Goal: Task Accomplishment & Management: Manage account settings

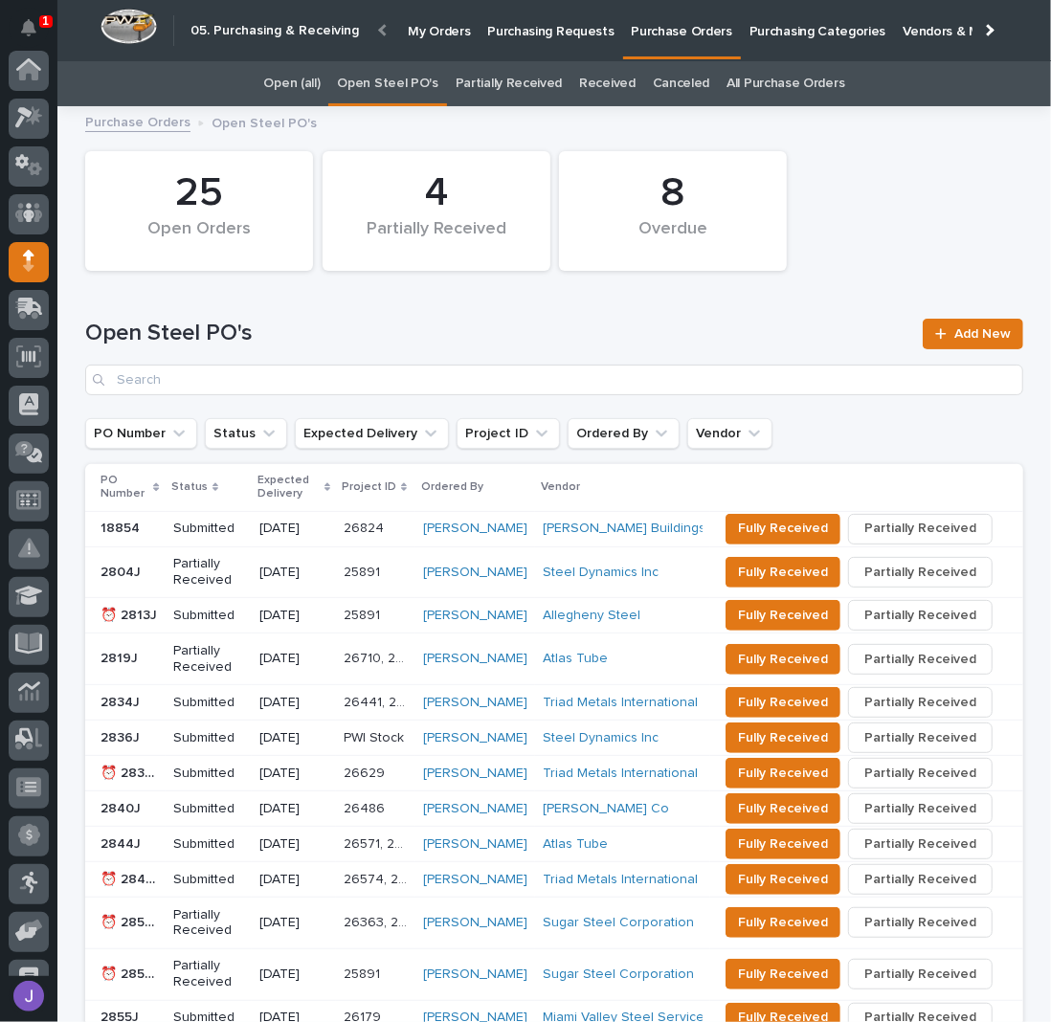
scroll to position [174, 0]
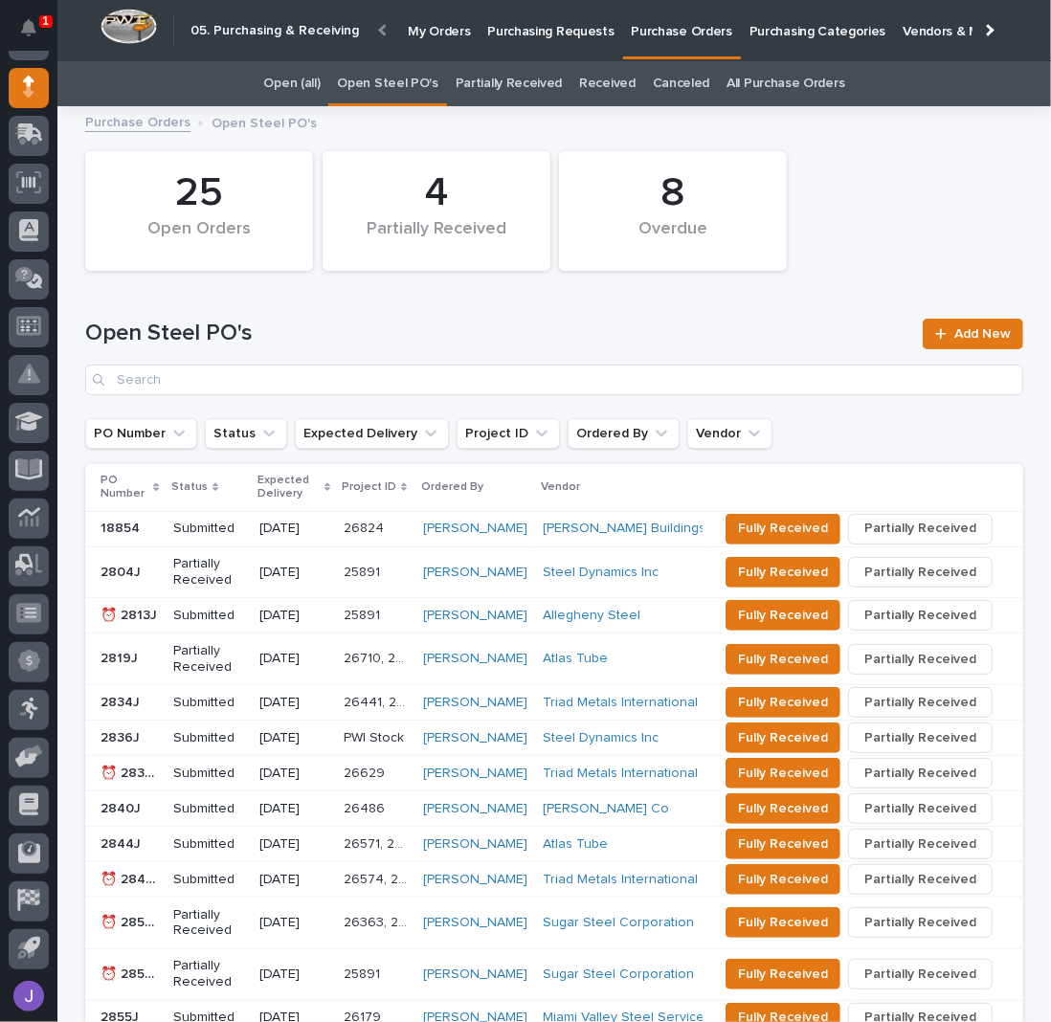
click at [521, 334] on h1 "Open Steel PO's" at bounding box center [498, 334] width 826 height 28
click at [999, 328] on span "Add New" at bounding box center [982, 333] width 56 height 13
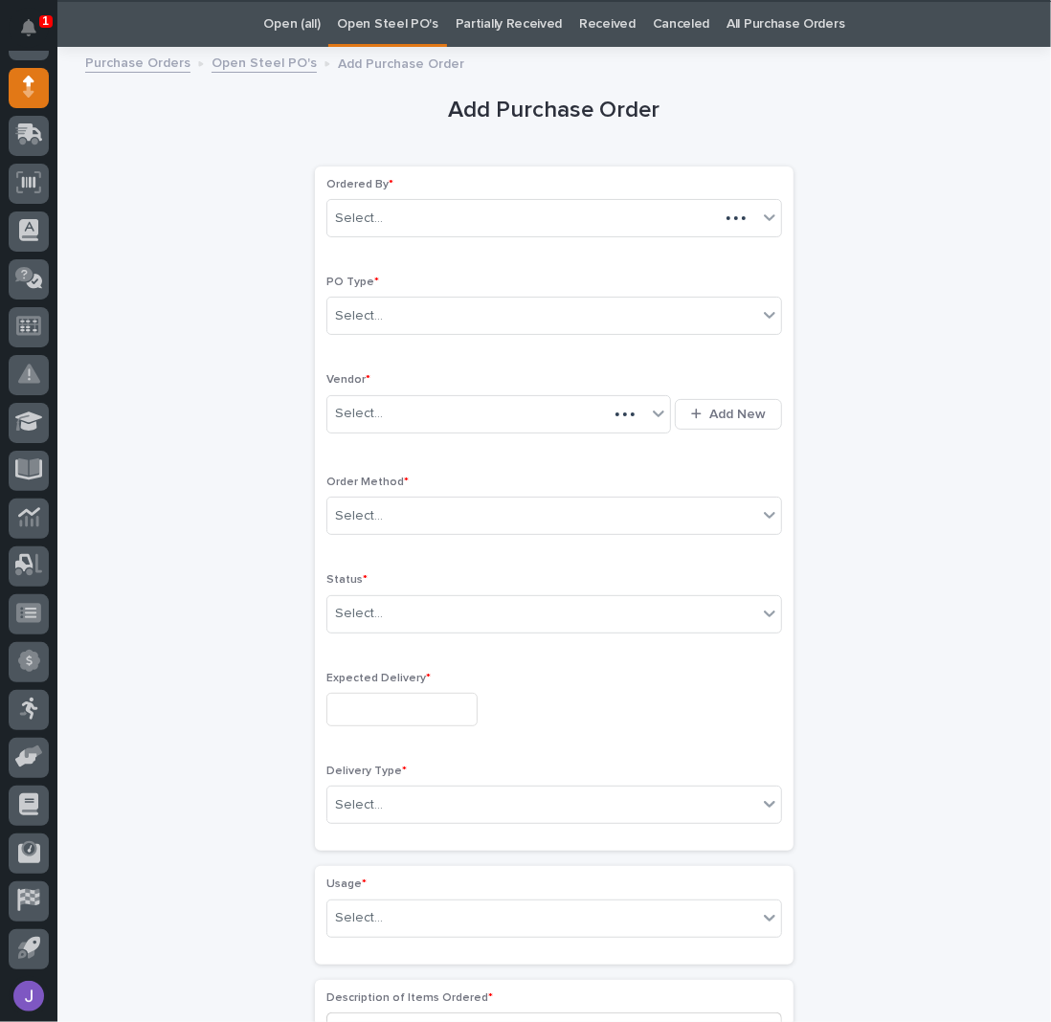
scroll to position [60, 0]
click at [407, 299] on div "Select..." at bounding box center [542, 315] width 430 height 32
click at [379, 408] on div "Select..." at bounding box center [486, 413] width 319 height 32
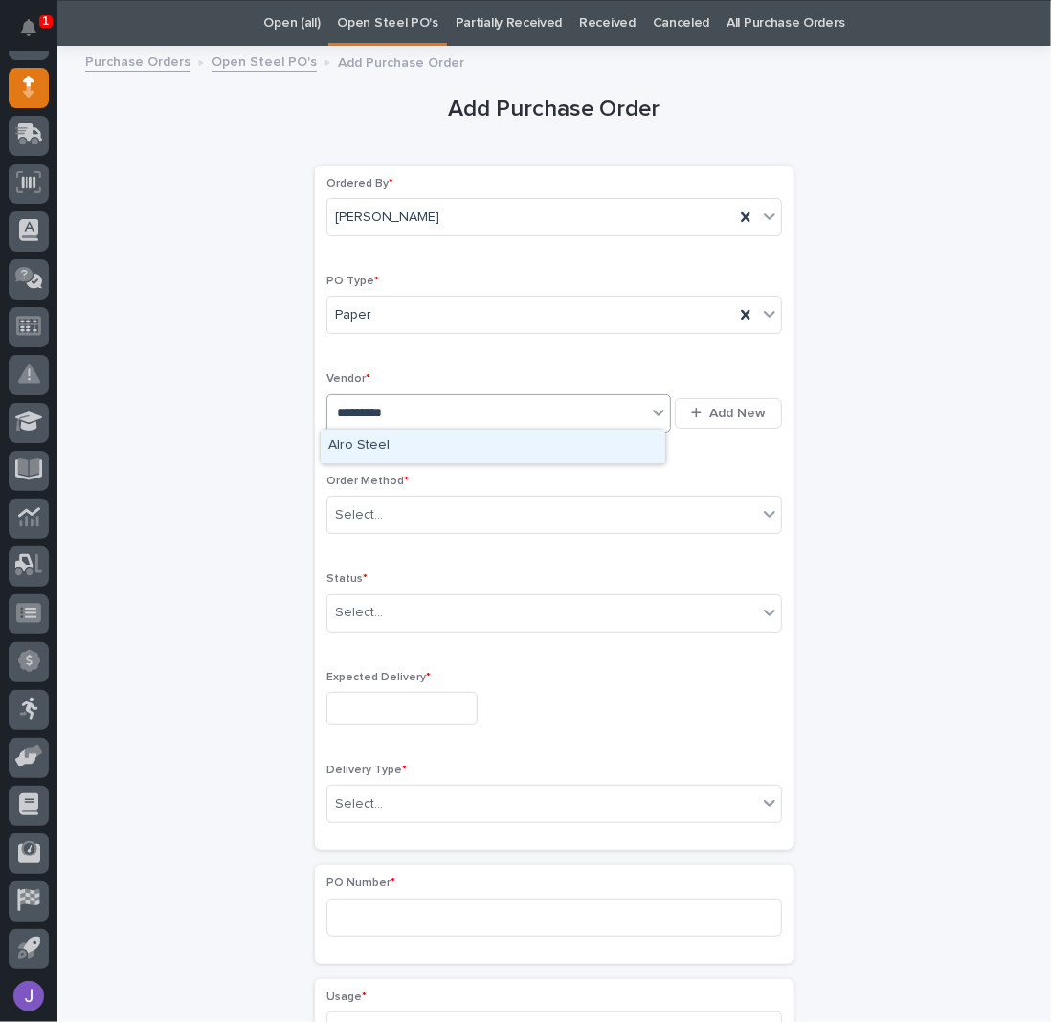
type input "**********"
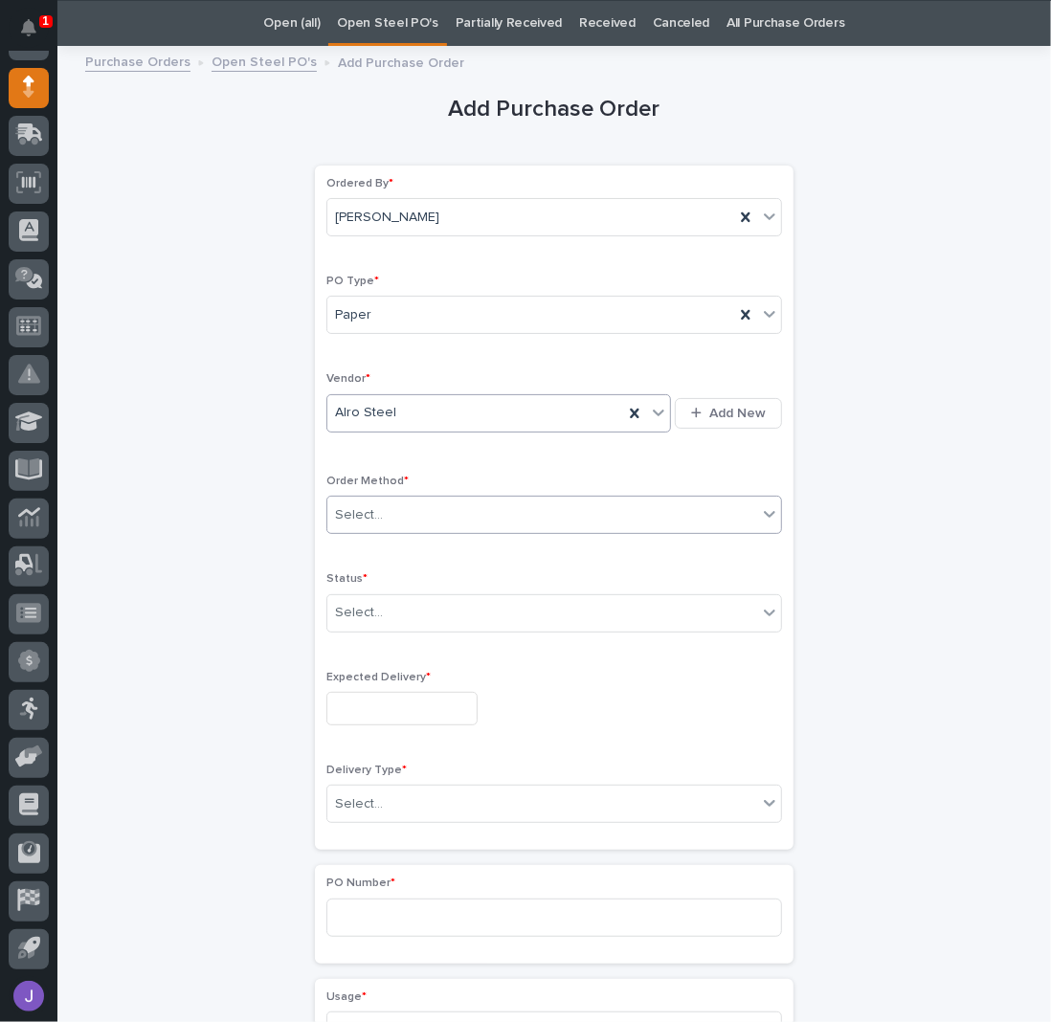
click at [380, 521] on div "Select..." at bounding box center [542, 515] width 430 height 32
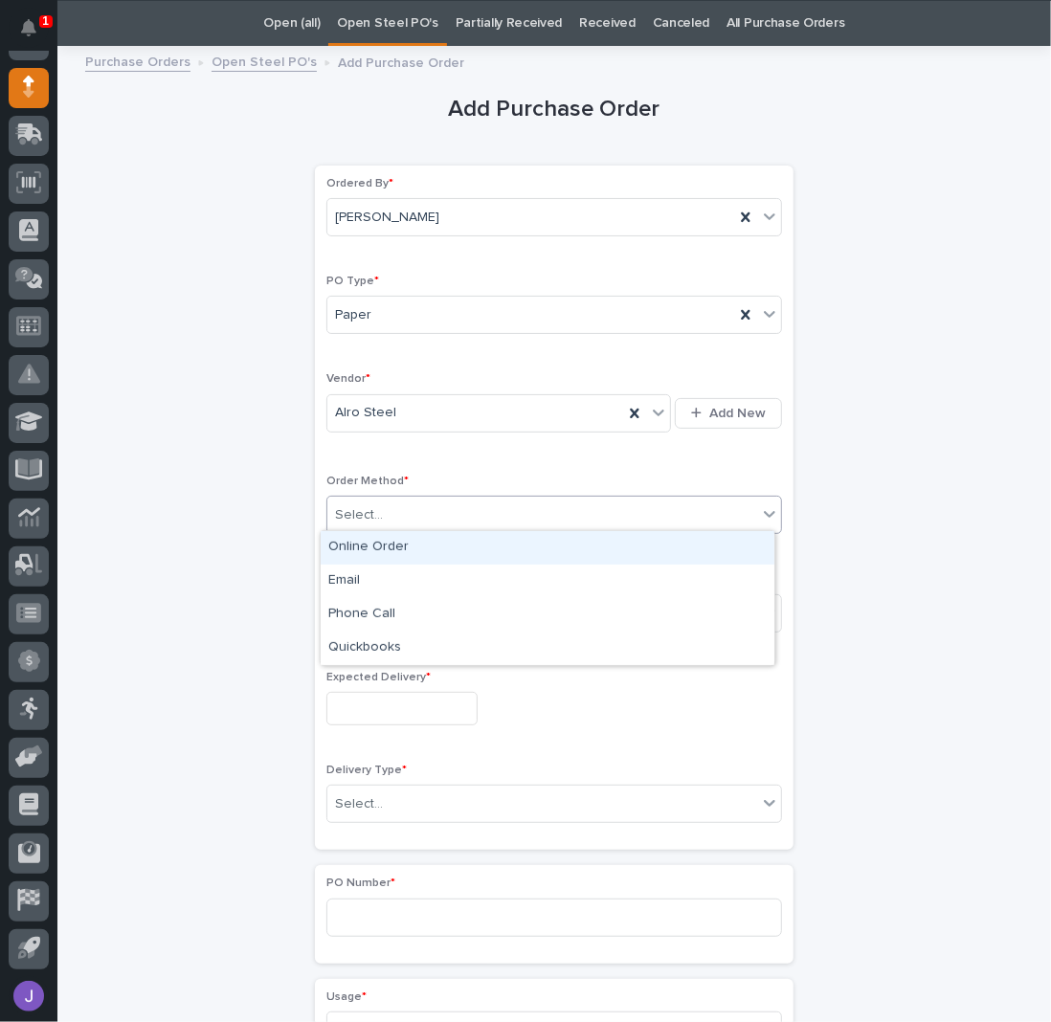
click at [343, 552] on div "Online Order" at bounding box center [548, 547] width 454 height 33
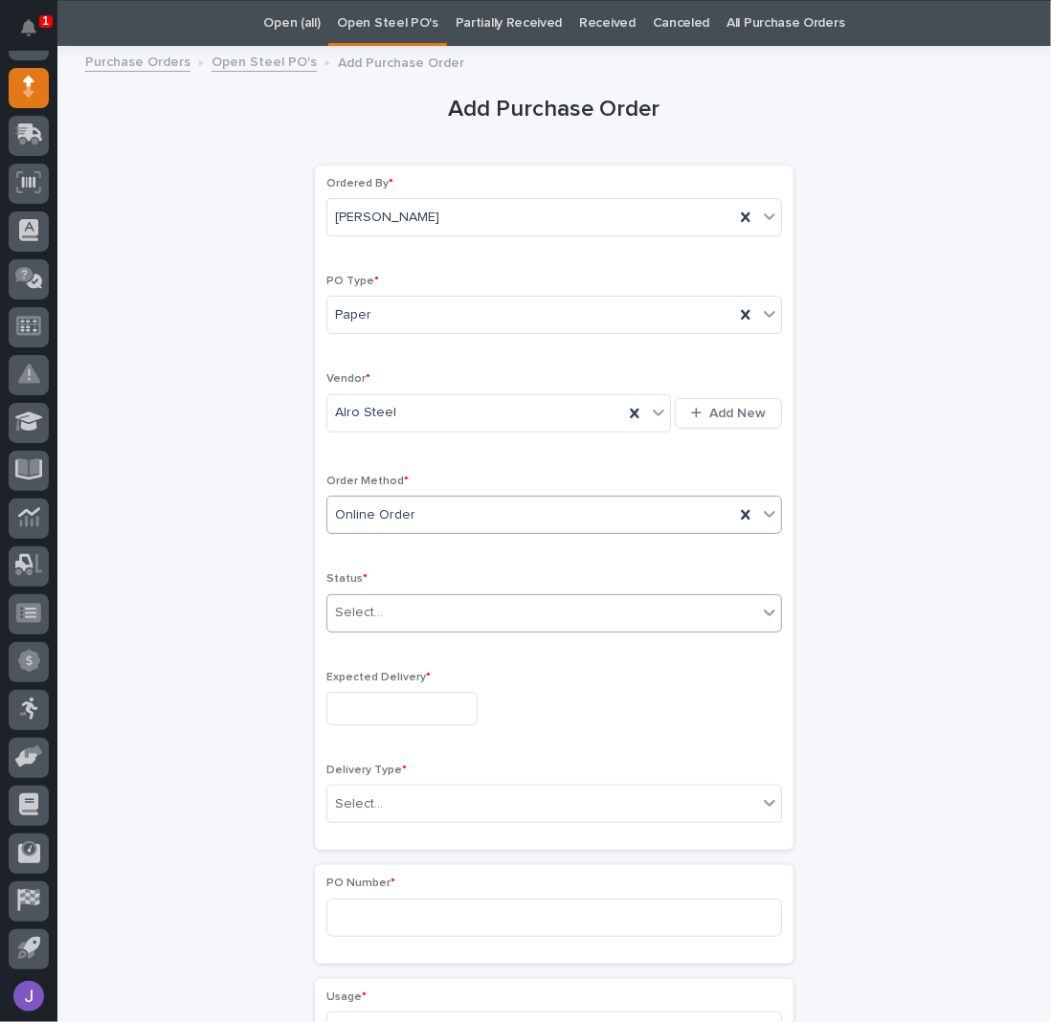
click at [356, 616] on div "Select..." at bounding box center [359, 613] width 48 height 20
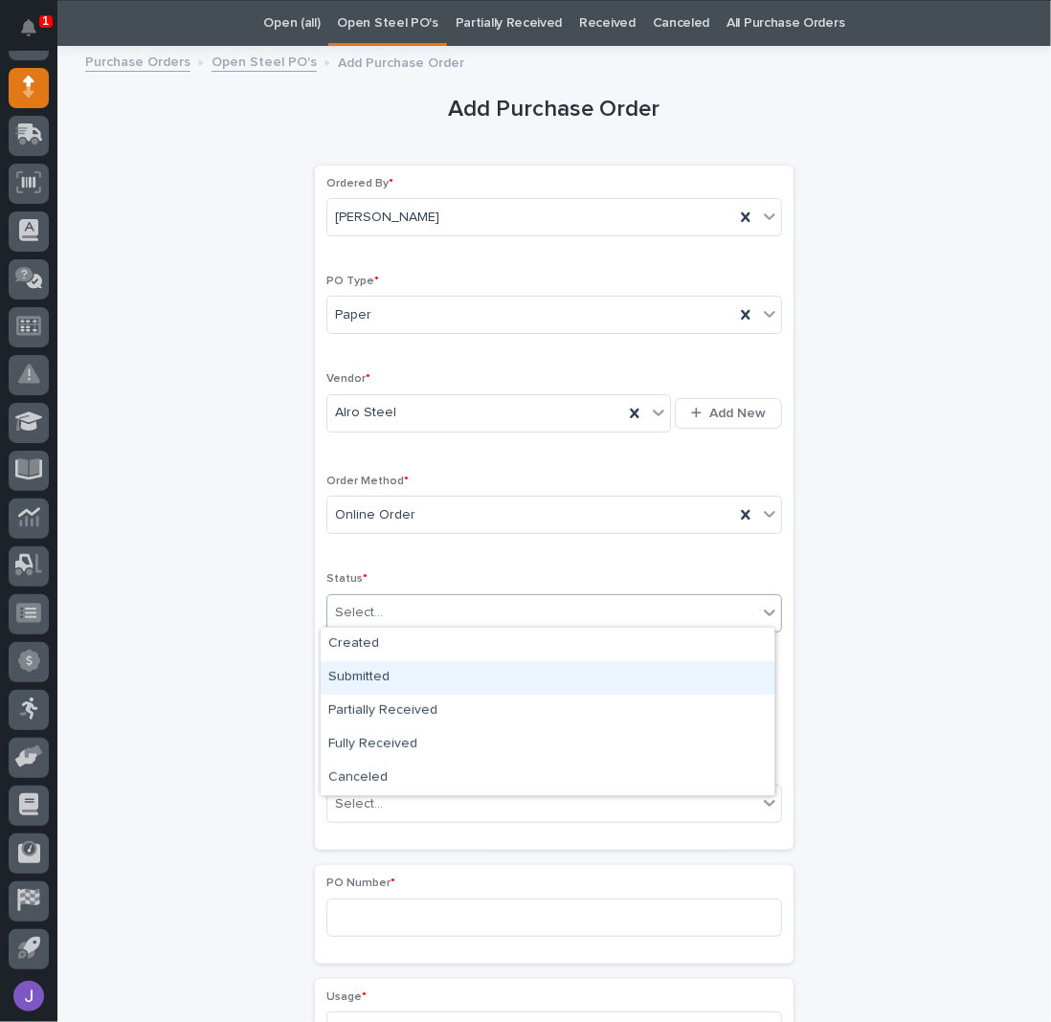
click at [365, 666] on div "Submitted" at bounding box center [548, 677] width 454 height 33
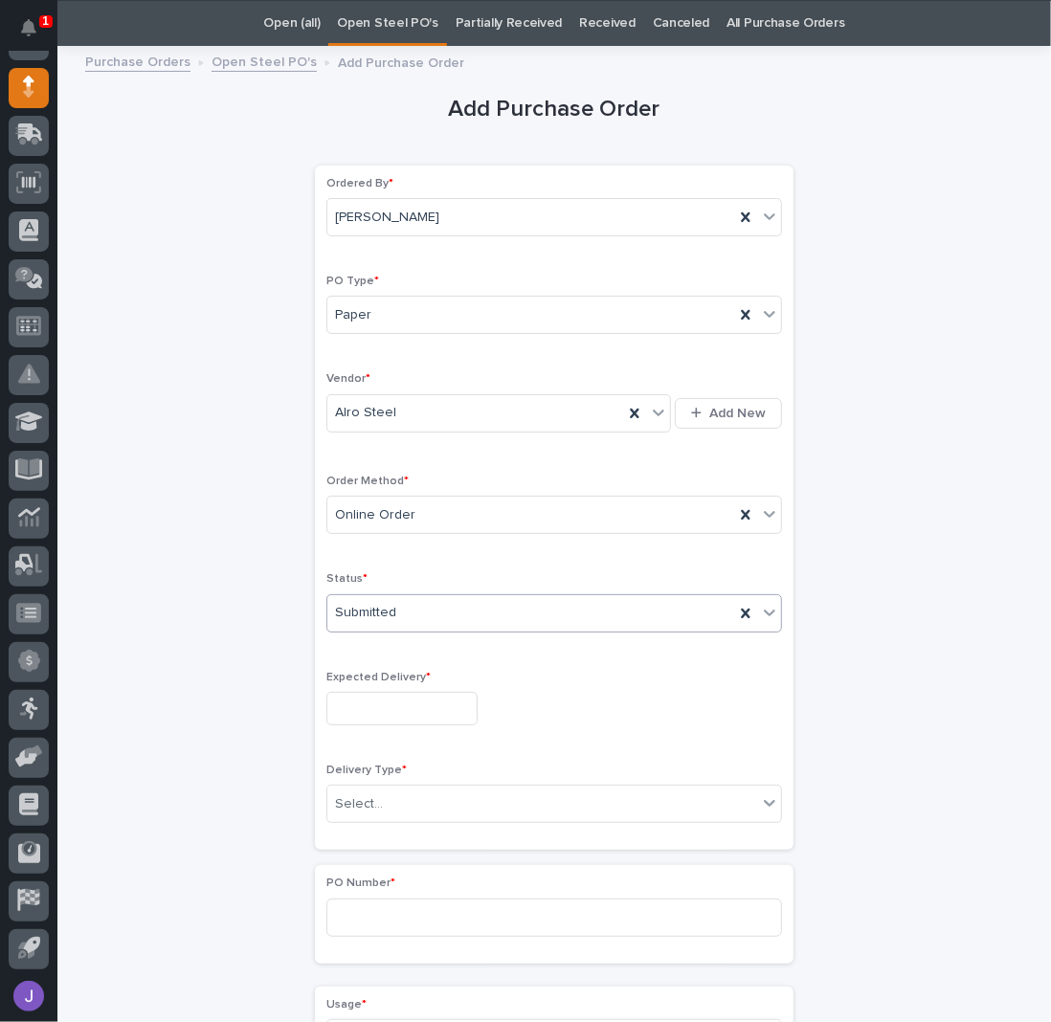
click at [369, 701] on input "text" at bounding box center [401, 708] width 151 height 33
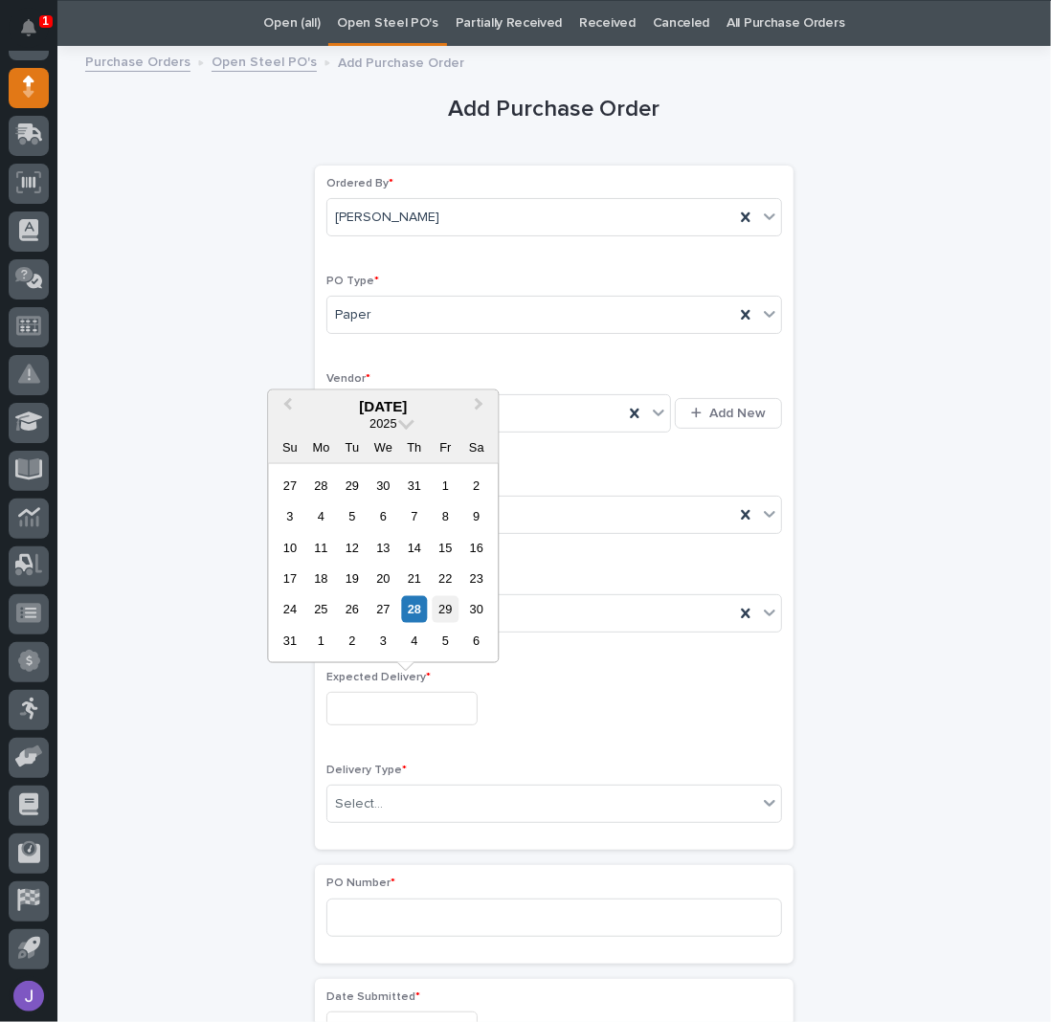
click at [438, 619] on div "29" at bounding box center [445, 609] width 26 height 26
type input "**********"
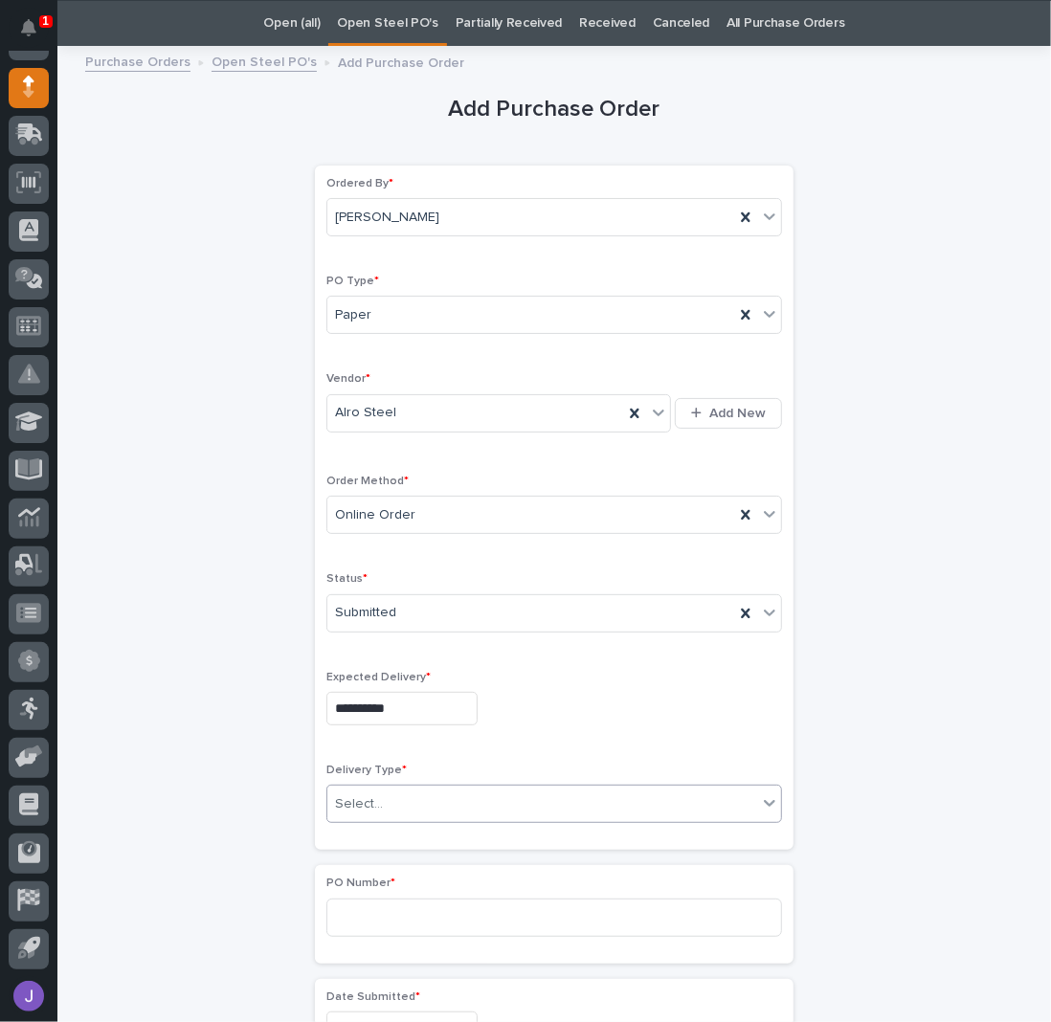
click at [363, 804] on div "Select..." at bounding box center [359, 804] width 48 height 20
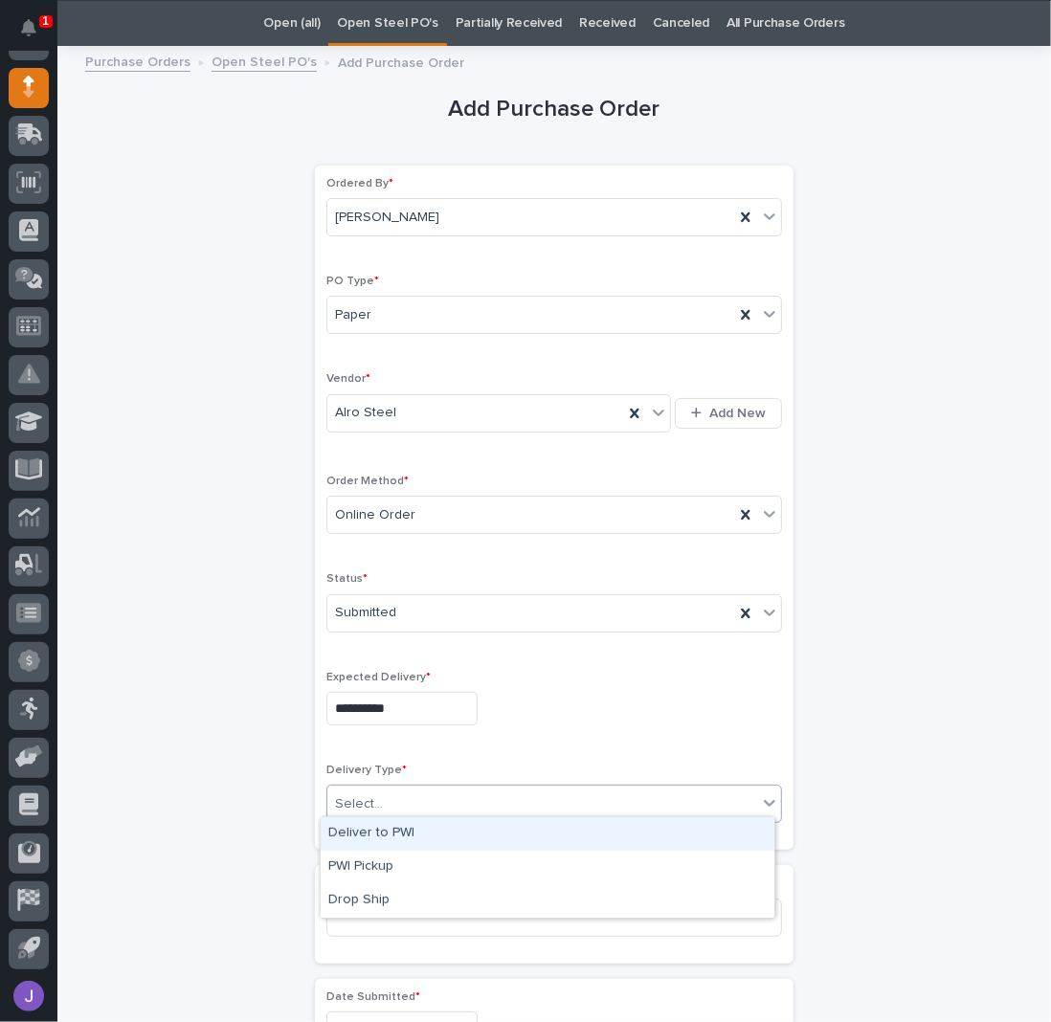
click at [357, 831] on div "Deliver to PWI" at bounding box center [548, 833] width 454 height 33
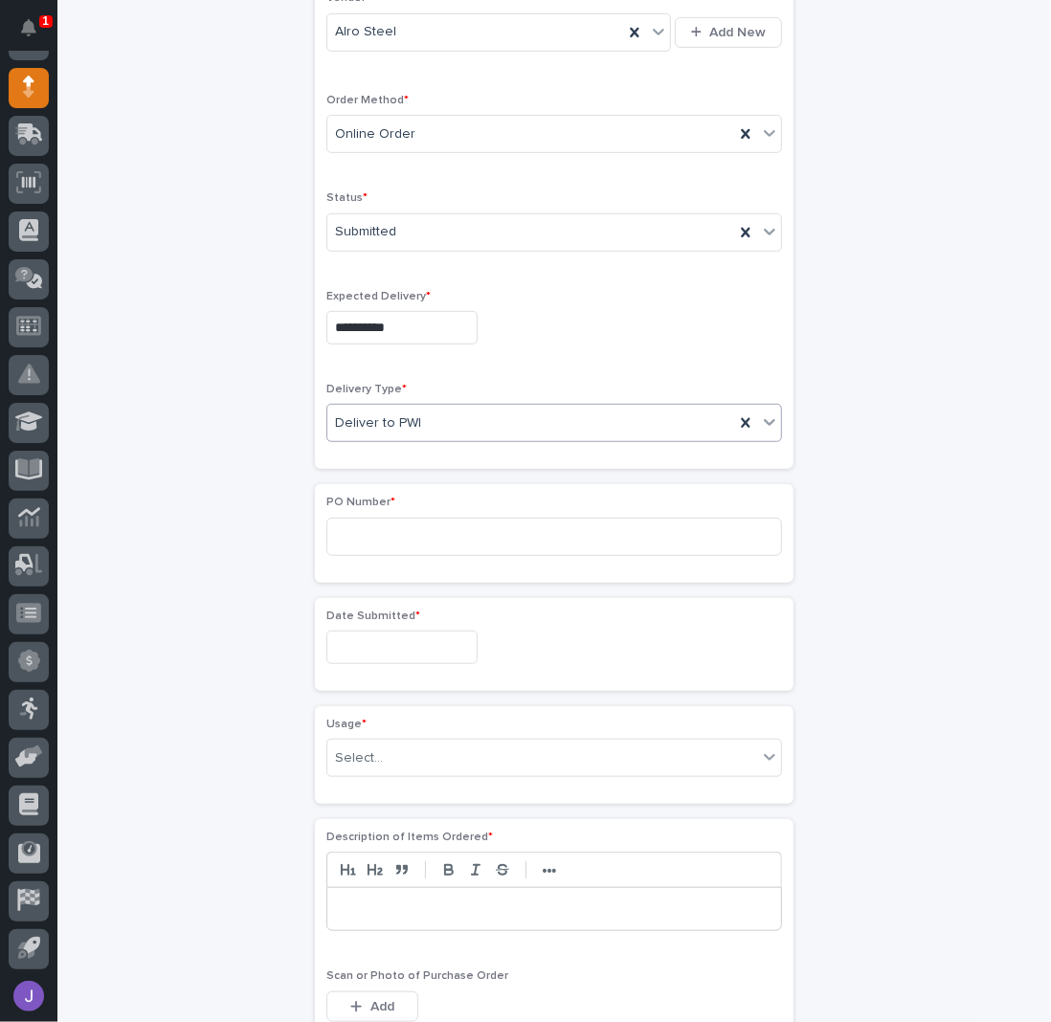
scroll to position [443, 0]
click at [352, 541] on input at bounding box center [553, 535] width 455 height 38
type input "2869J"
drag, startPoint x: 359, startPoint y: 633, endPoint x: 361, endPoint y: 645, distance: 11.6
click at [361, 639] on input "text" at bounding box center [401, 645] width 151 height 33
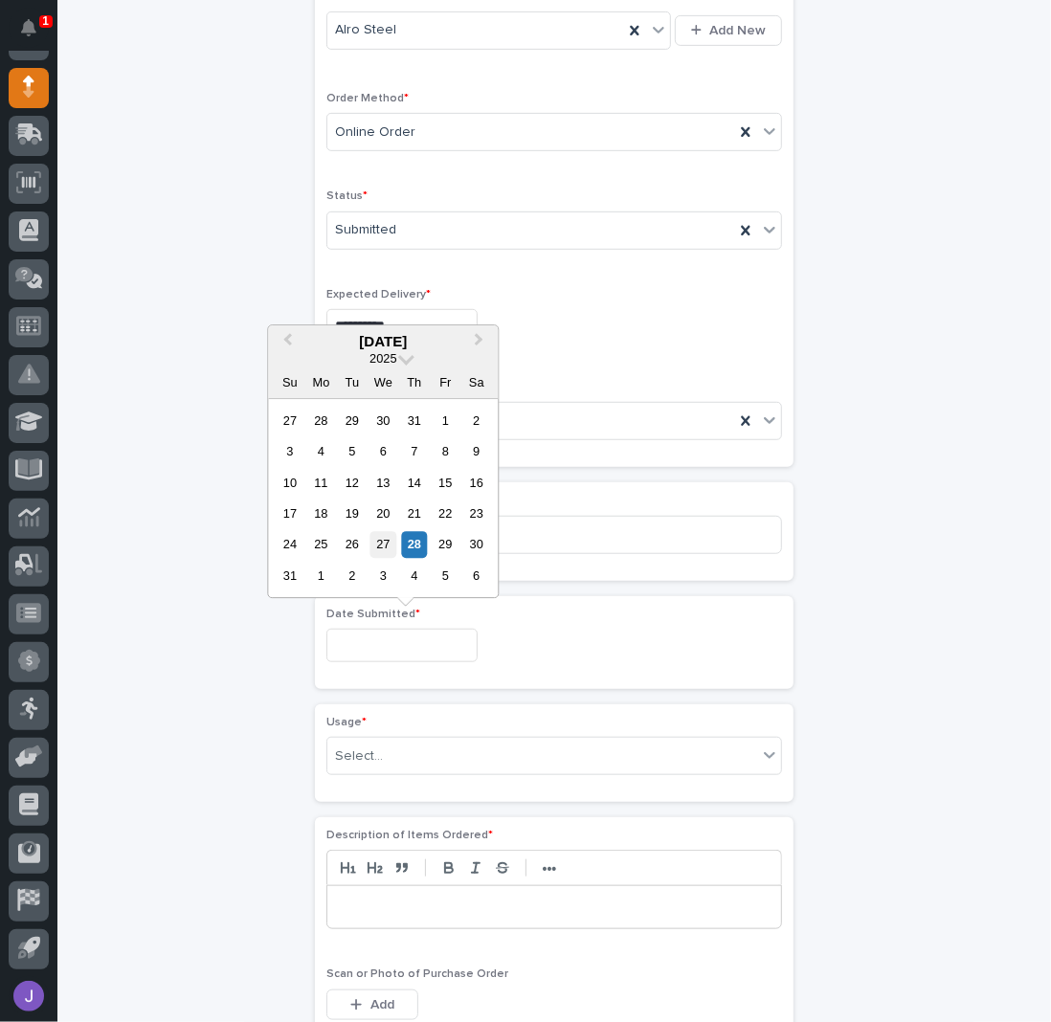
click at [392, 540] on div "27" at bounding box center [383, 545] width 26 height 26
type input "**********"
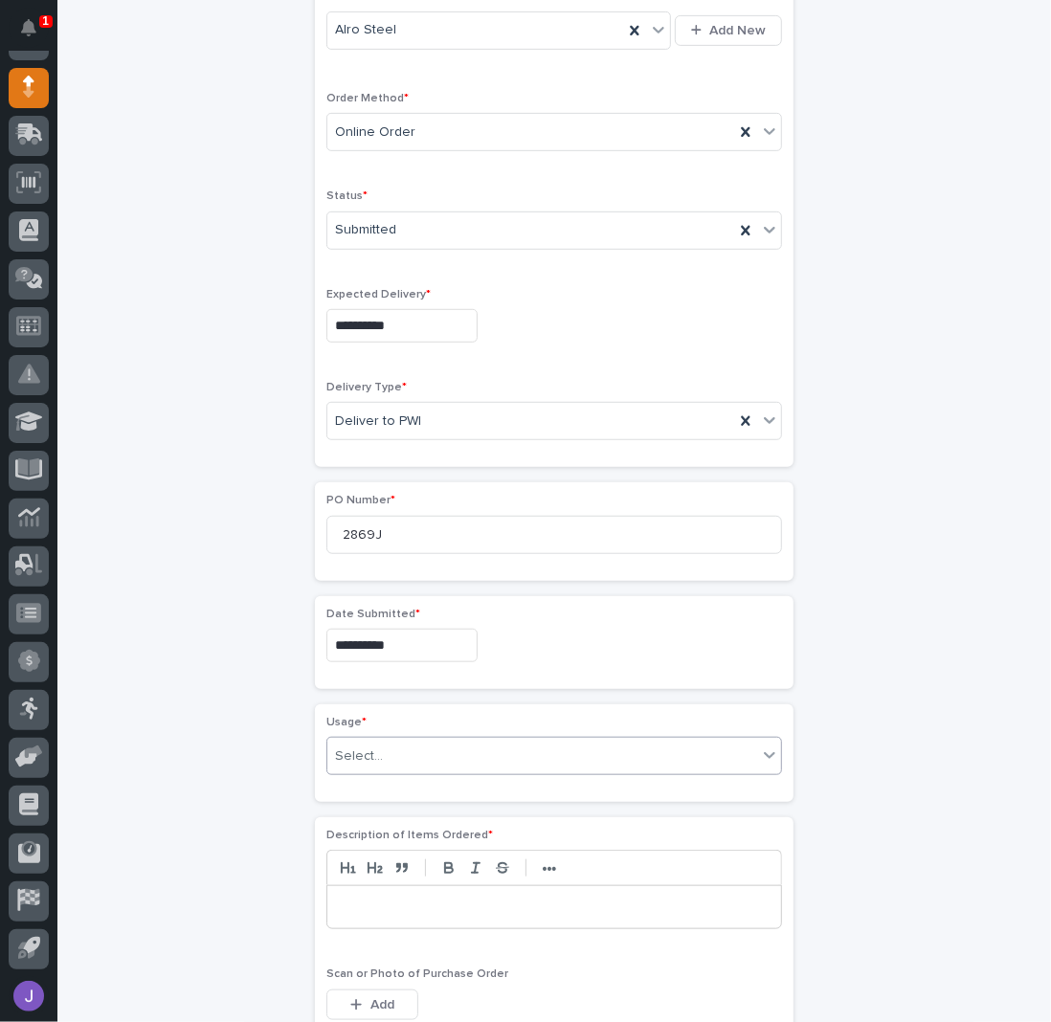
click at [411, 754] on div "Select..." at bounding box center [542, 757] width 430 height 32
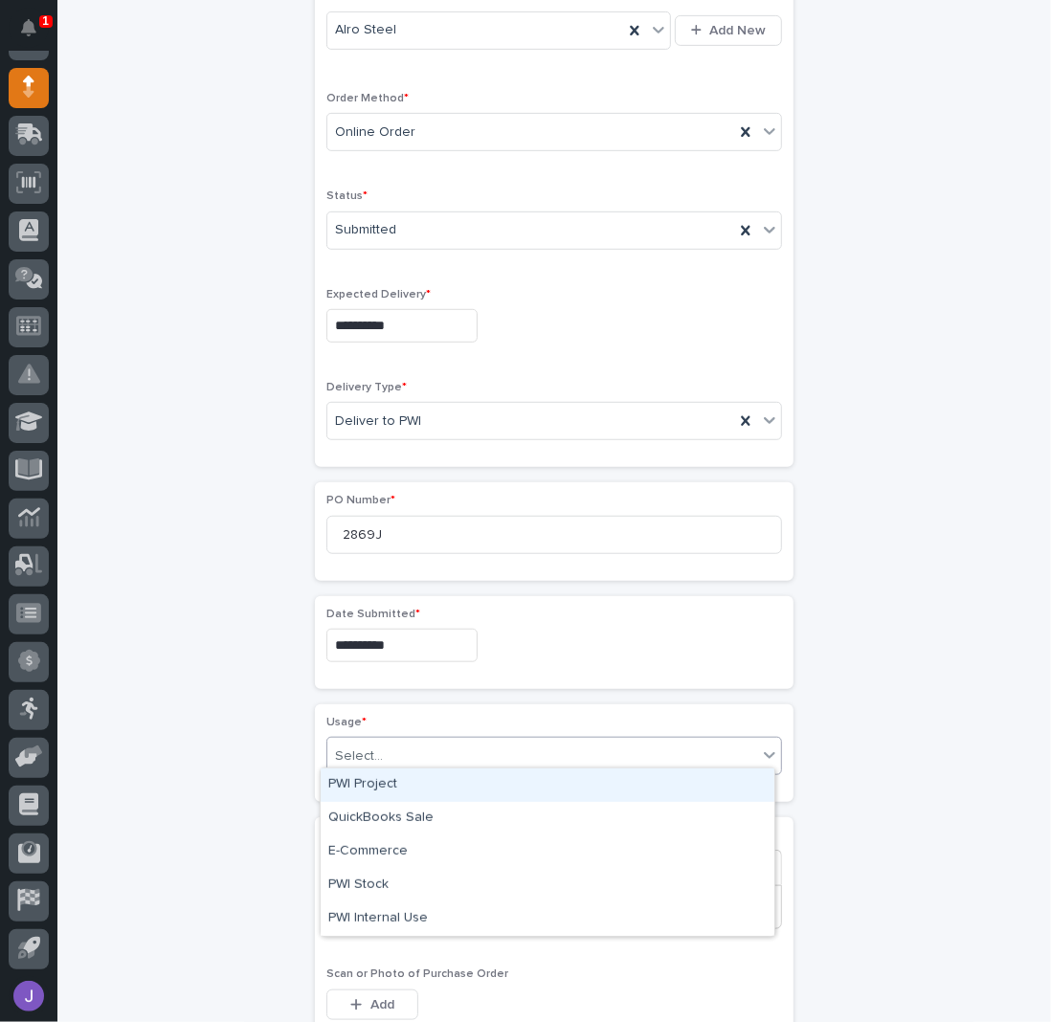
click at [388, 791] on div "PWI Project" at bounding box center [548, 784] width 454 height 33
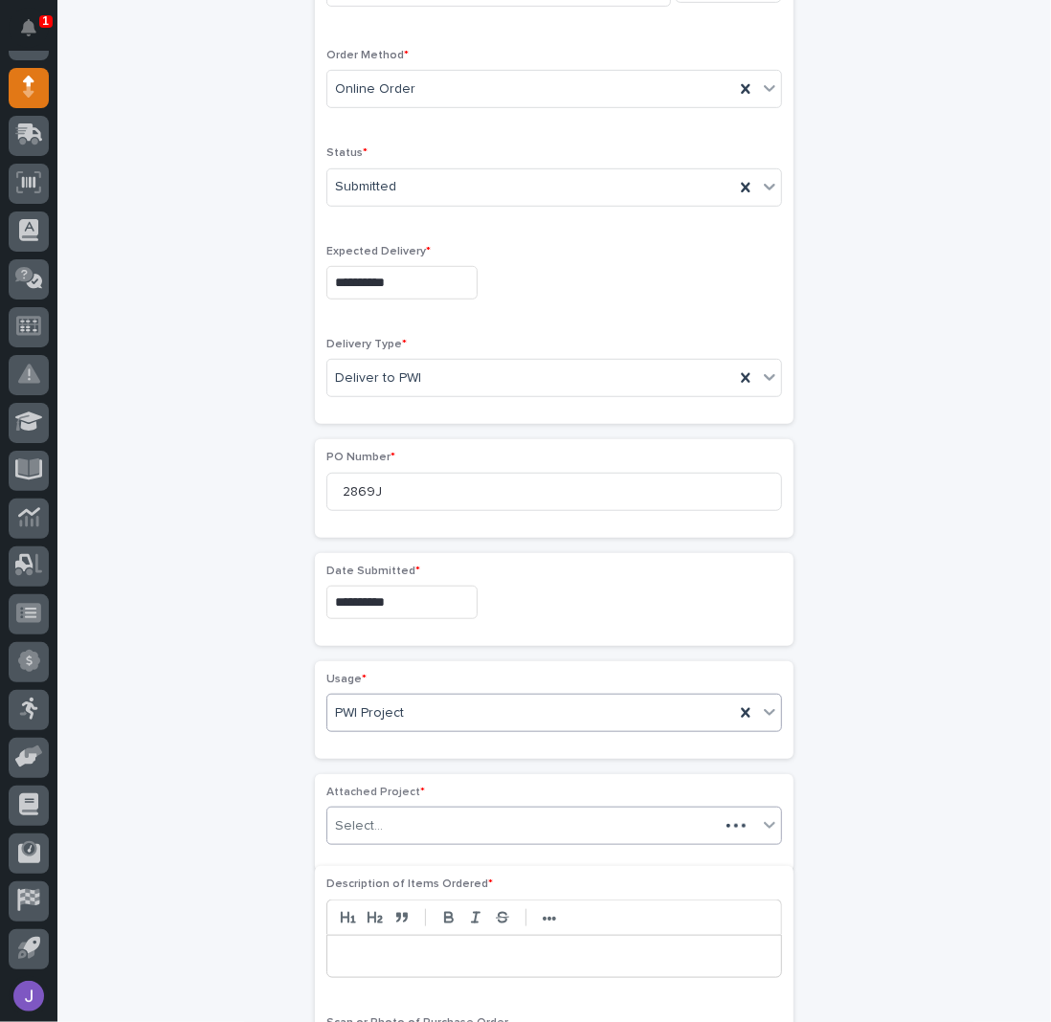
scroll to position [499, 0]
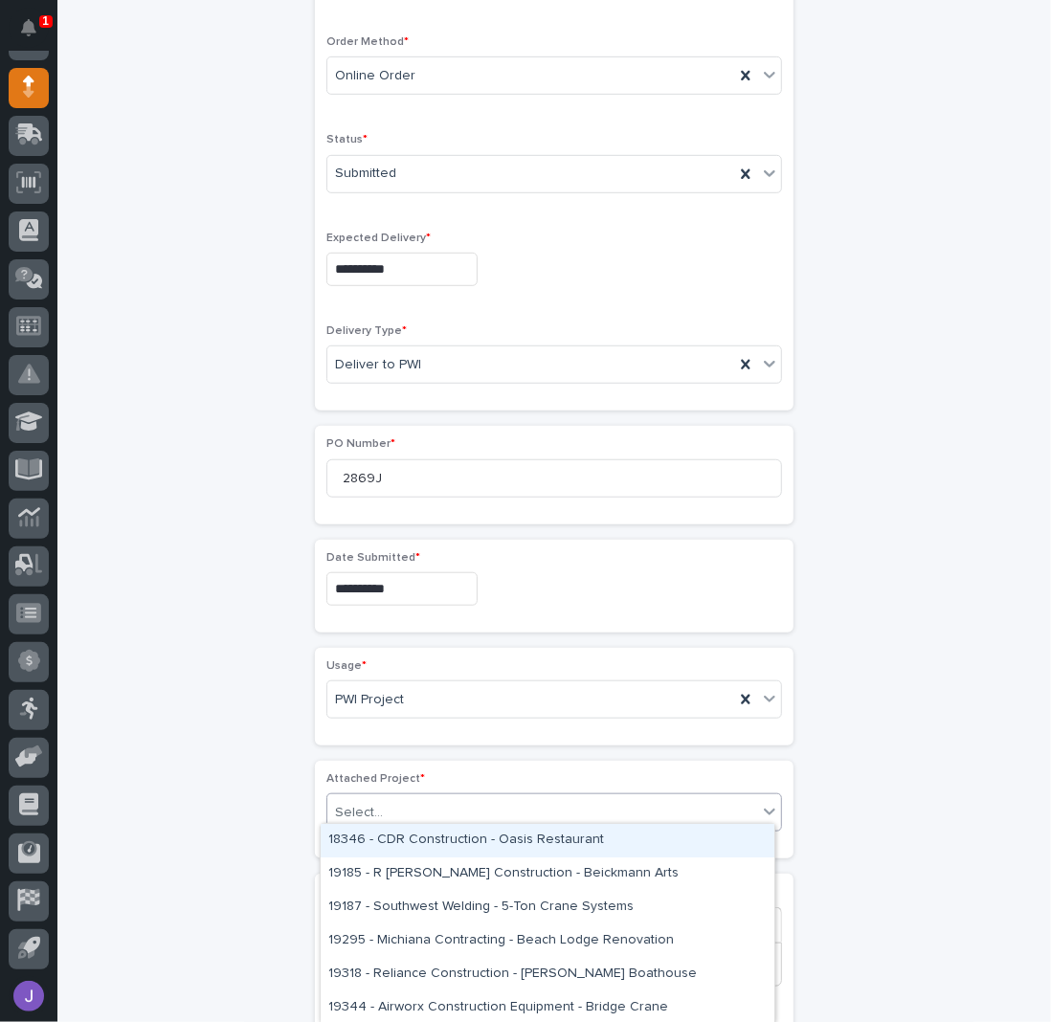
click at [383, 803] on div "Select..." at bounding box center [542, 813] width 430 height 32
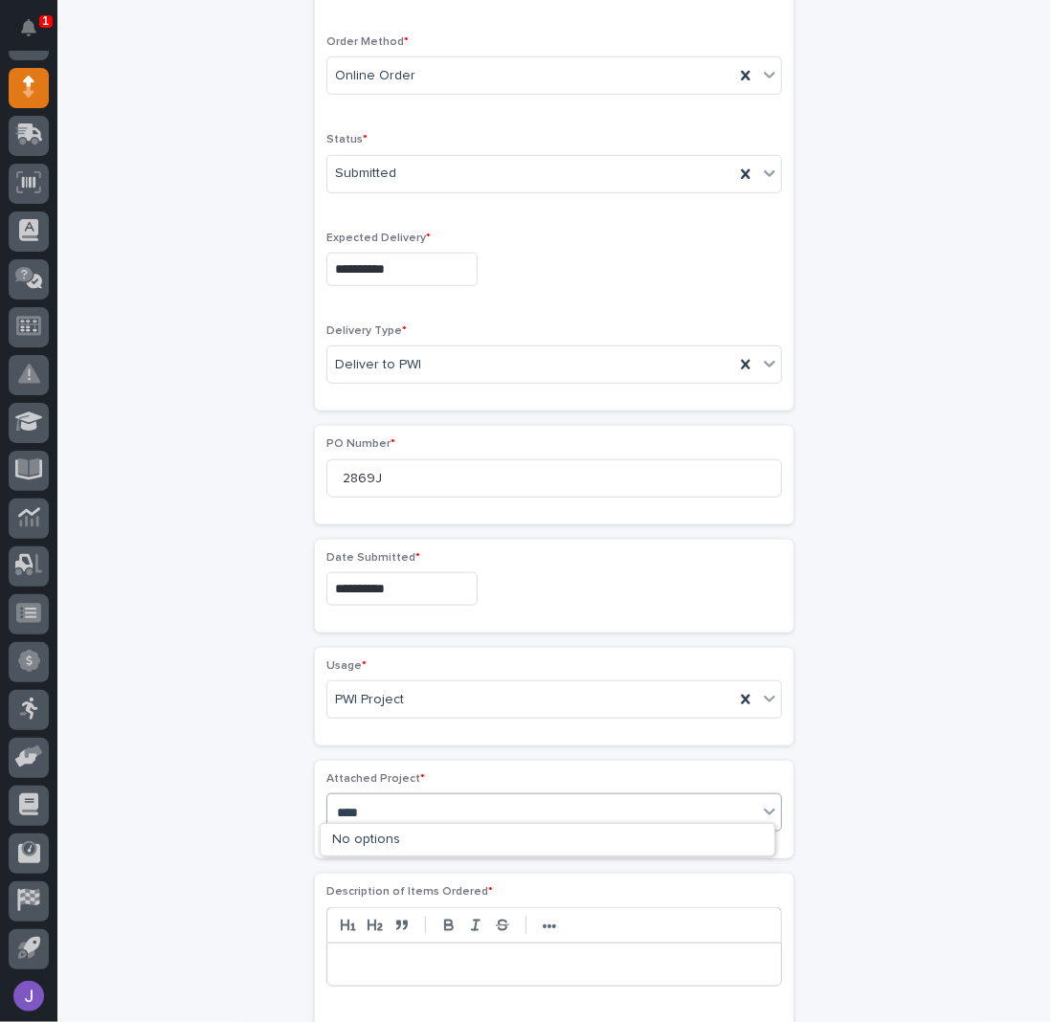
type input "*****"
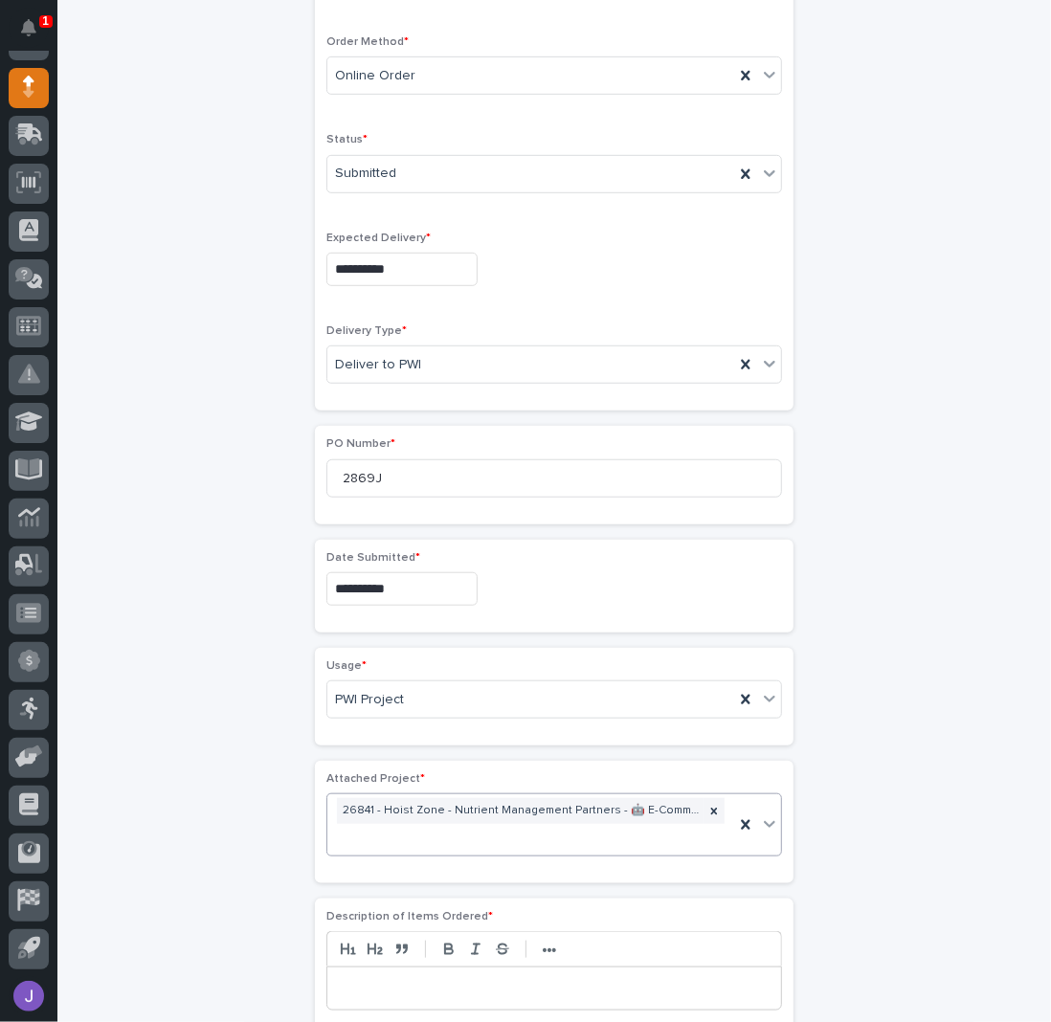
scroll to position [511, 0]
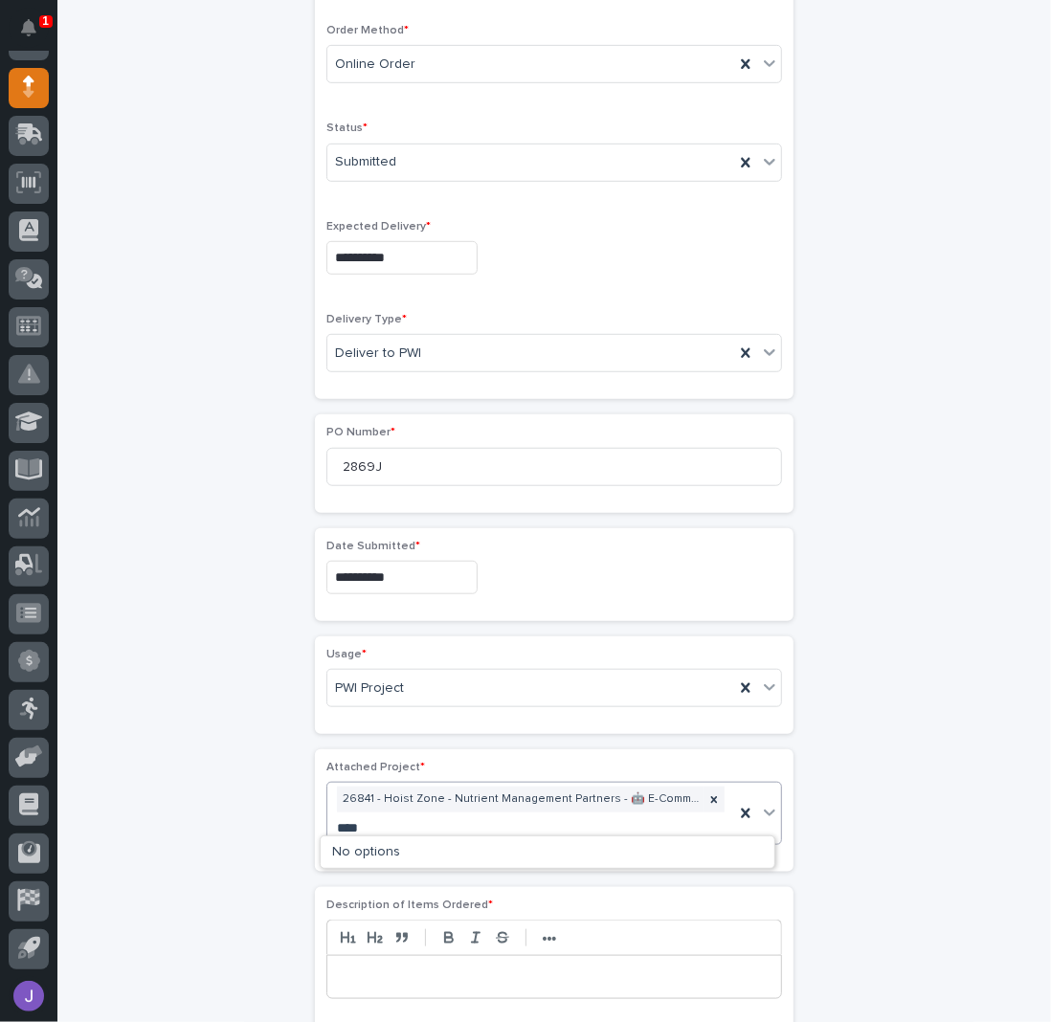
type input "*****"
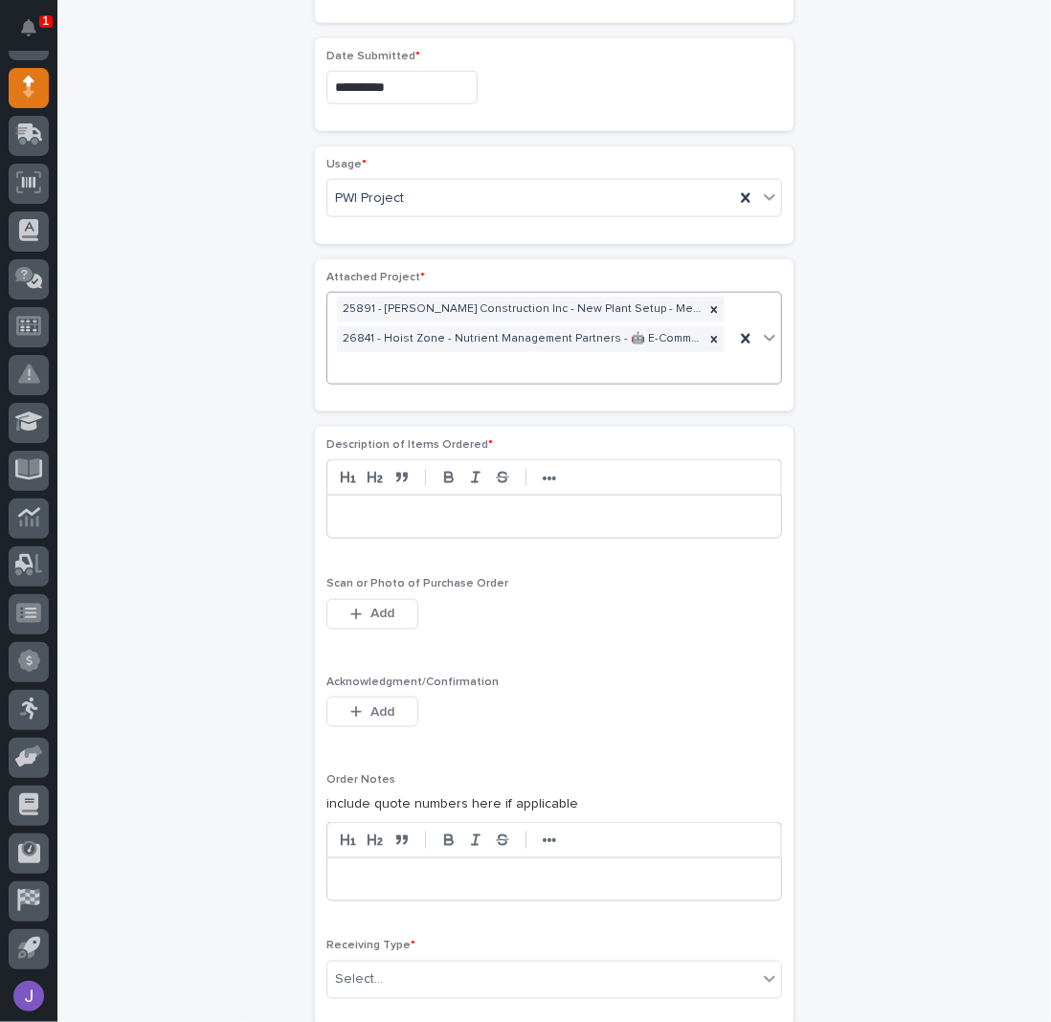
scroll to position [1036, 0]
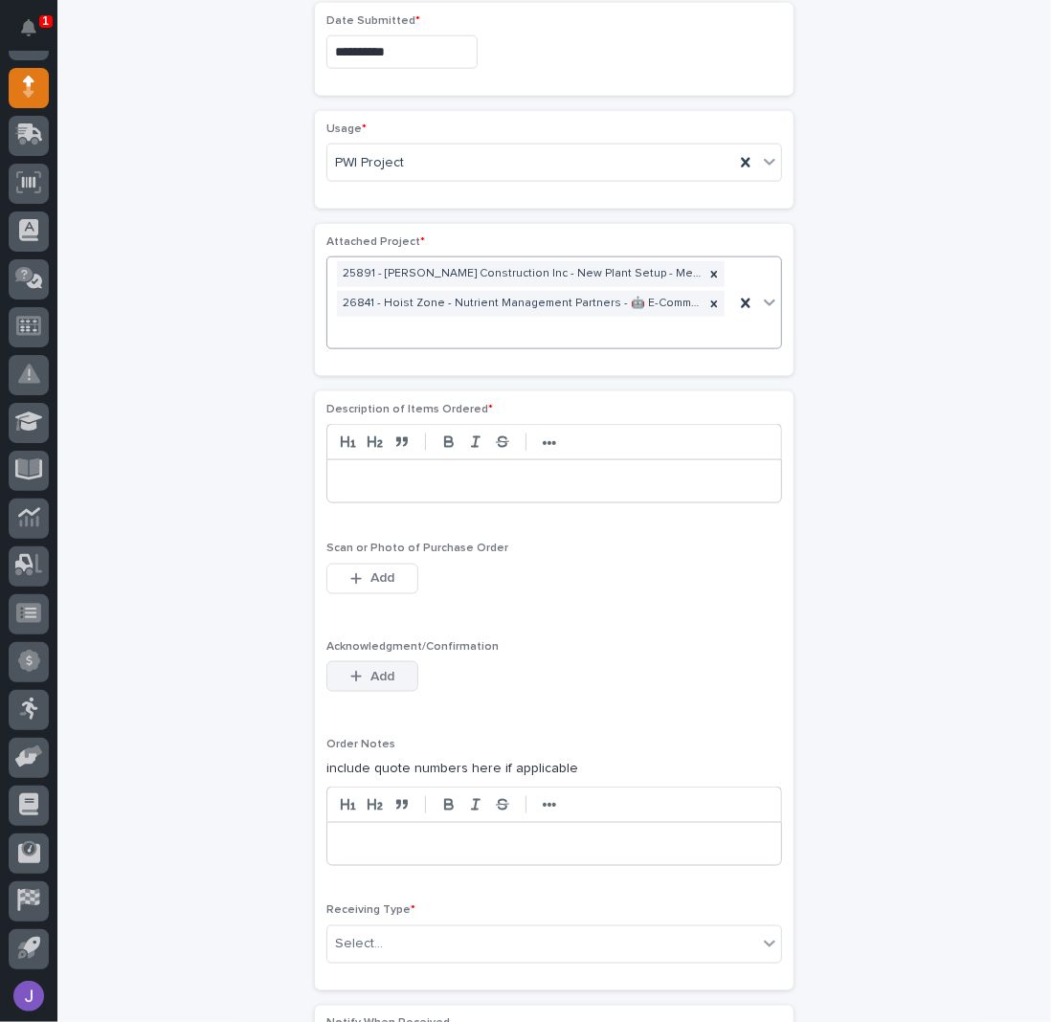
click at [370, 668] on span "Add" at bounding box center [382, 676] width 24 height 17
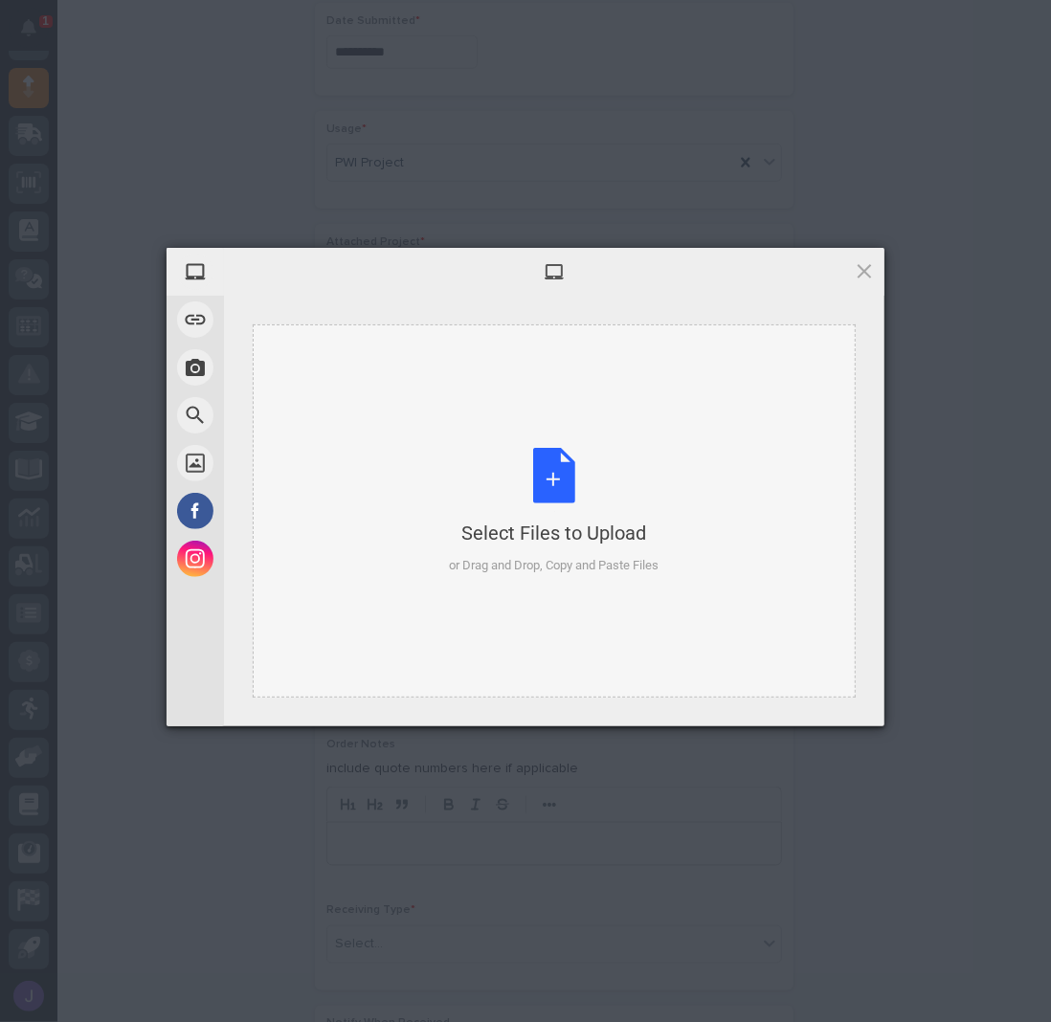
click at [568, 470] on div "Select Files to Upload or Drag and Drop, Copy and Paste Files" at bounding box center [555, 511] width 210 height 127
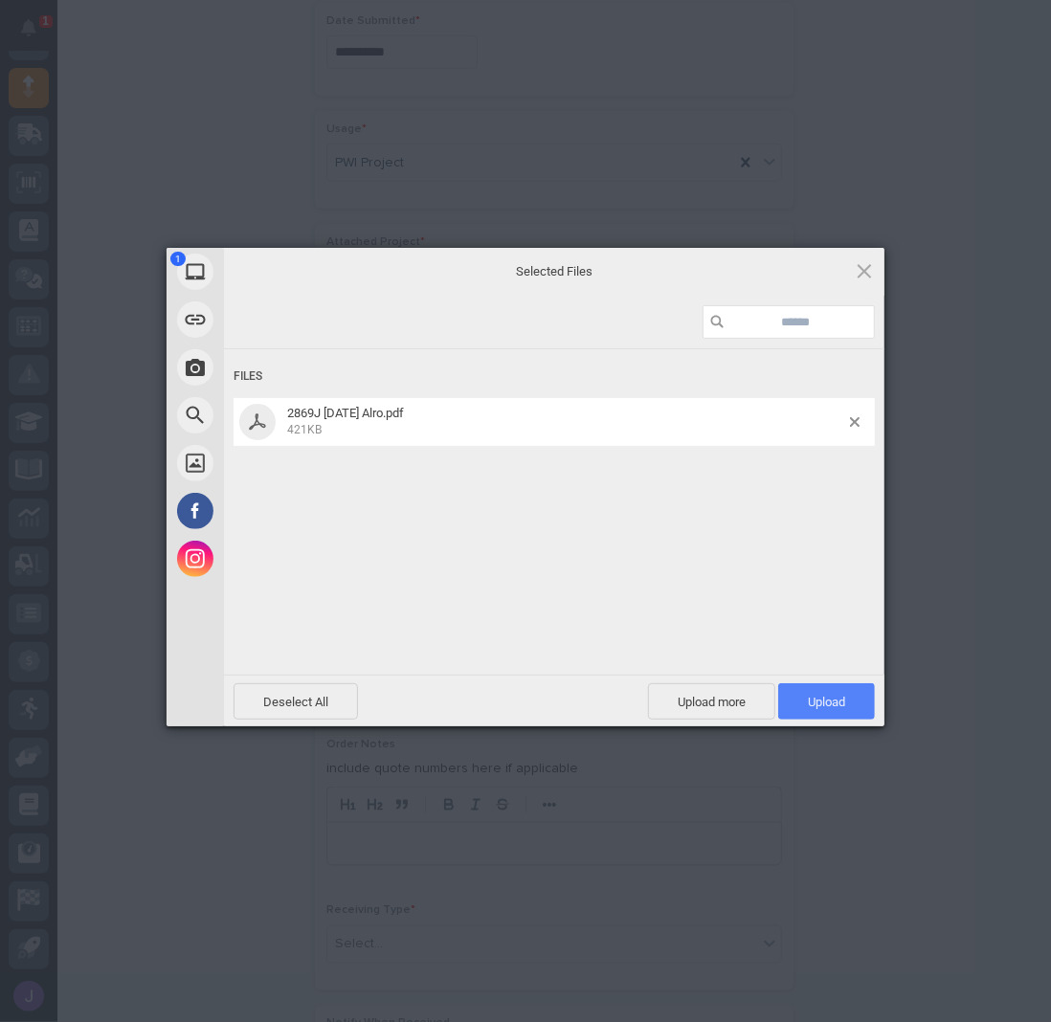
click at [834, 695] on span "Upload 1" at bounding box center [826, 702] width 37 height 14
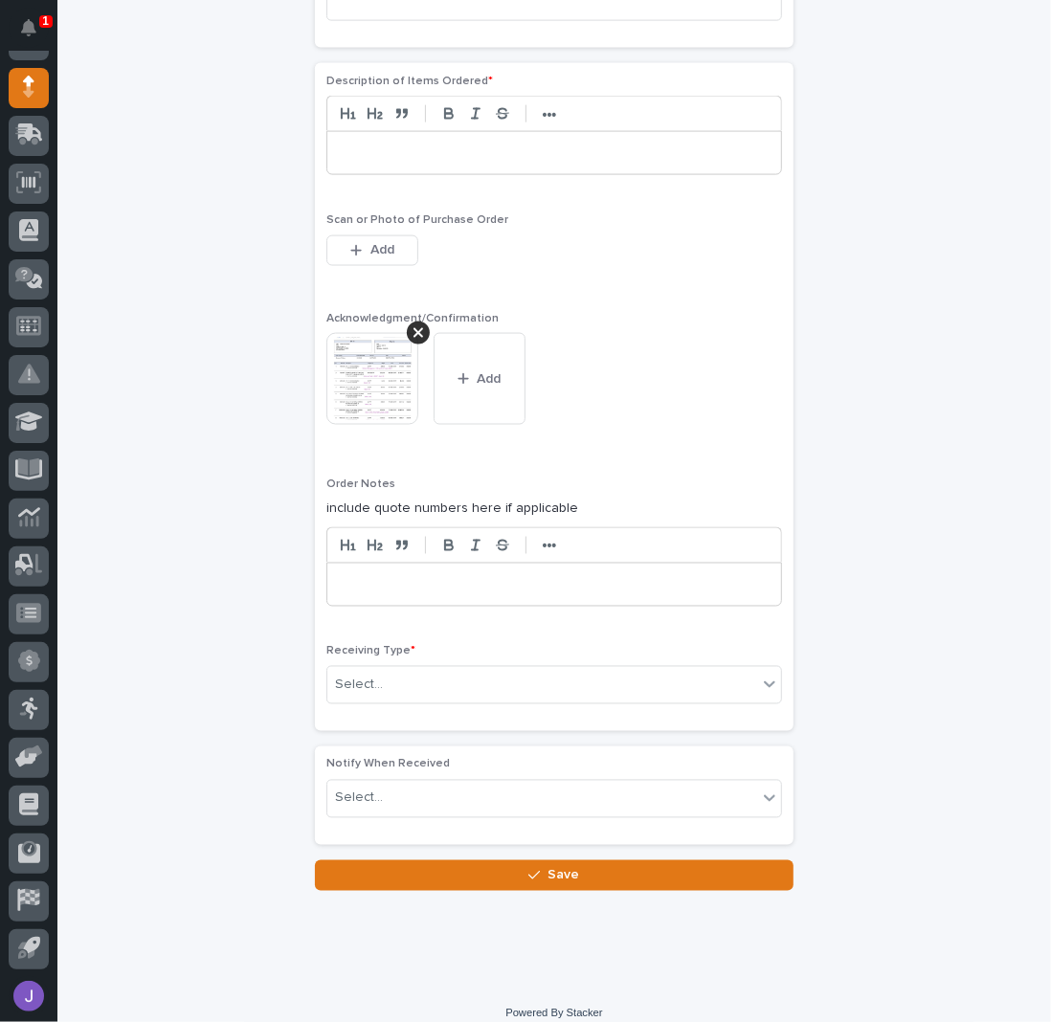
scroll to position [1370, 0]
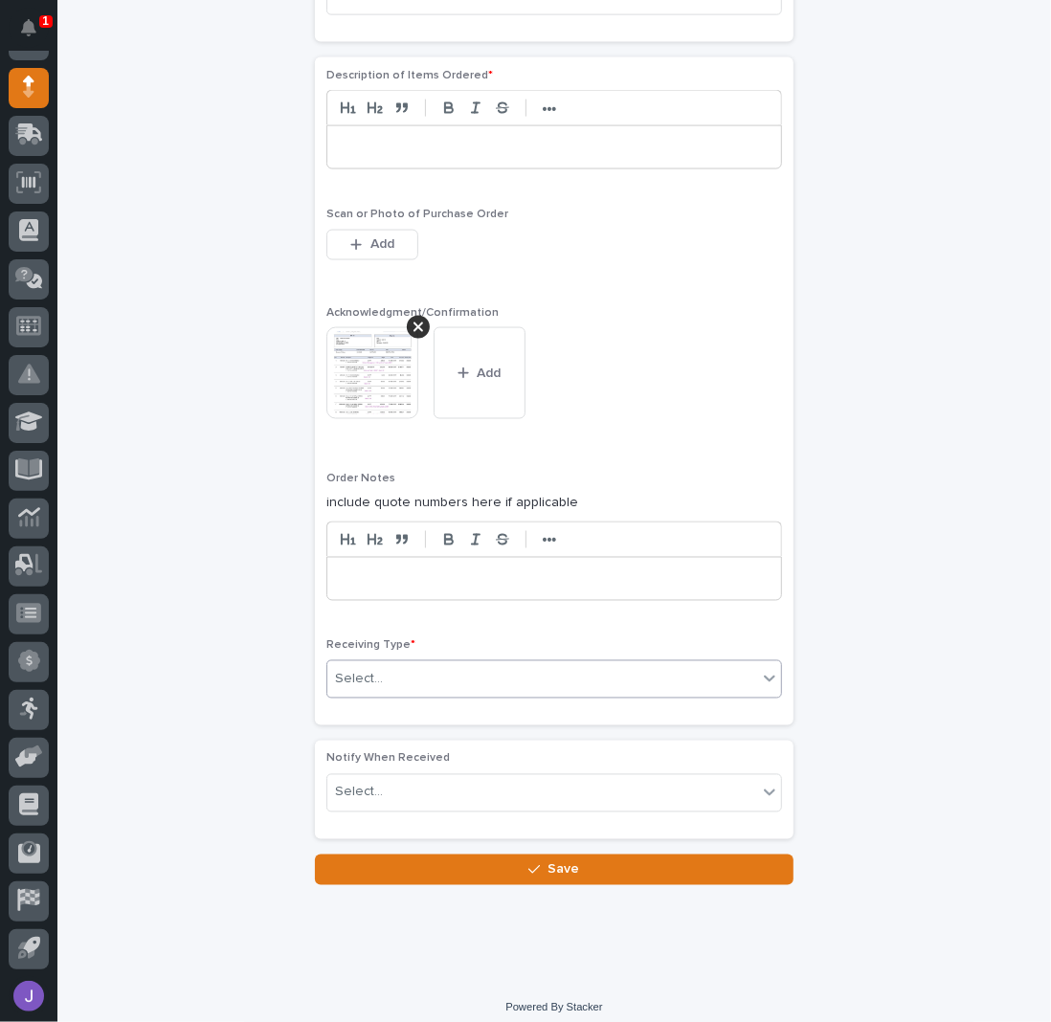
click at [438, 660] on div "Select..." at bounding box center [553, 679] width 455 height 38
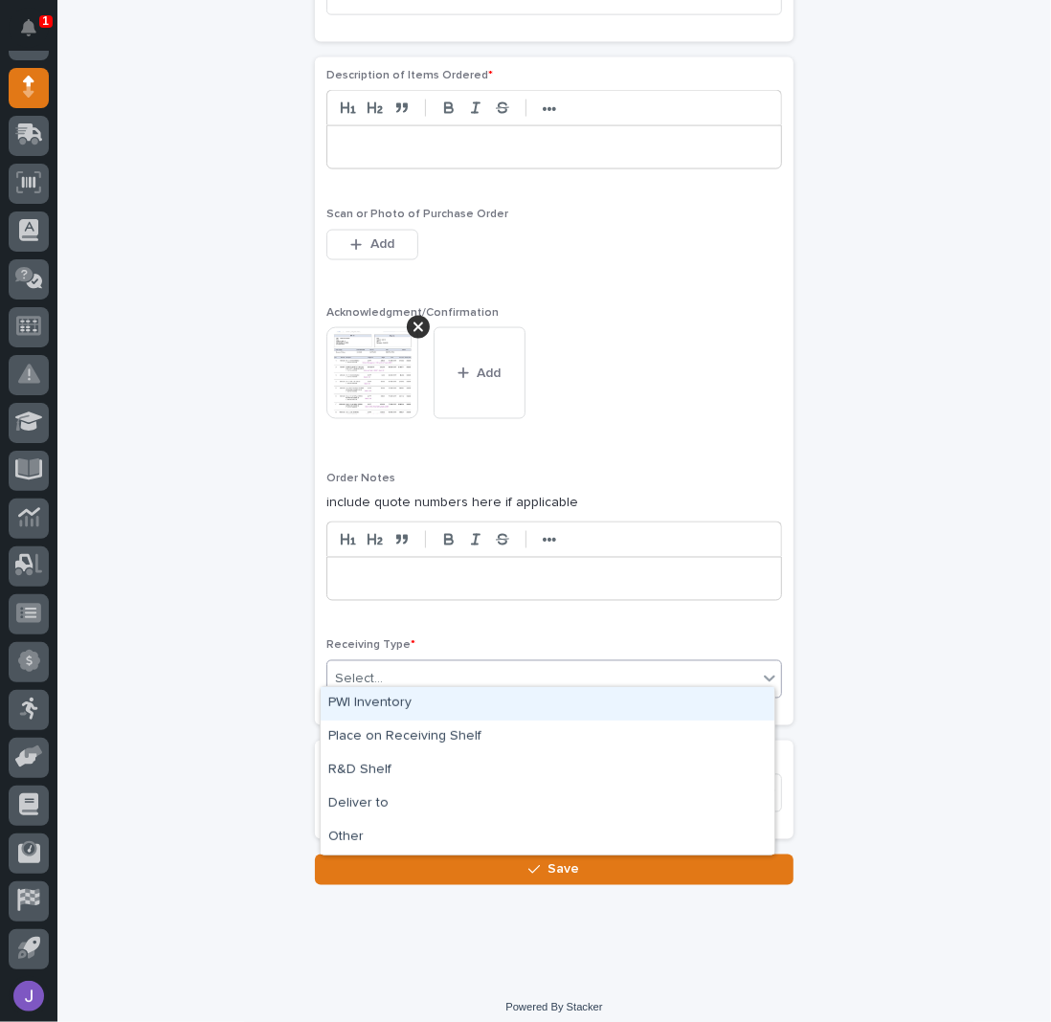
click at [384, 694] on div "PWI Inventory" at bounding box center [548, 703] width 454 height 33
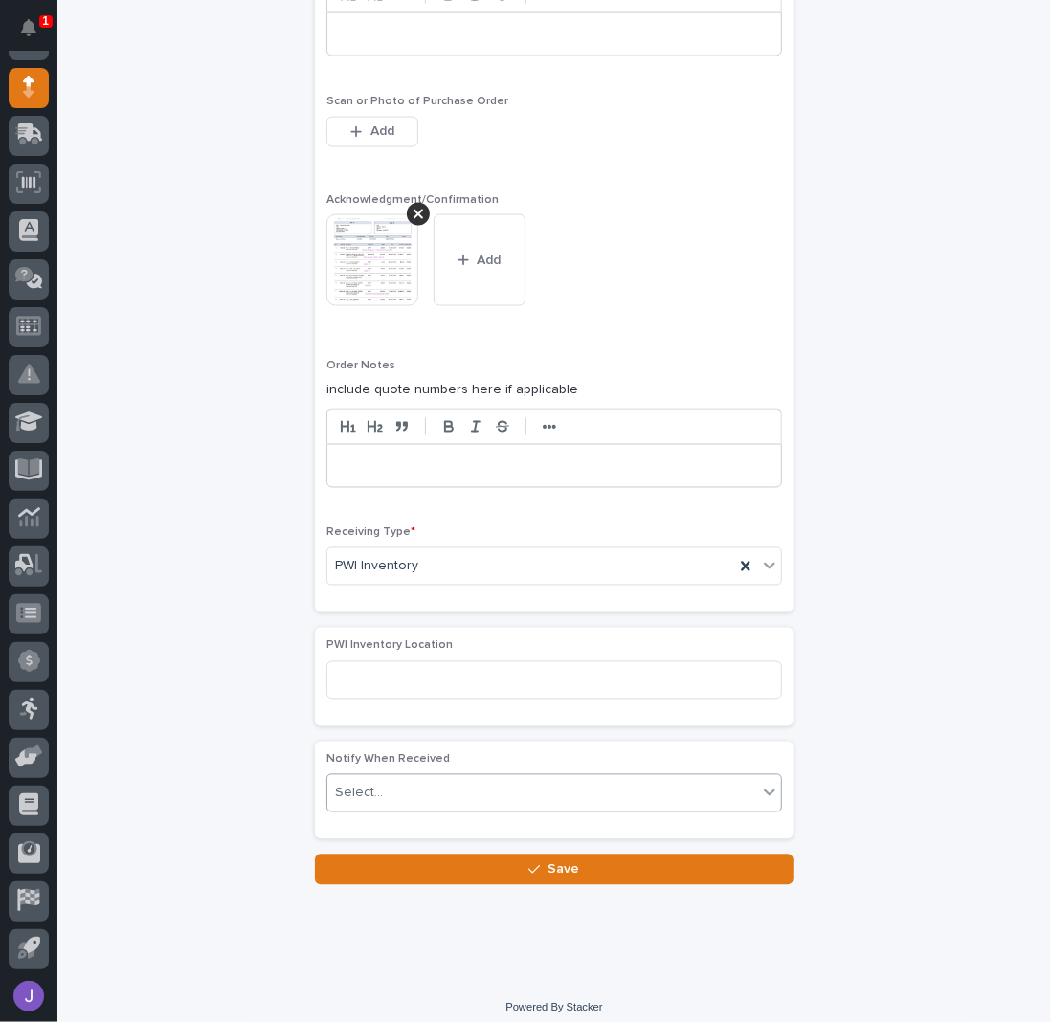
click at [520, 859] on button "Save" at bounding box center [554, 869] width 478 height 31
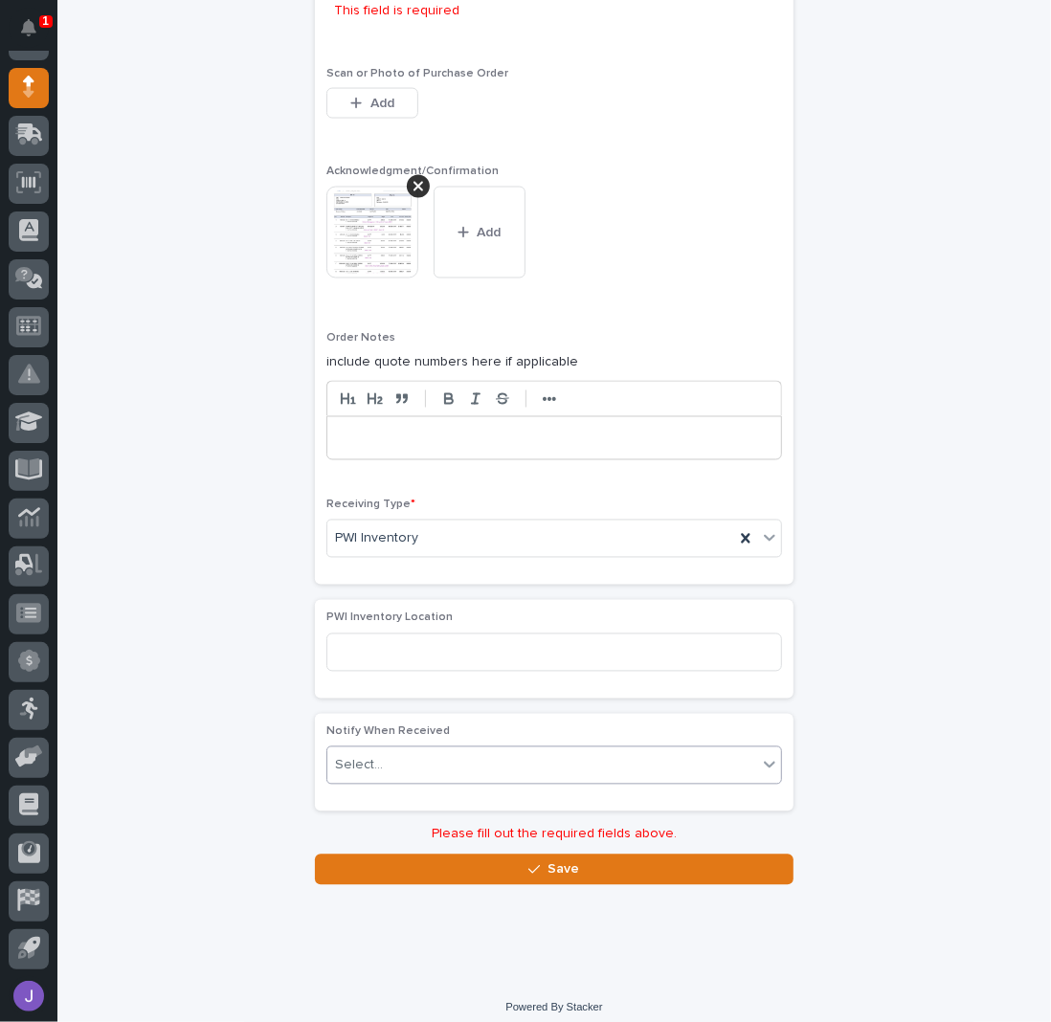
scroll to position [1164, 0]
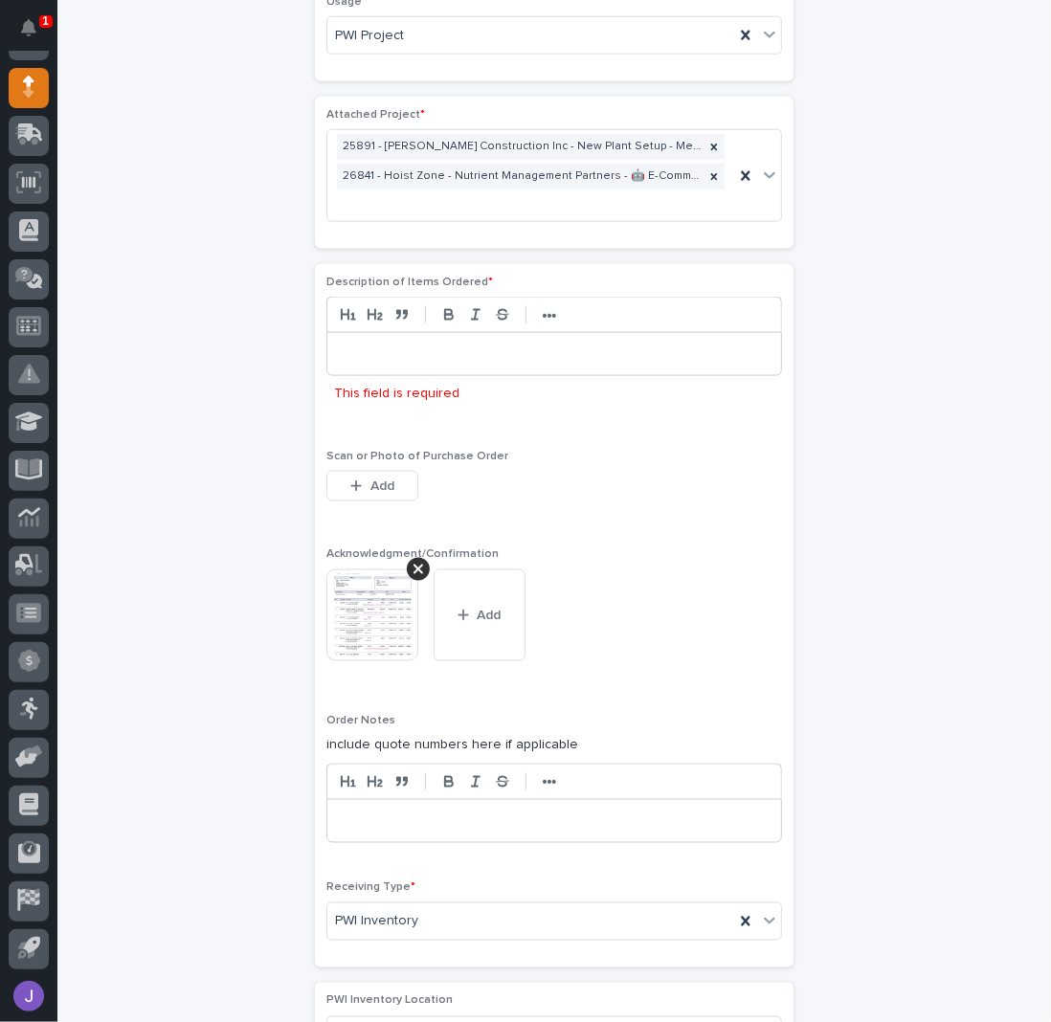
click at [346, 351] on p at bounding box center [554, 353] width 425 height 19
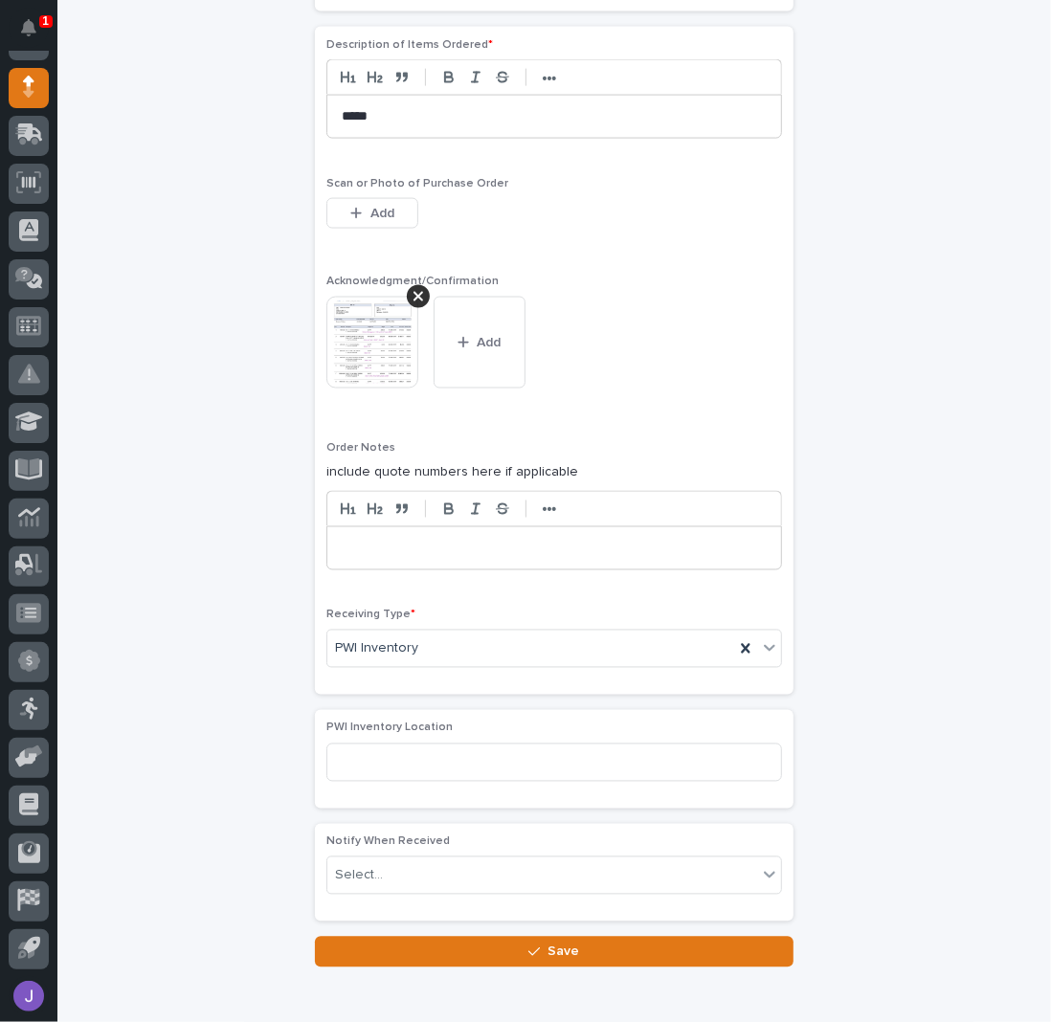
scroll to position [1483, 0]
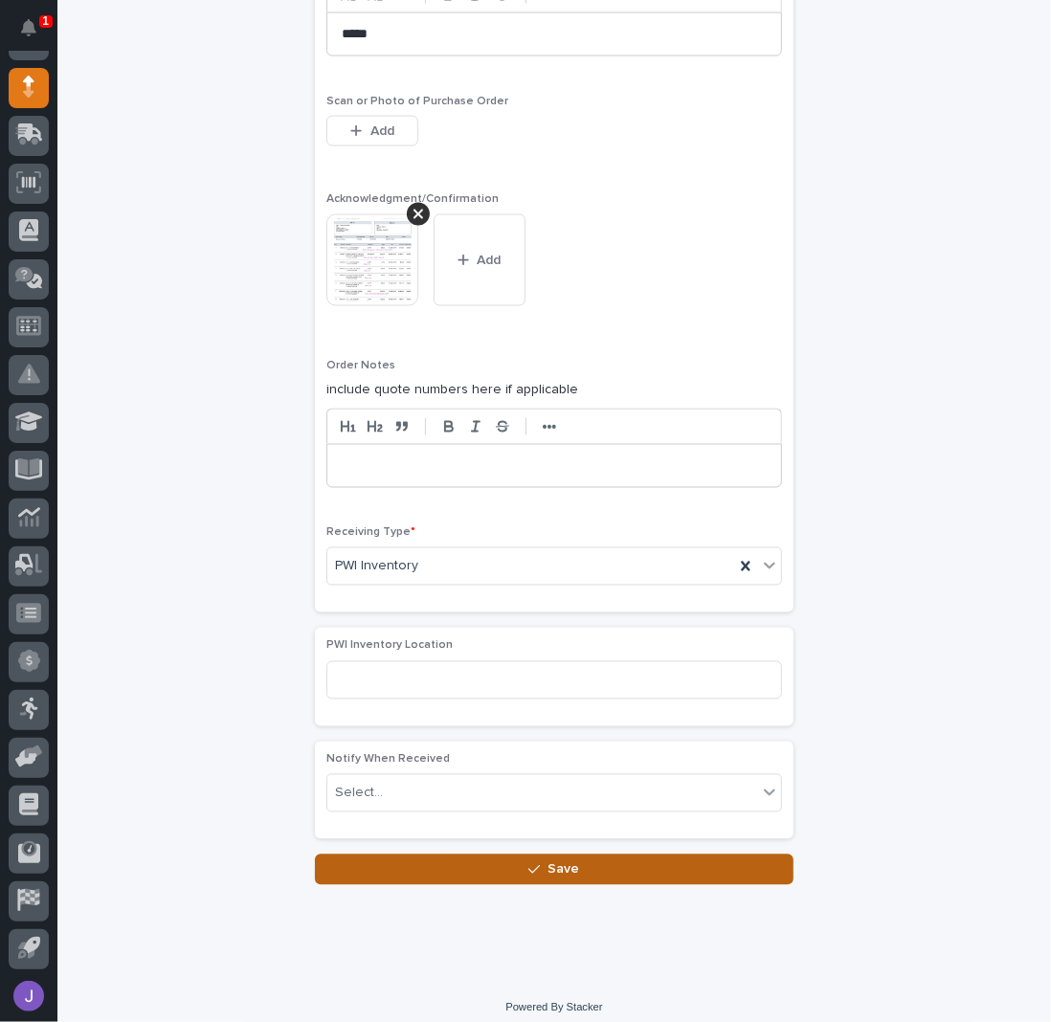
click at [502, 854] on button "Save" at bounding box center [554, 869] width 478 height 31
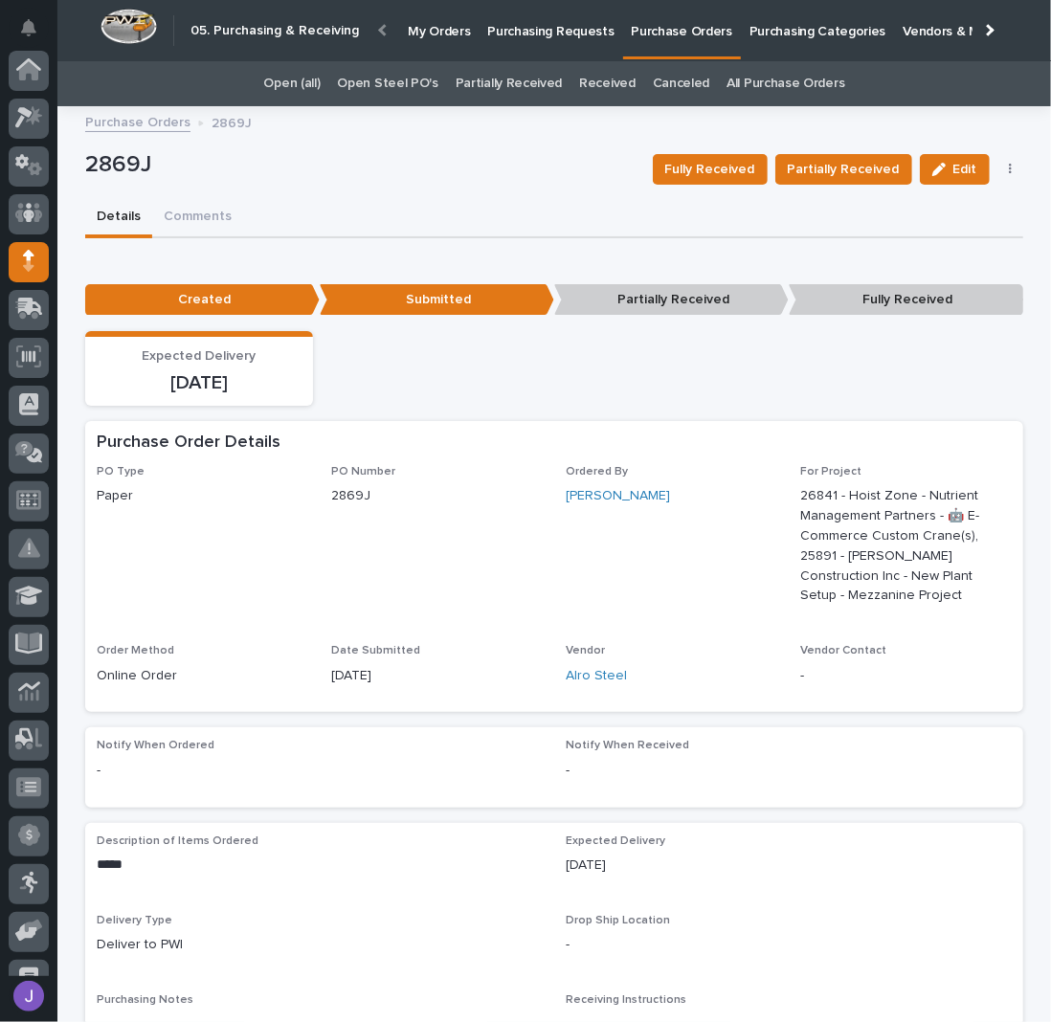
scroll to position [174, 0]
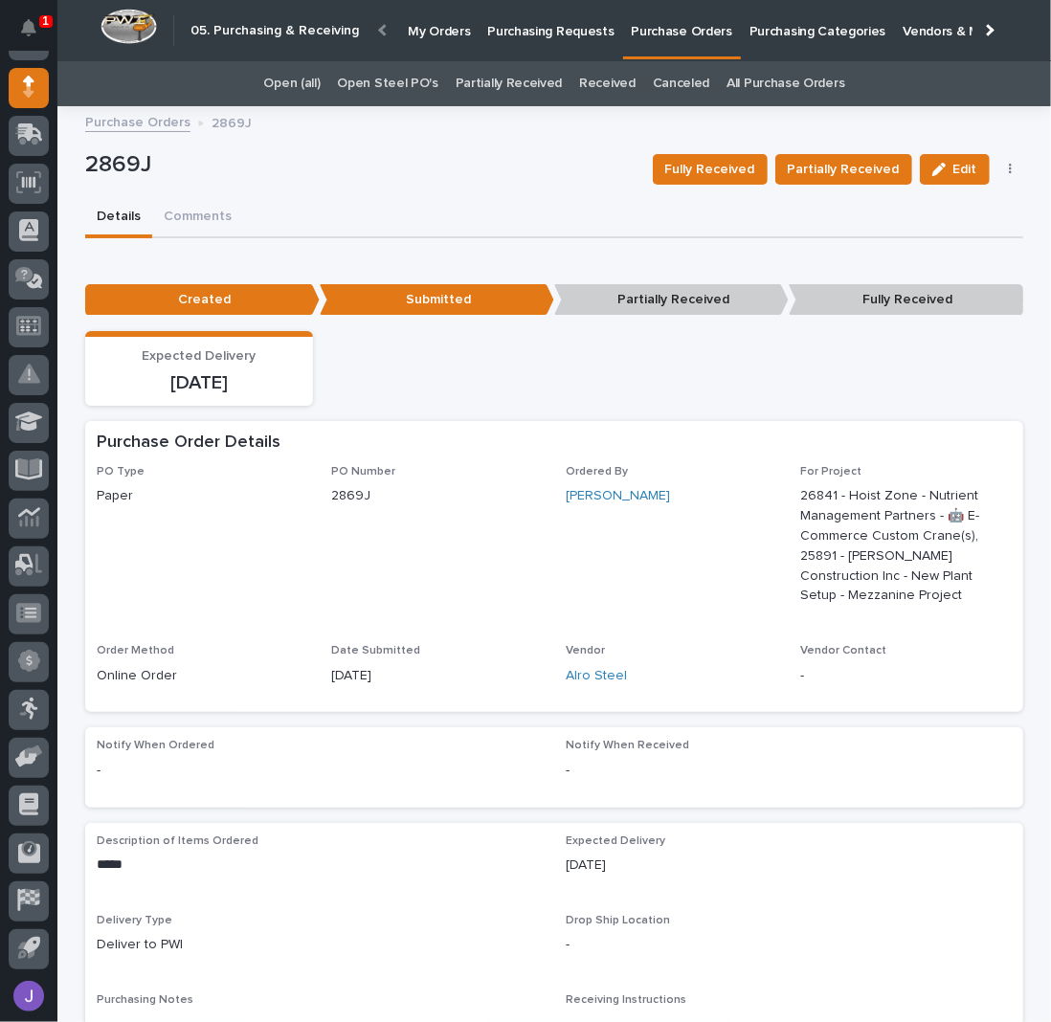
drag, startPoint x: 495, startPoint y: 207, endPoint x: 491, endPoint y: 187, distance: 20.5
click at [495, 206] on div "Details Comments" at bounding box center [554, 218] width 938 height 40
click at [542, 32] on p "Purchasing Requests" at bounding box center [550, 20] width 126 height 40
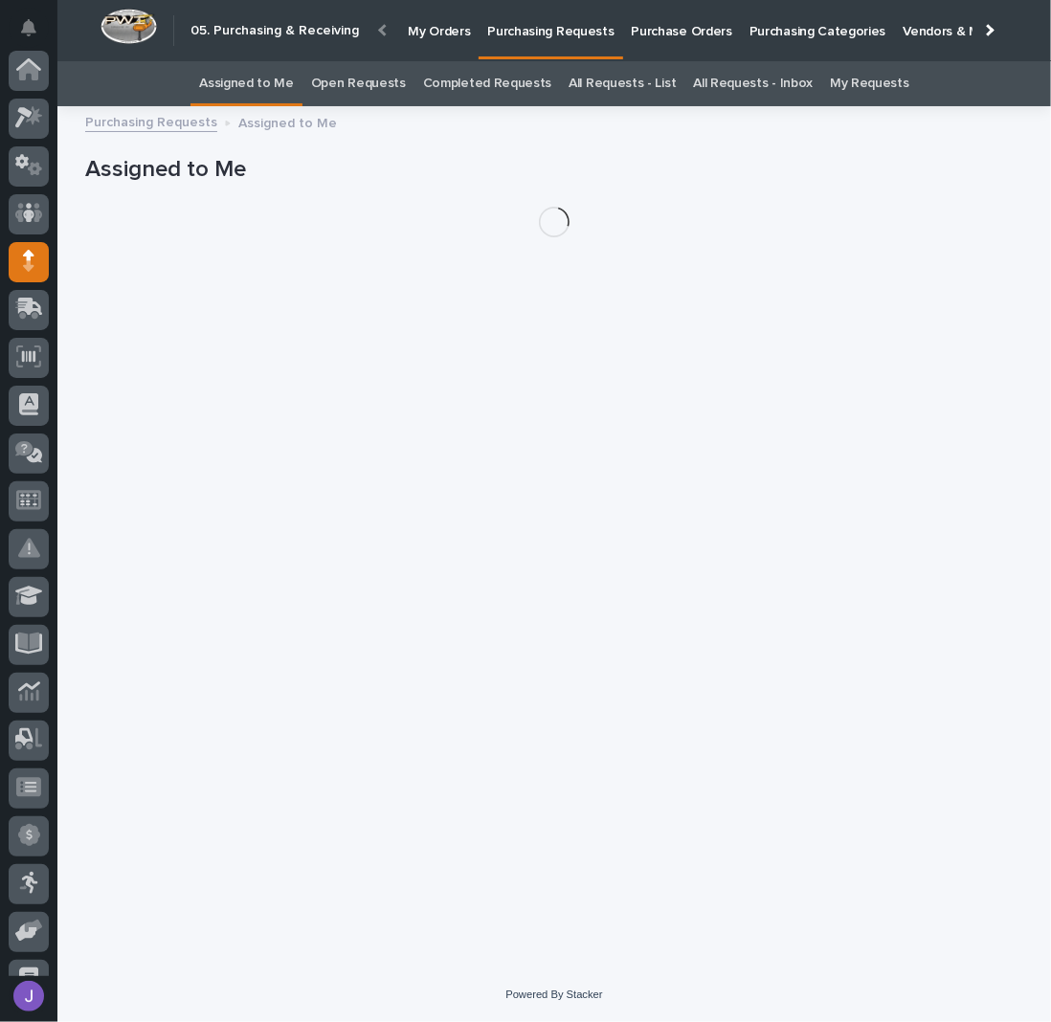
scroll to position [174, 0]
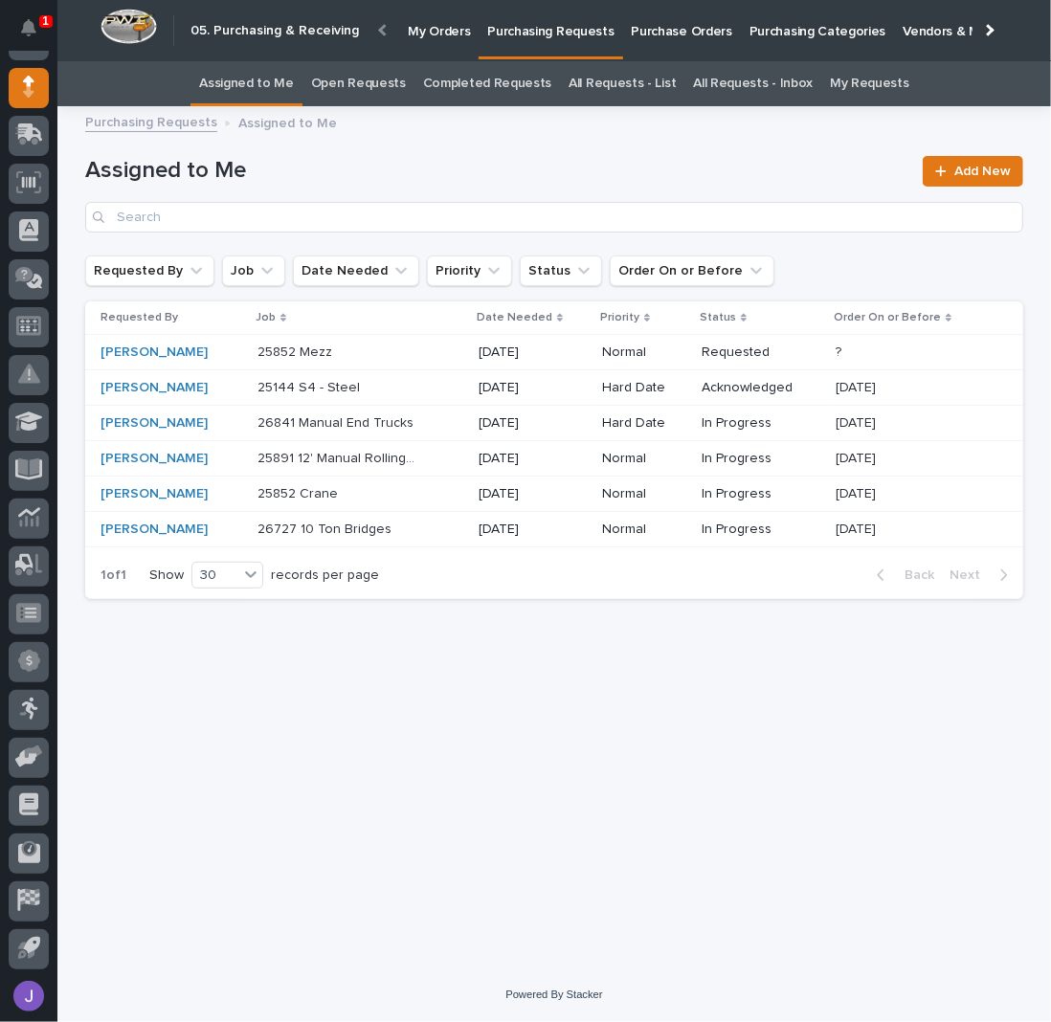
click at [406, 426] on div "26841 Manual End Trucks 26841 Manual End Trucks" at bounding box center [360, 424] width 206 height 32
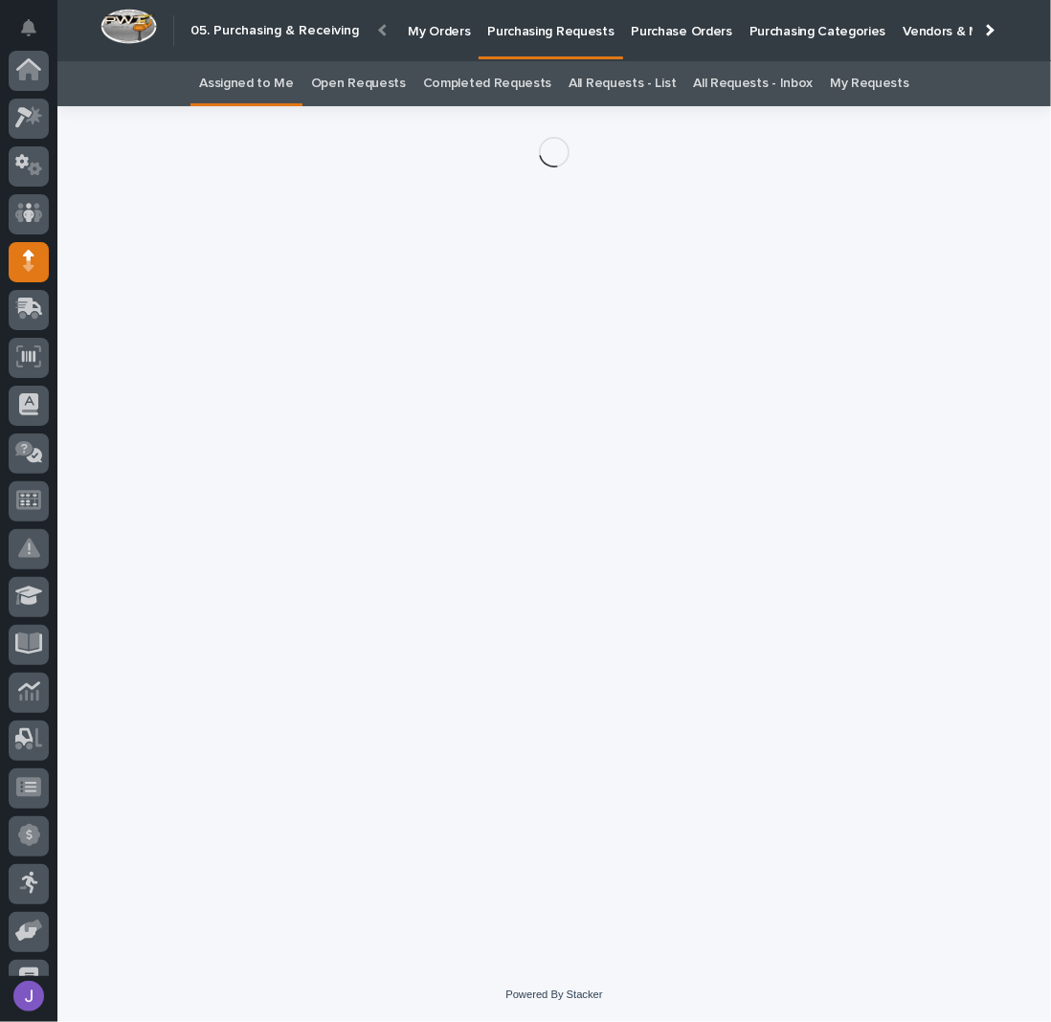
scroll to position [174, 0]
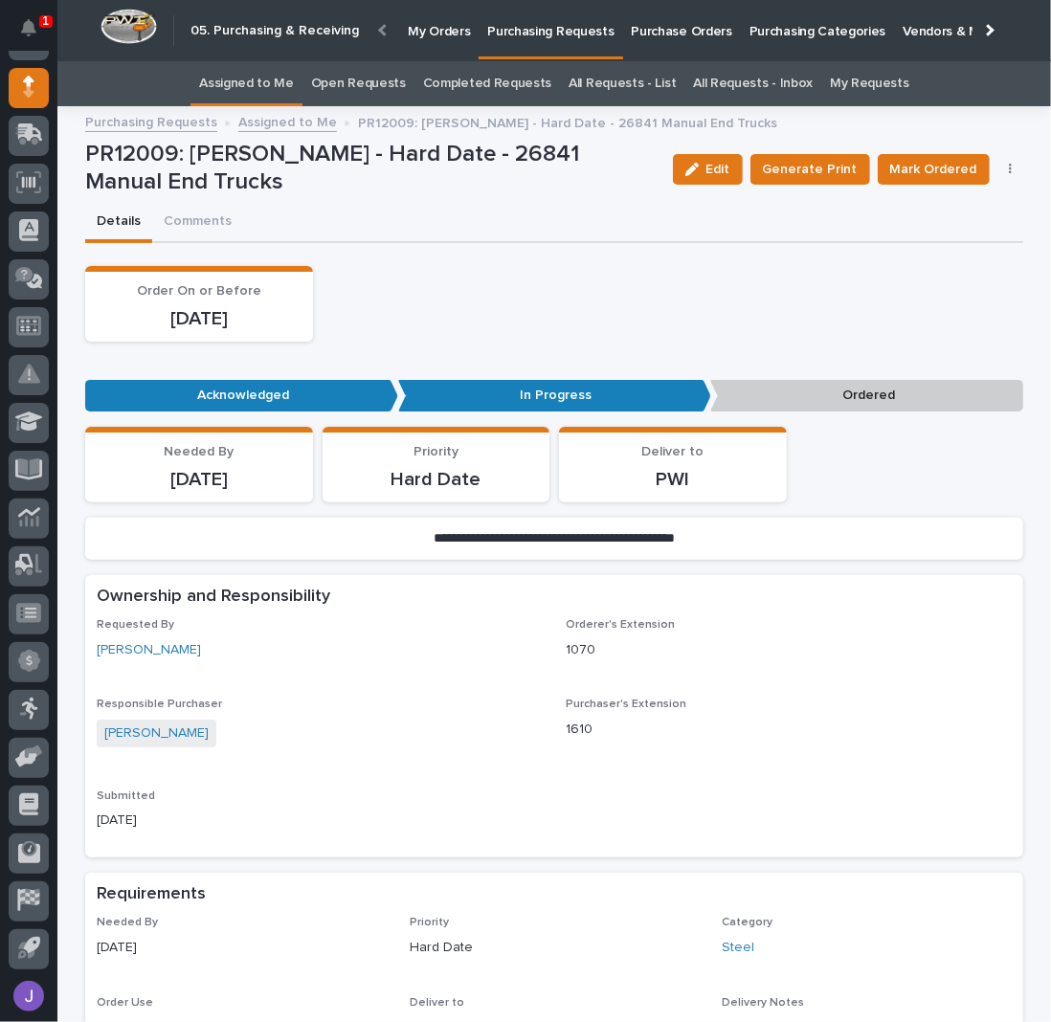
click at [1008, 167] on button "button" at bounding box center [1010, 169] width 27 height 13
click at [949, 233] on span "Edit Linked PO's" at bounding box center [948, 238] width 98 height 23
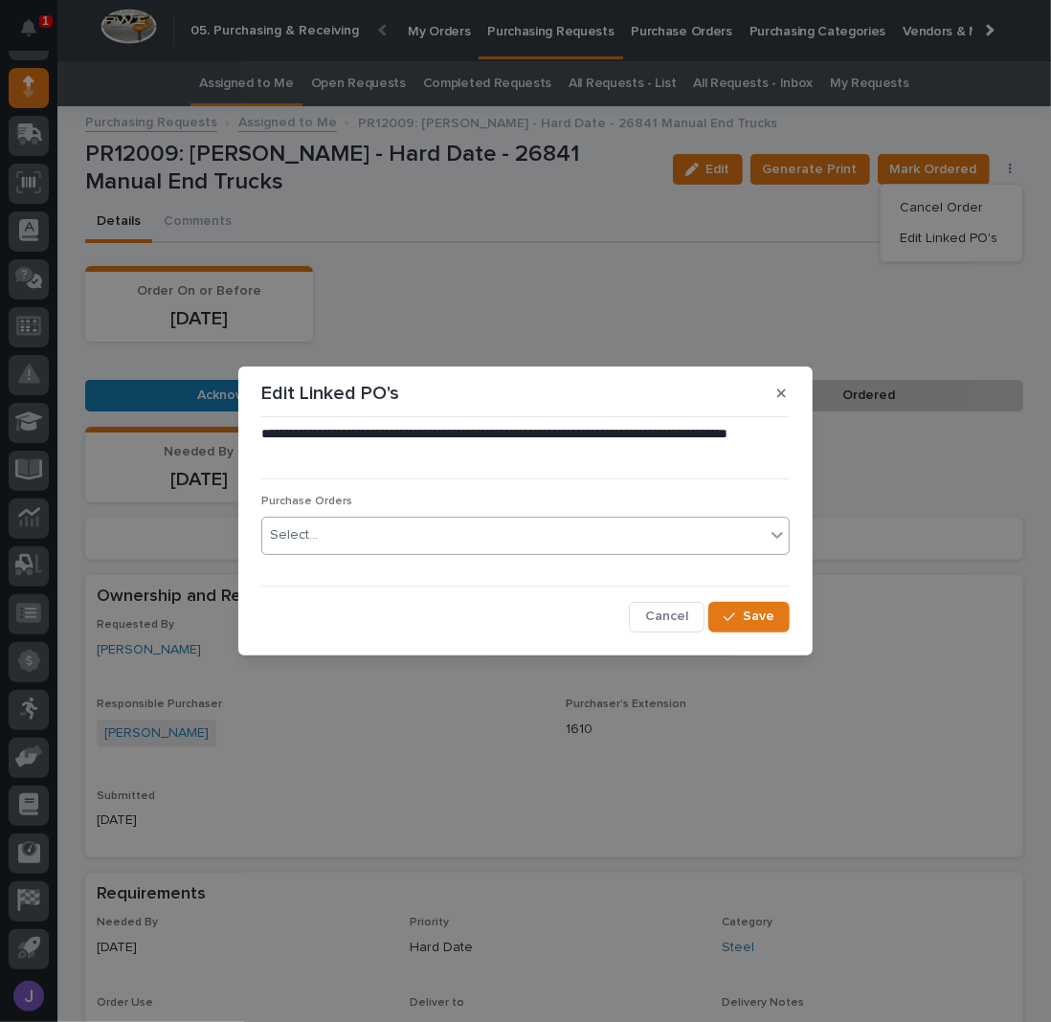
click at [418, 533] on div "Select..." at bounding box center [513, 536] width 502 height 32
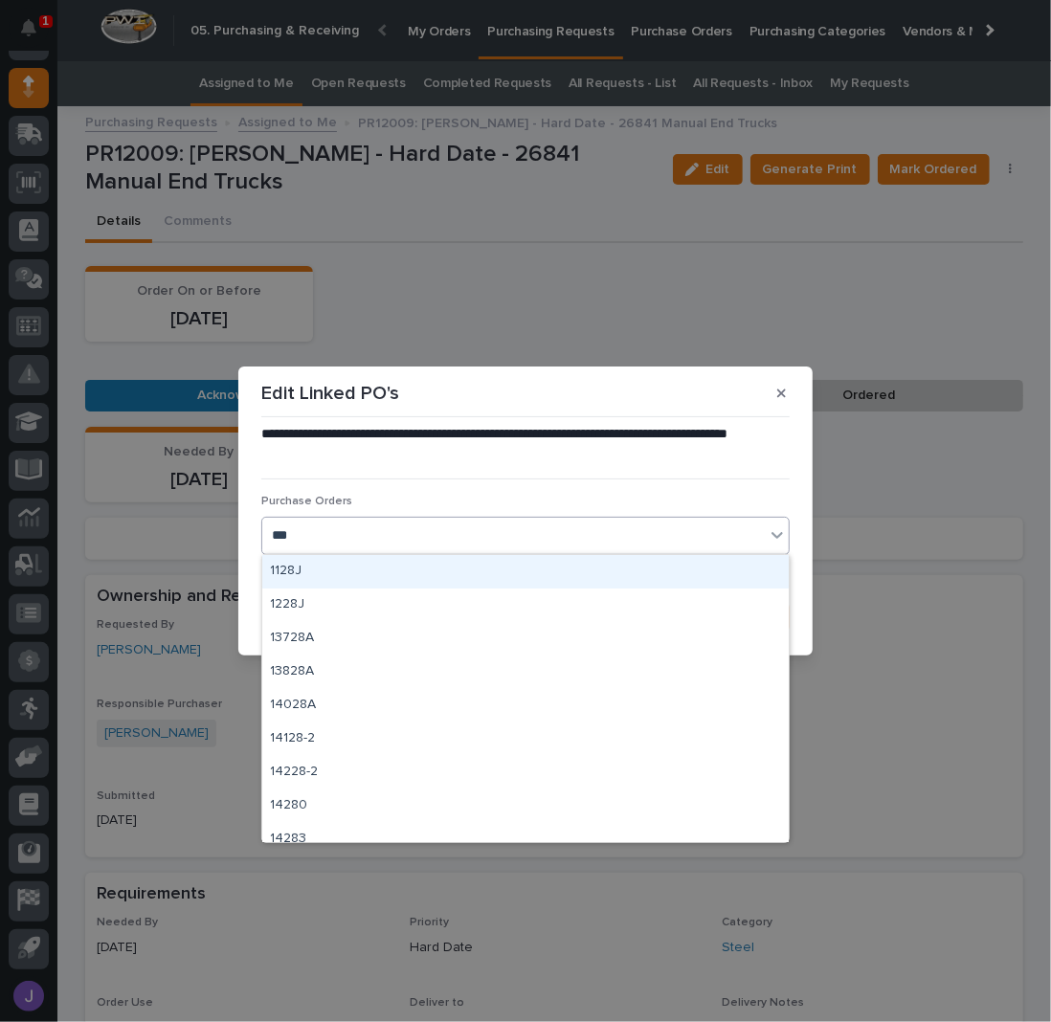
type input "****"
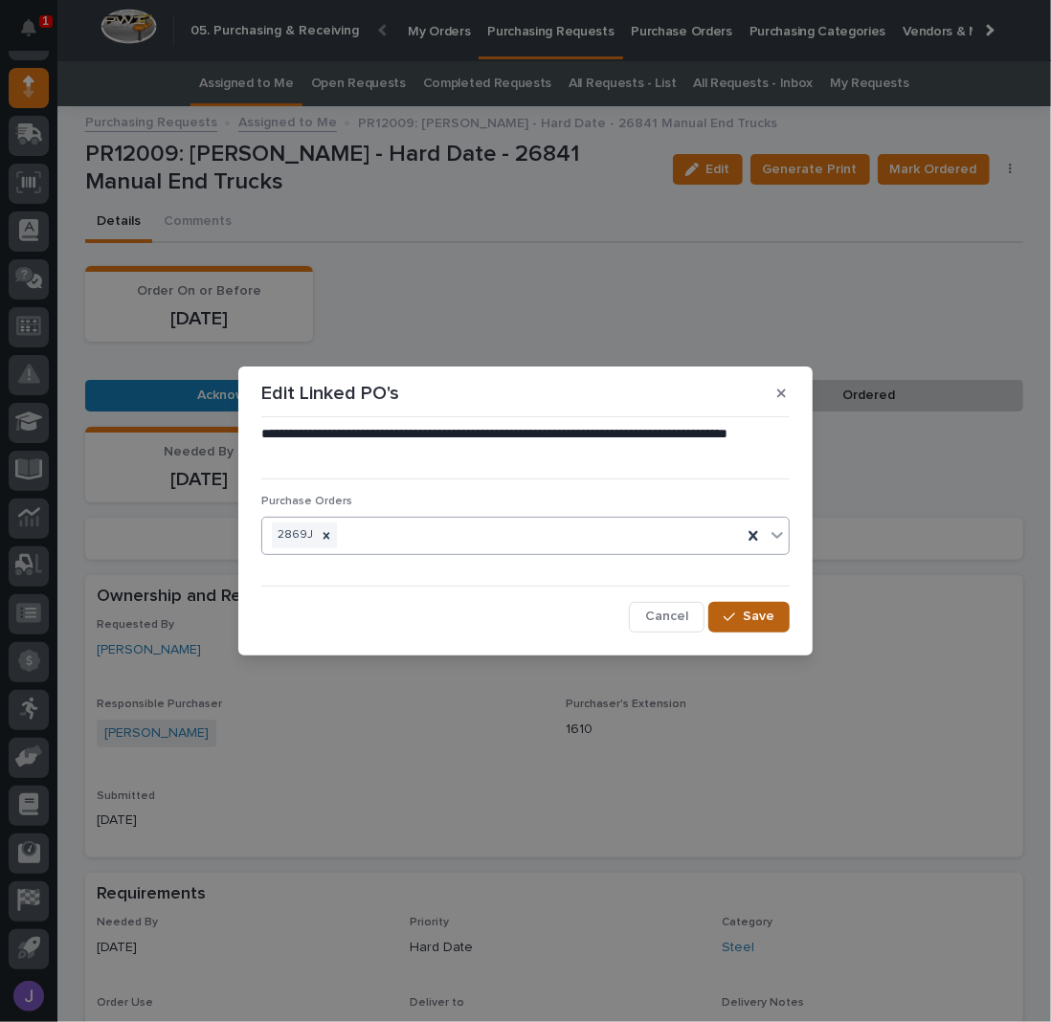
click at [726, 618] on icon "button" at bounding box center [728, 616] width 11 height 13
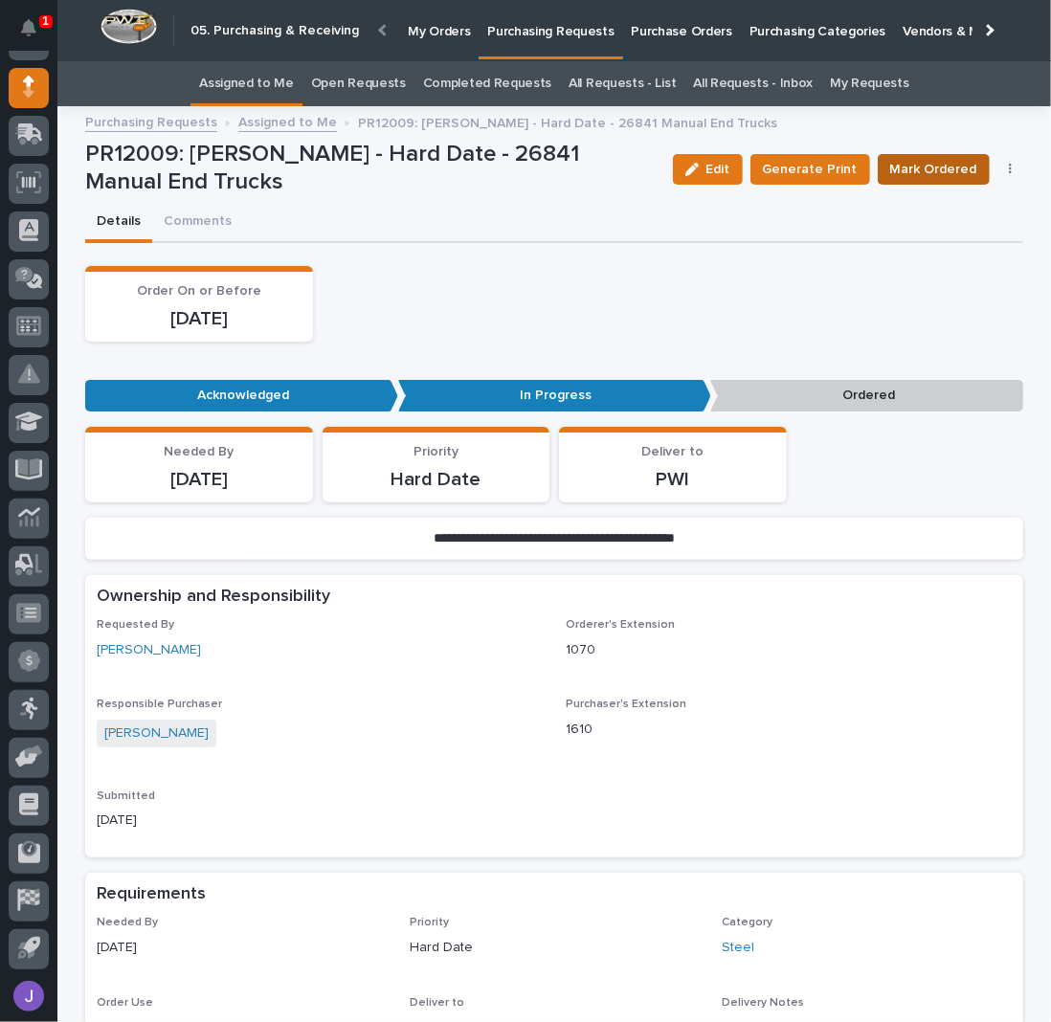
click at [901, 178] on span "Mark Ordered" at bounding box center [933, 169] width 87 height 23
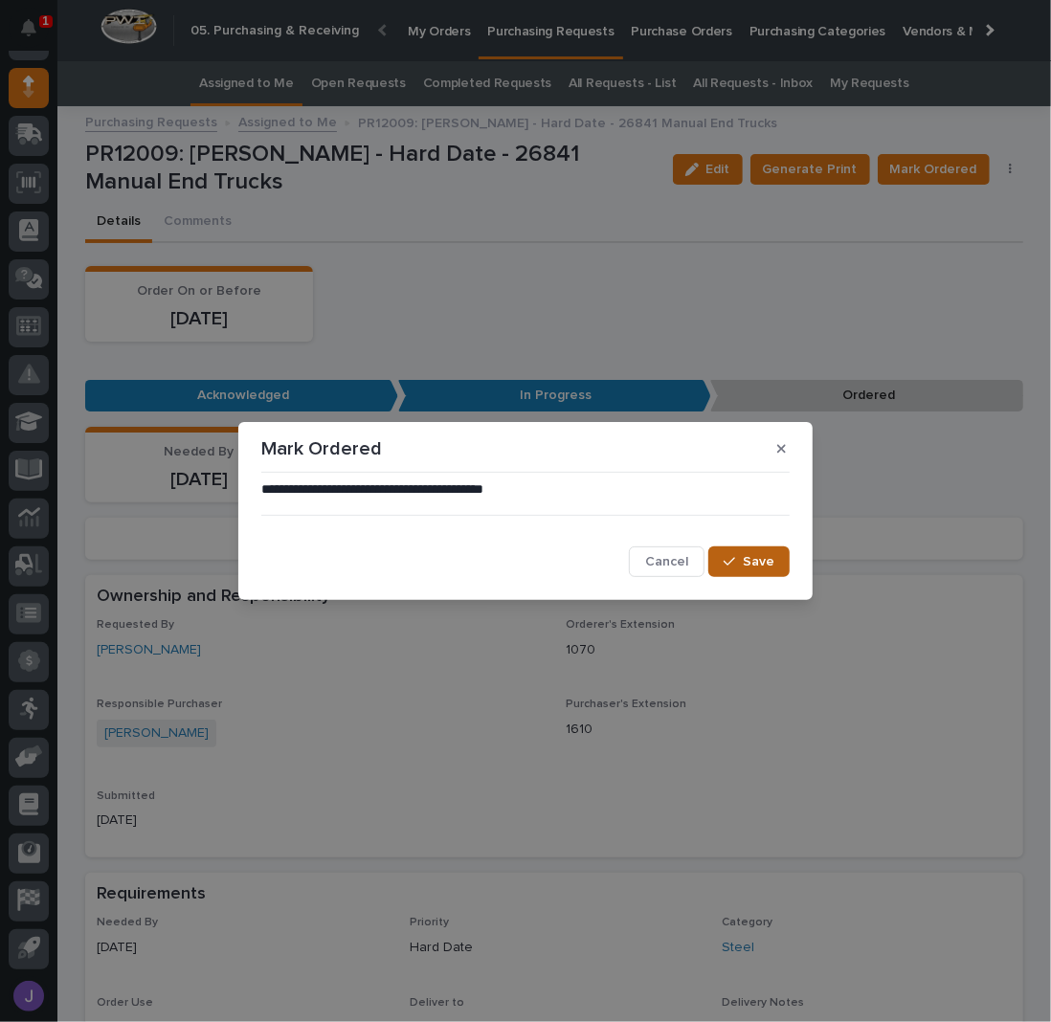
click at [764, 563] on span "Save" at bounding box center [759, 561] width 32 height 17
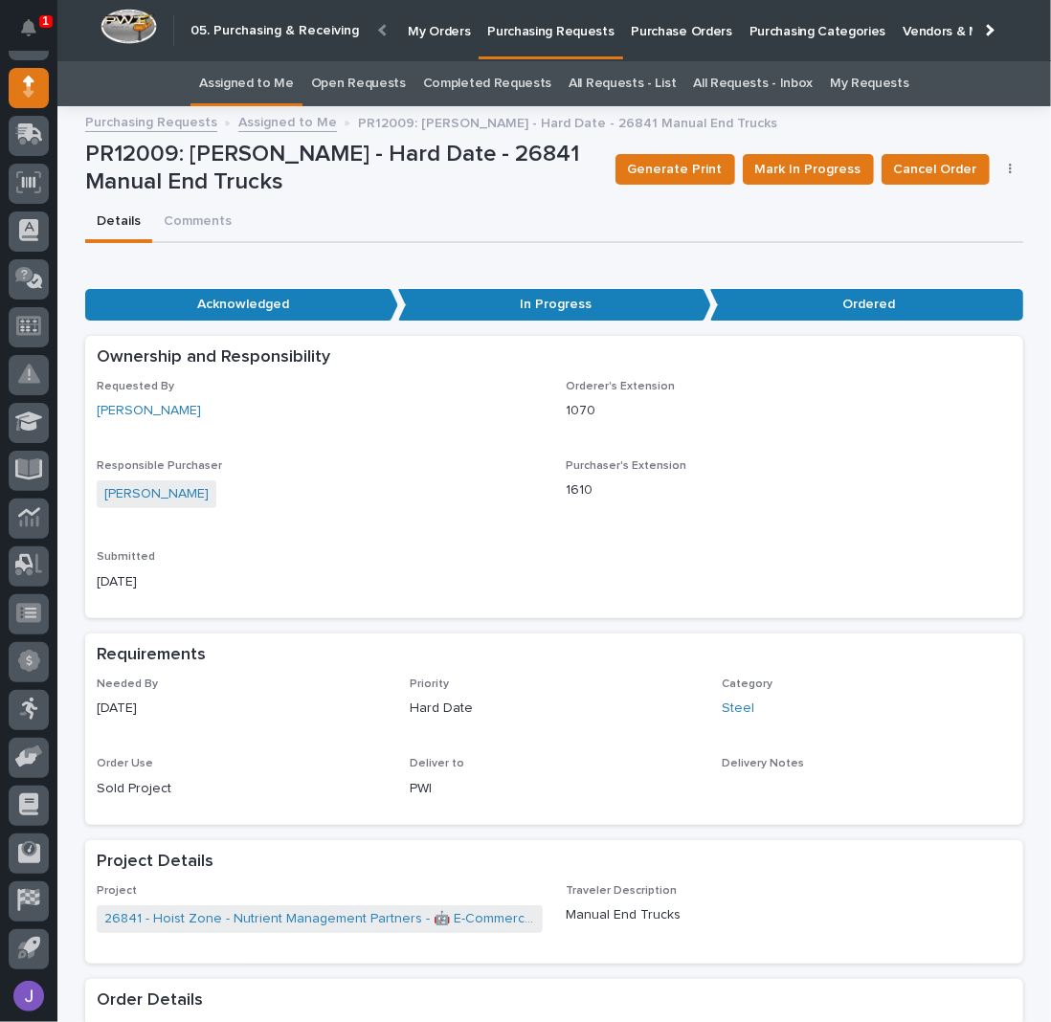
click at [284, 88] on link "Assigned to Me" at bounding box center [246, 83] width 95 height 45
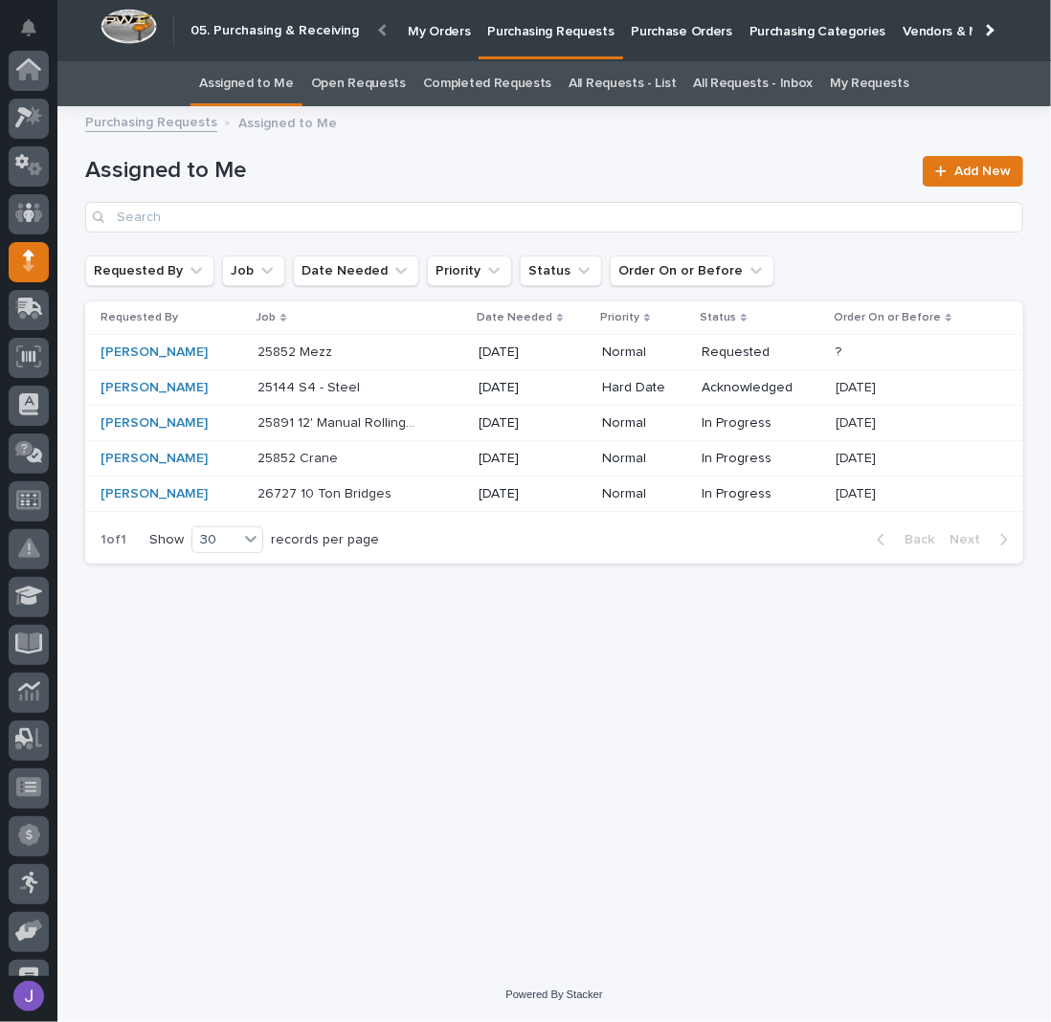
scroll to position [174, 0]
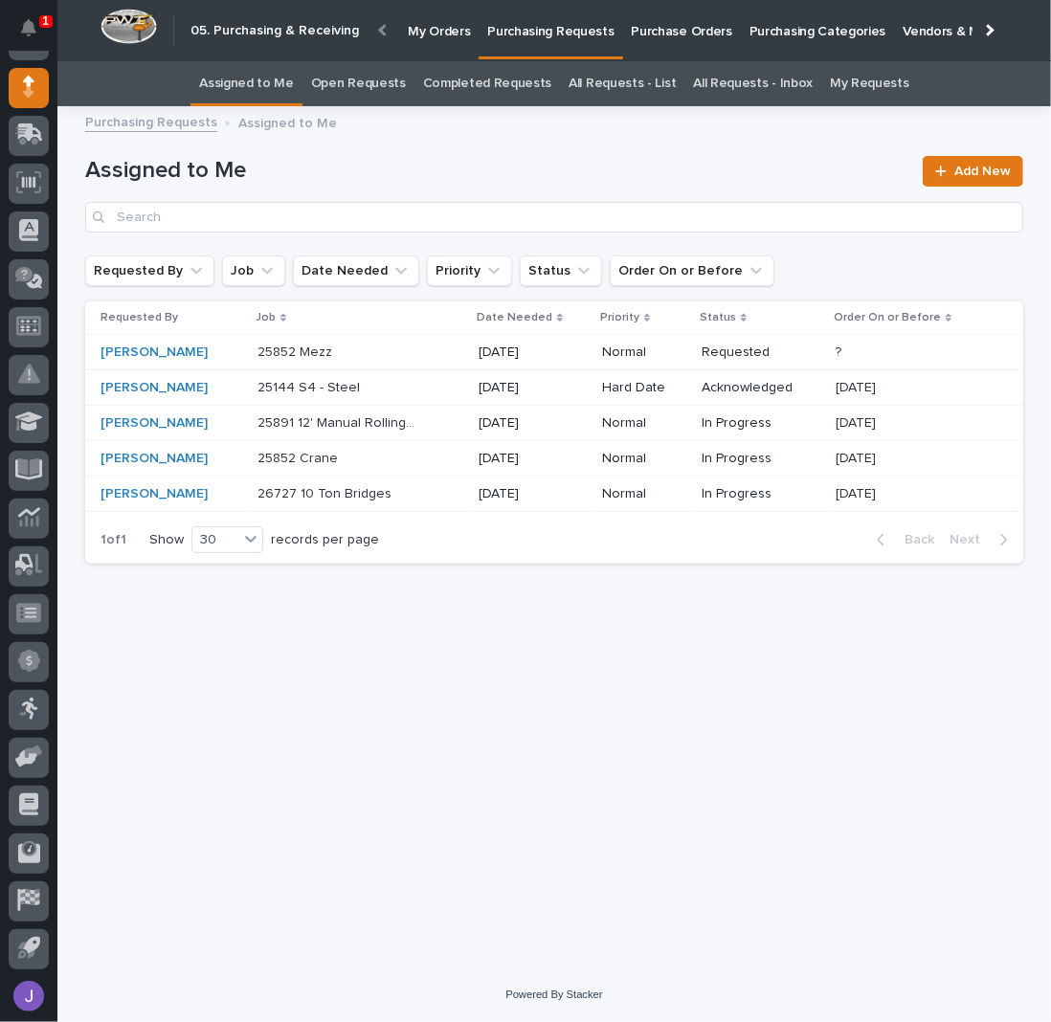
click at [416, 422] on div "25891 12' Manual Rolling Gates 25891 12' Manual Rolling Gates" at bounding box center [360, 424] width 206 height 32
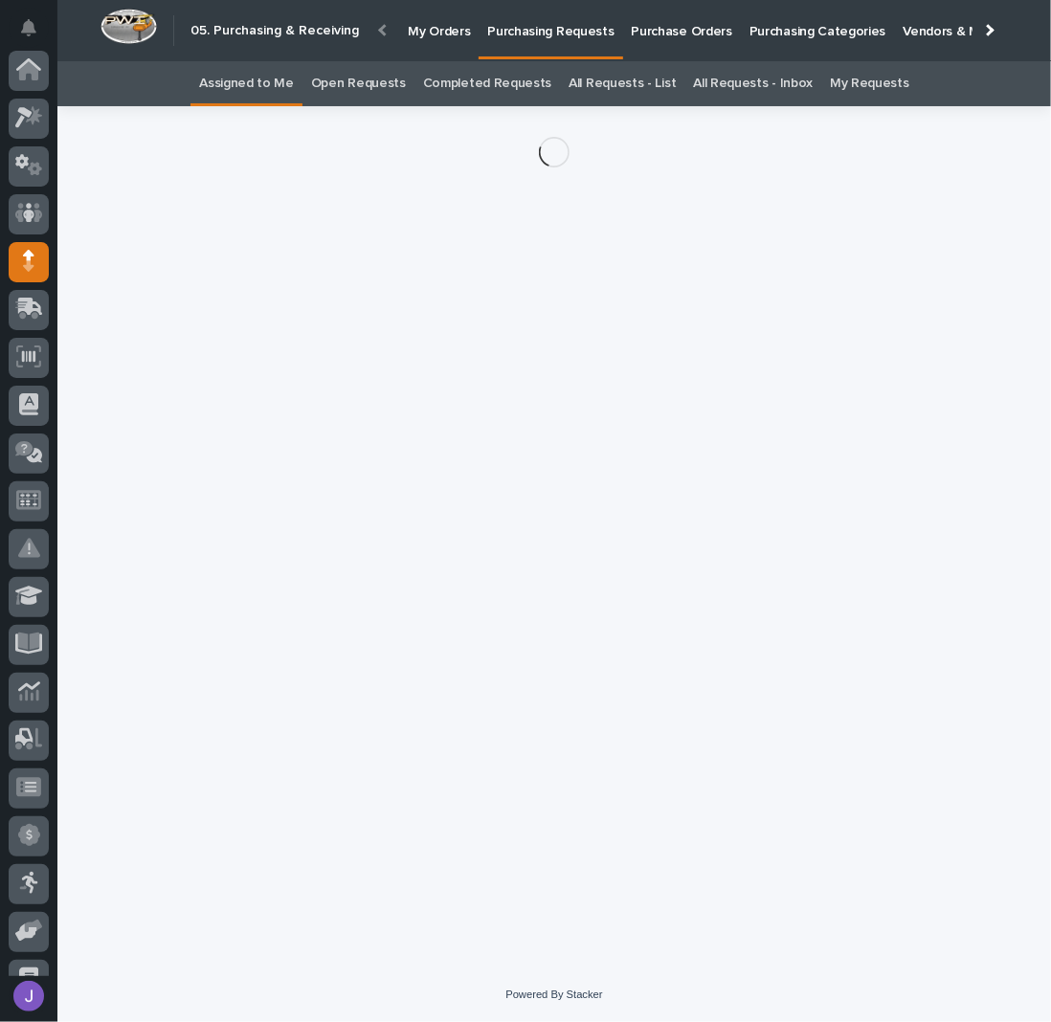
scroll to position [174, 0]
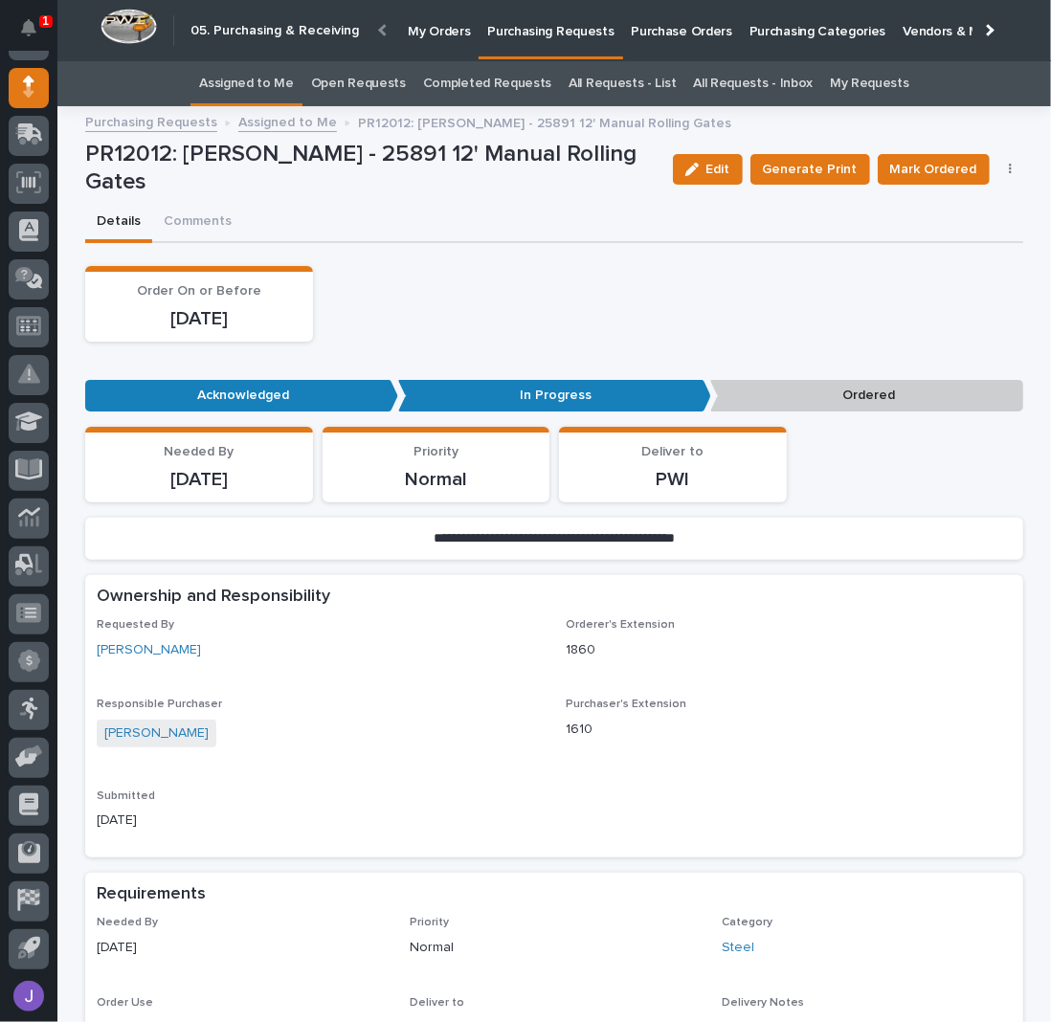
click at [1004, 175] on button "button" at bounding box center [1010, 169] width 27 height 13
click at [965, 248] on span "Edit Linked PO's" at bounding box center [948, 238] width 98 height 23
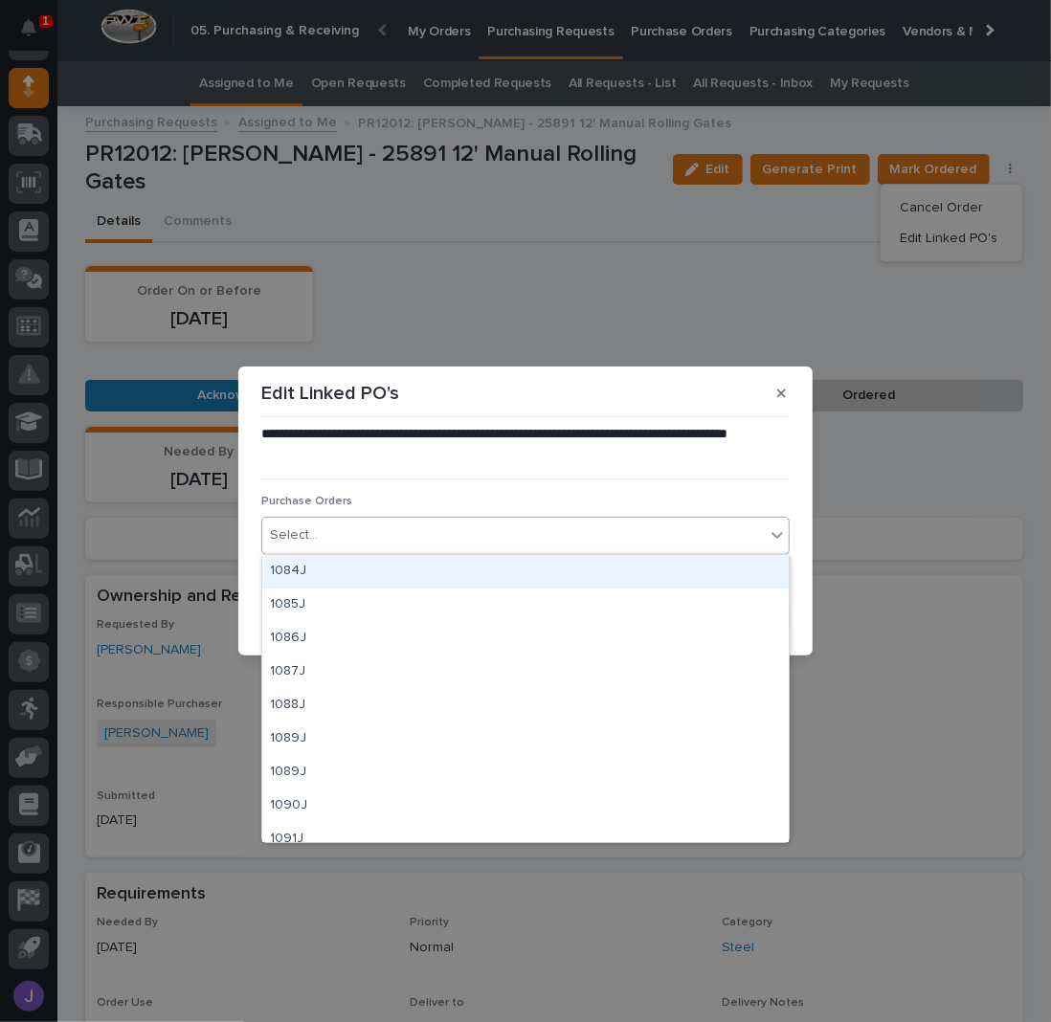
click at [510, 533] on div "Select..." at bounding box center [513, 536] width 502 height 32
type input "****"
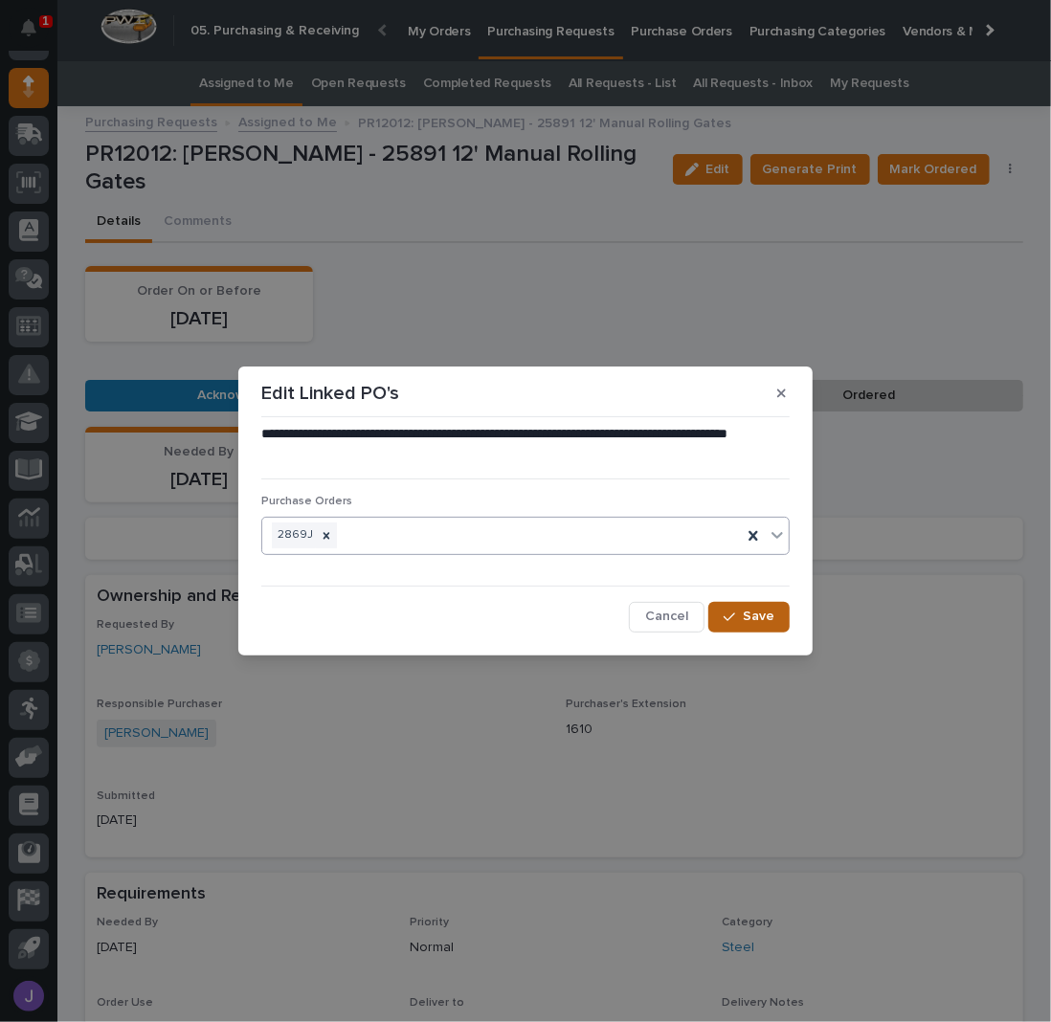
click at [741, 613] on div "button" at bounding box center [732, 616] width 19 height 13
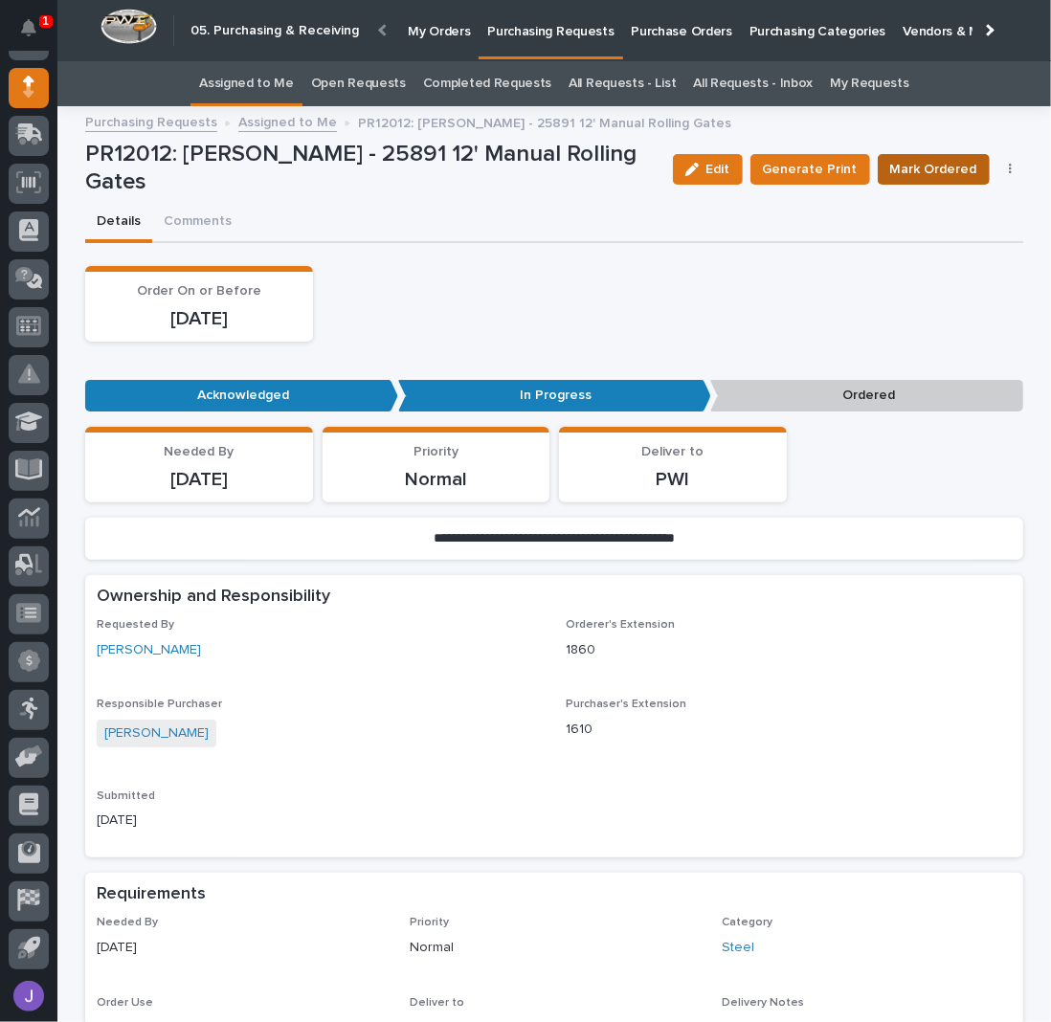
click at [935, 166] on span "Mark Ordered" at bounding box center [933, 169] width 87 height 23
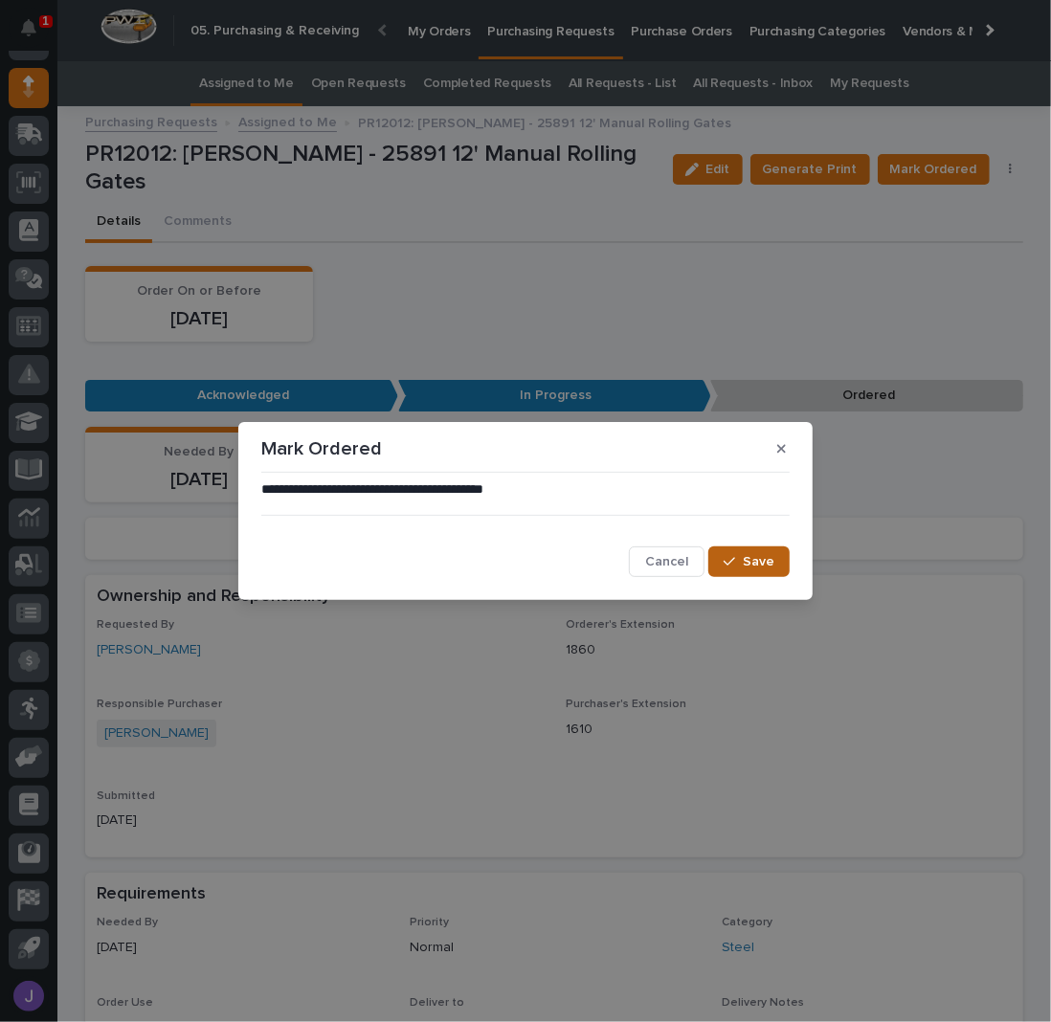
click at [739, 561] on div "button" at bounding box center [732, 561] width 19 height 13
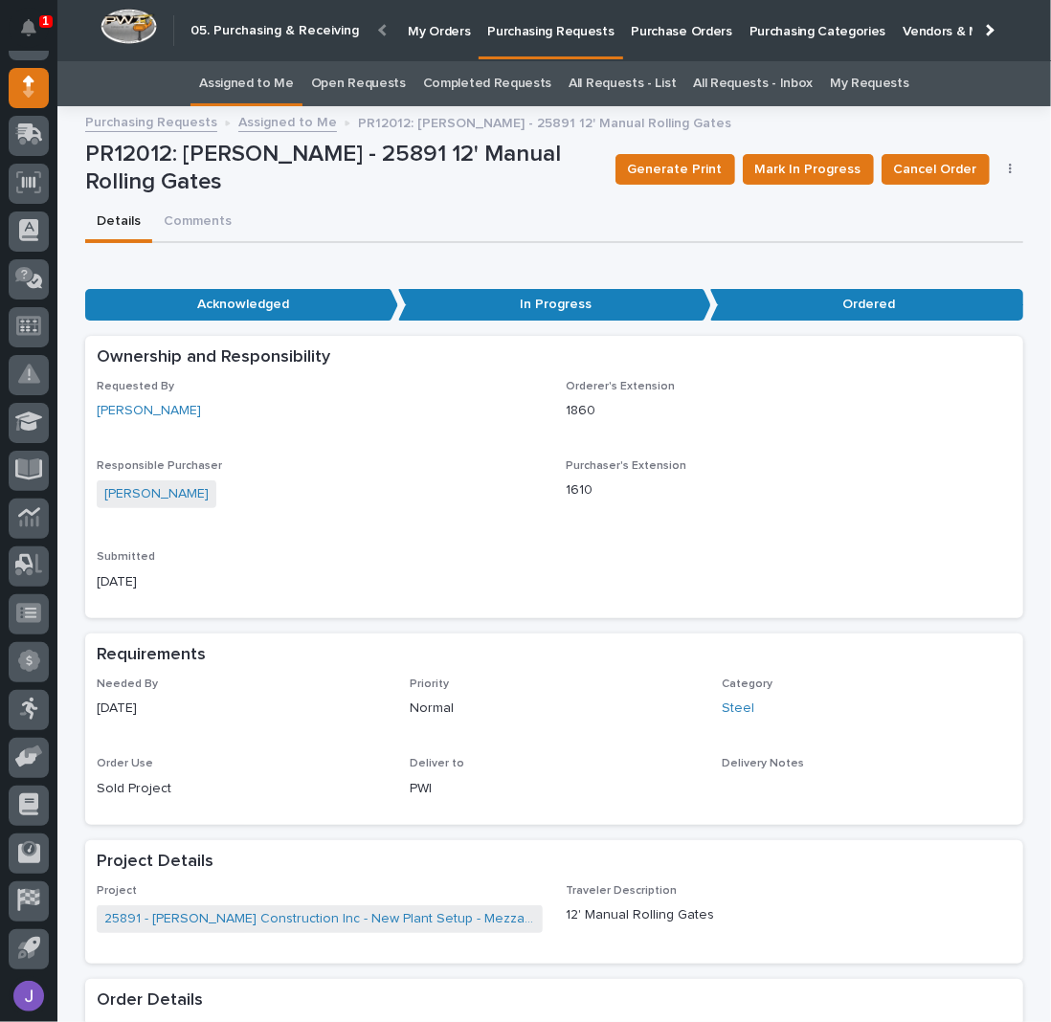
click at [276, 73] on link "Assigned to Me" at bounding box center [246, 83] width 95 height 45
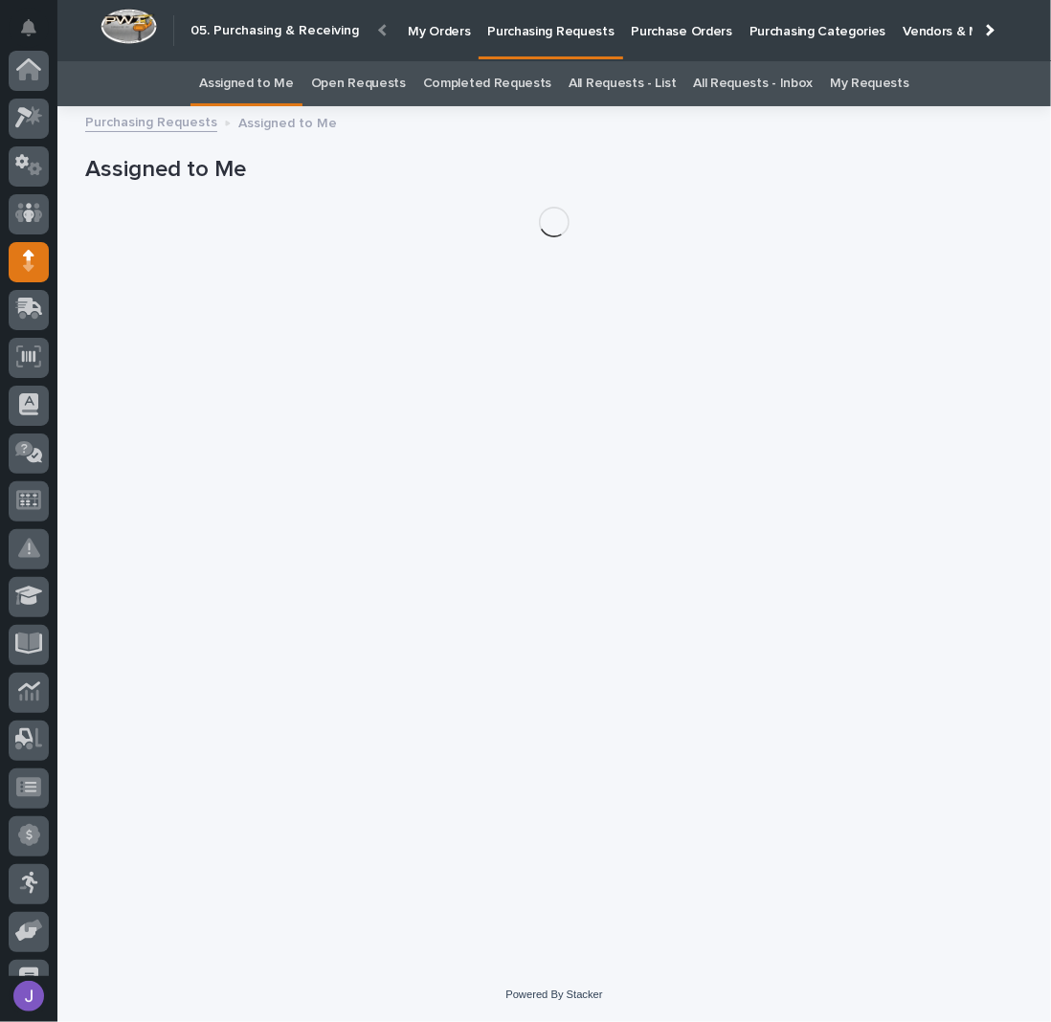
scroll to position [174, 0]
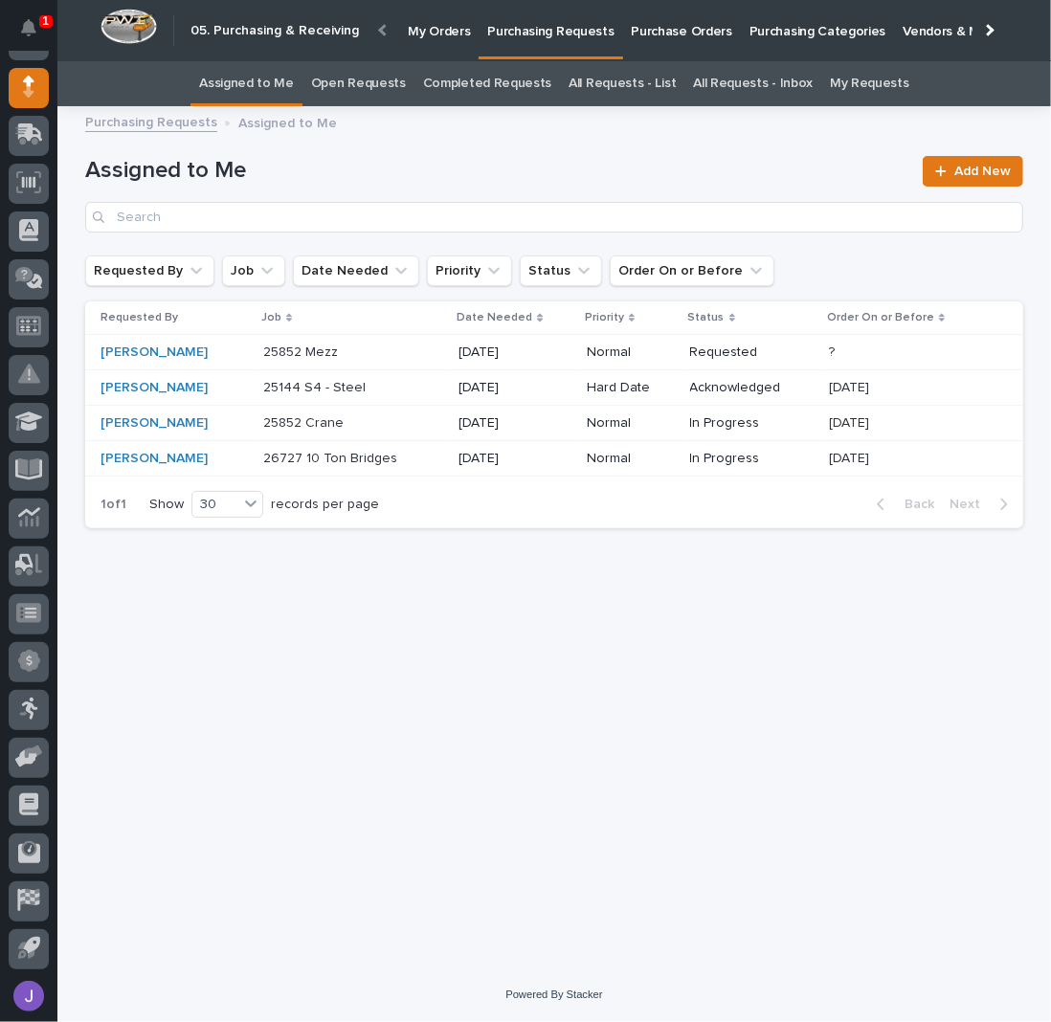
click at [380, 349] on p at bounding box center [343, 352] width 160 height 16
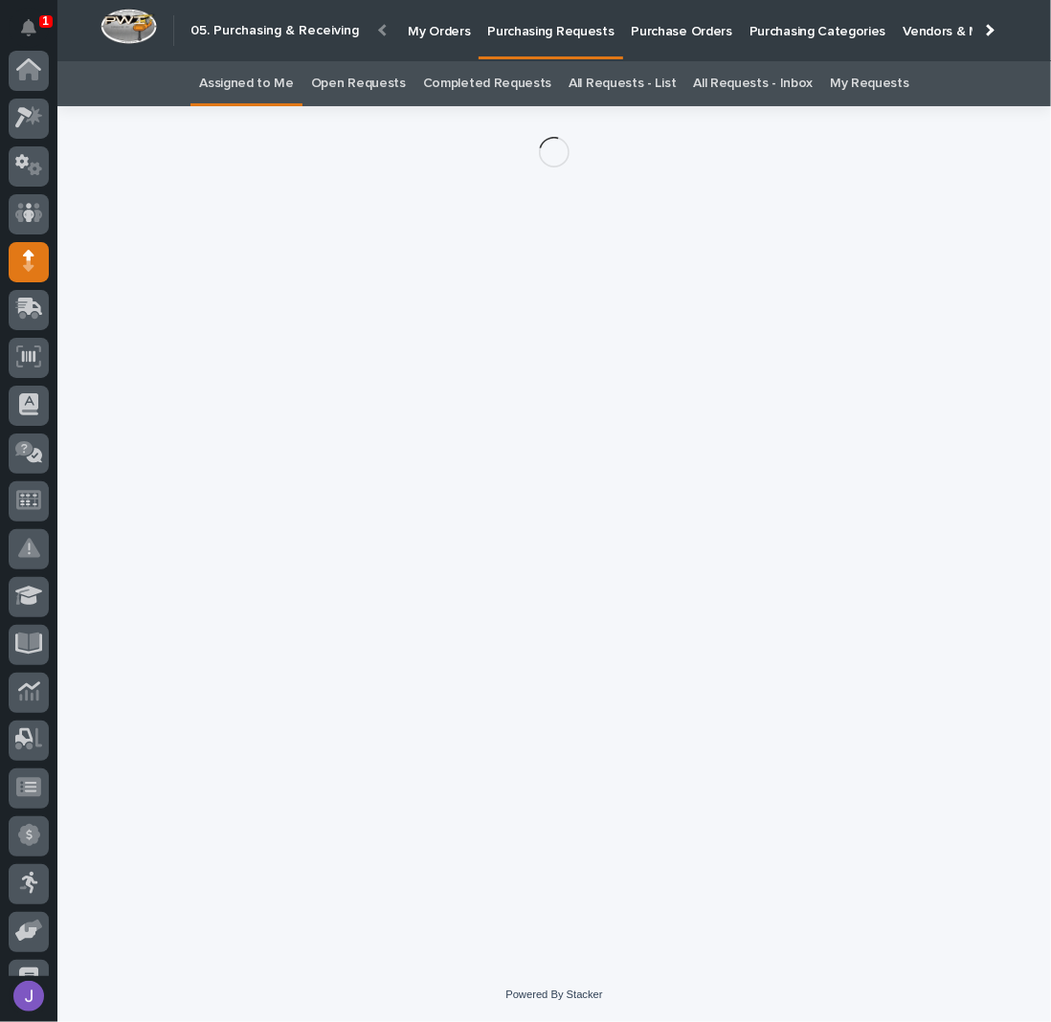
scroll to position [174, 0]
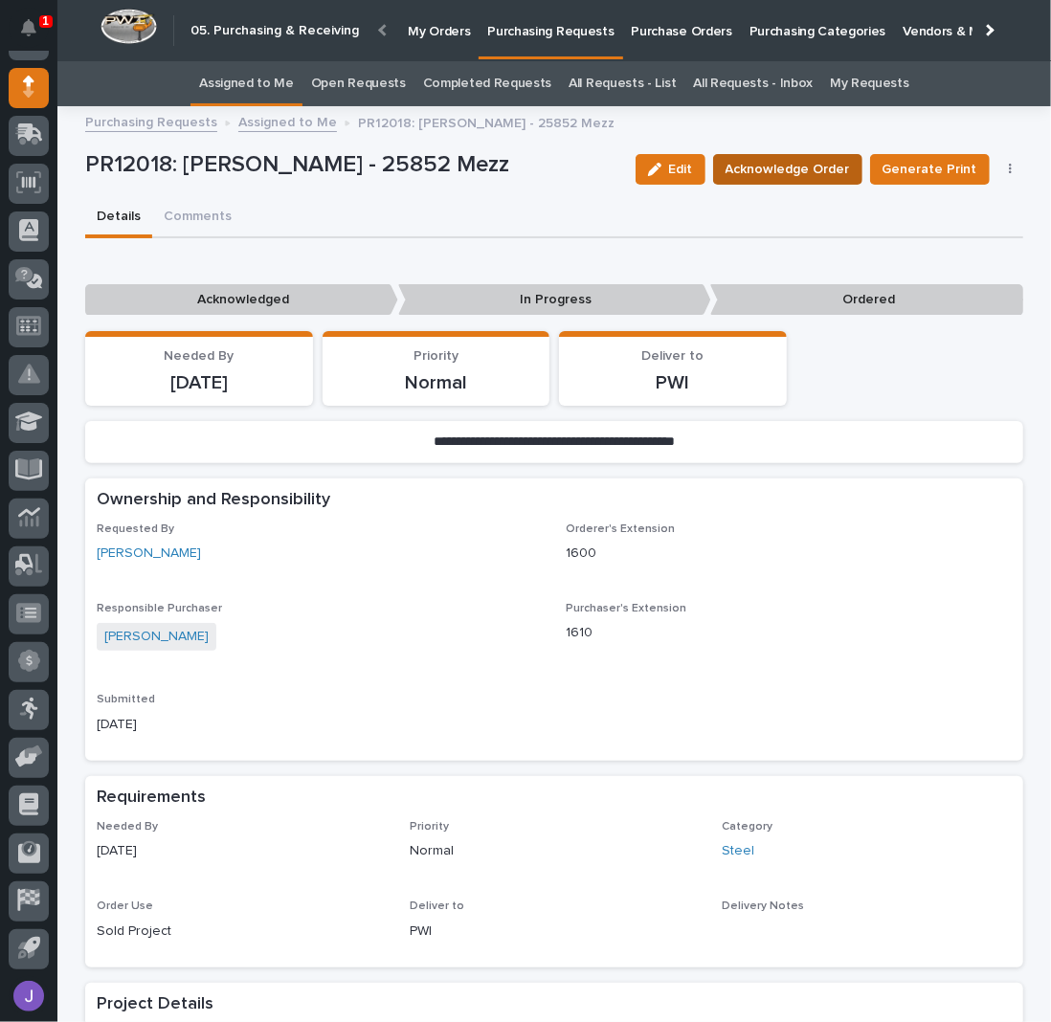
click at [756, 171] on span "Acknowledge Order" at bounding box center [787, 169] width 124 height 23
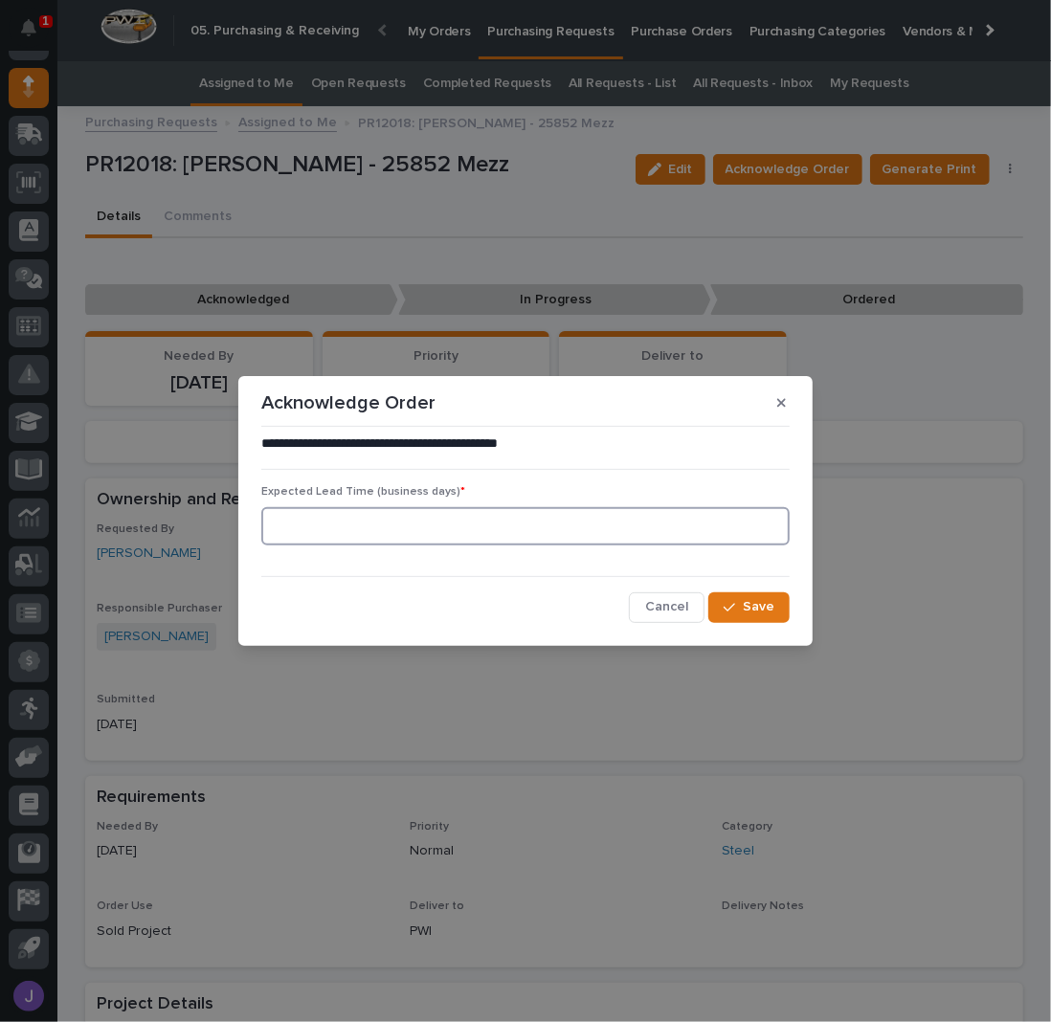
click at [388, 524] on input at bounding box center [525, 526] width 528 height 38
type input "0"
click at [743, 597] on button "Save" at bounding box center [748, 607] width 81 height 31
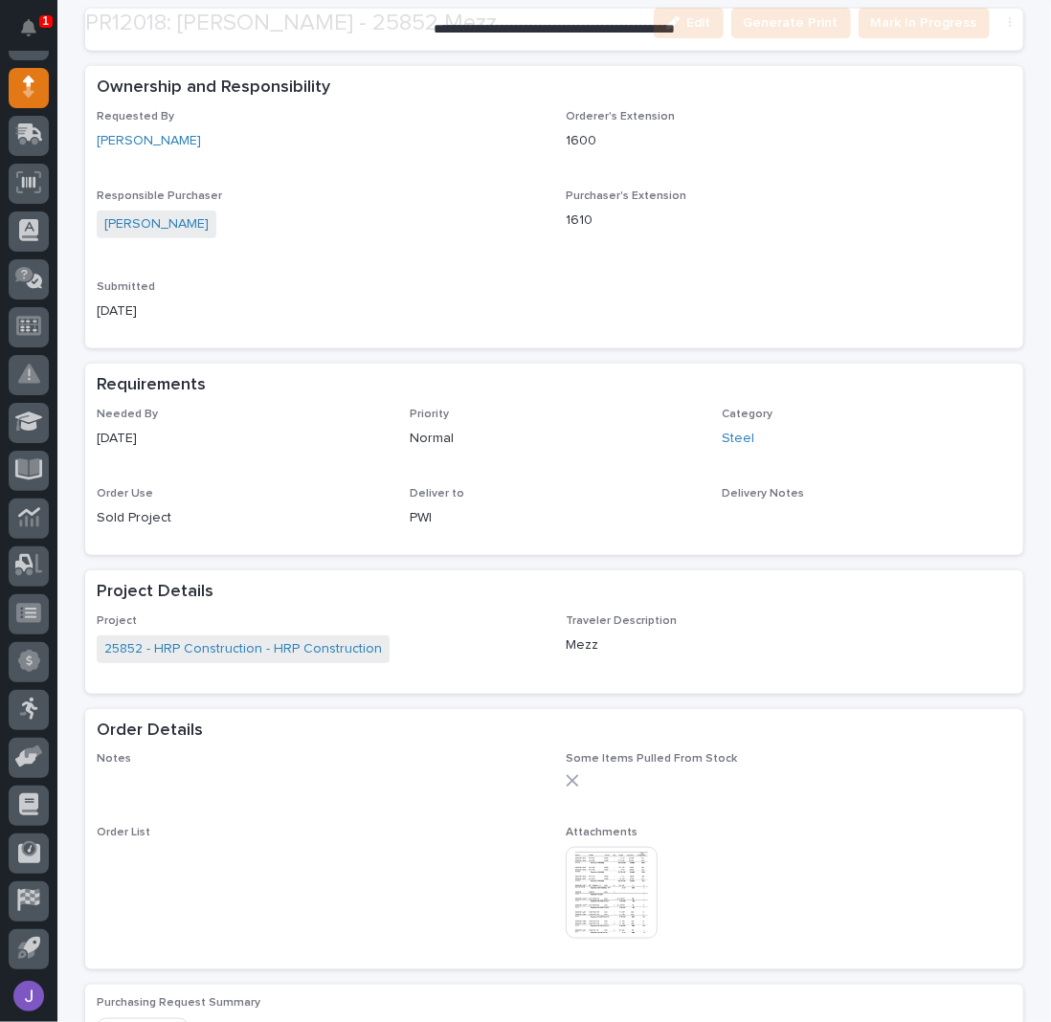
scroll to position [510, 0]
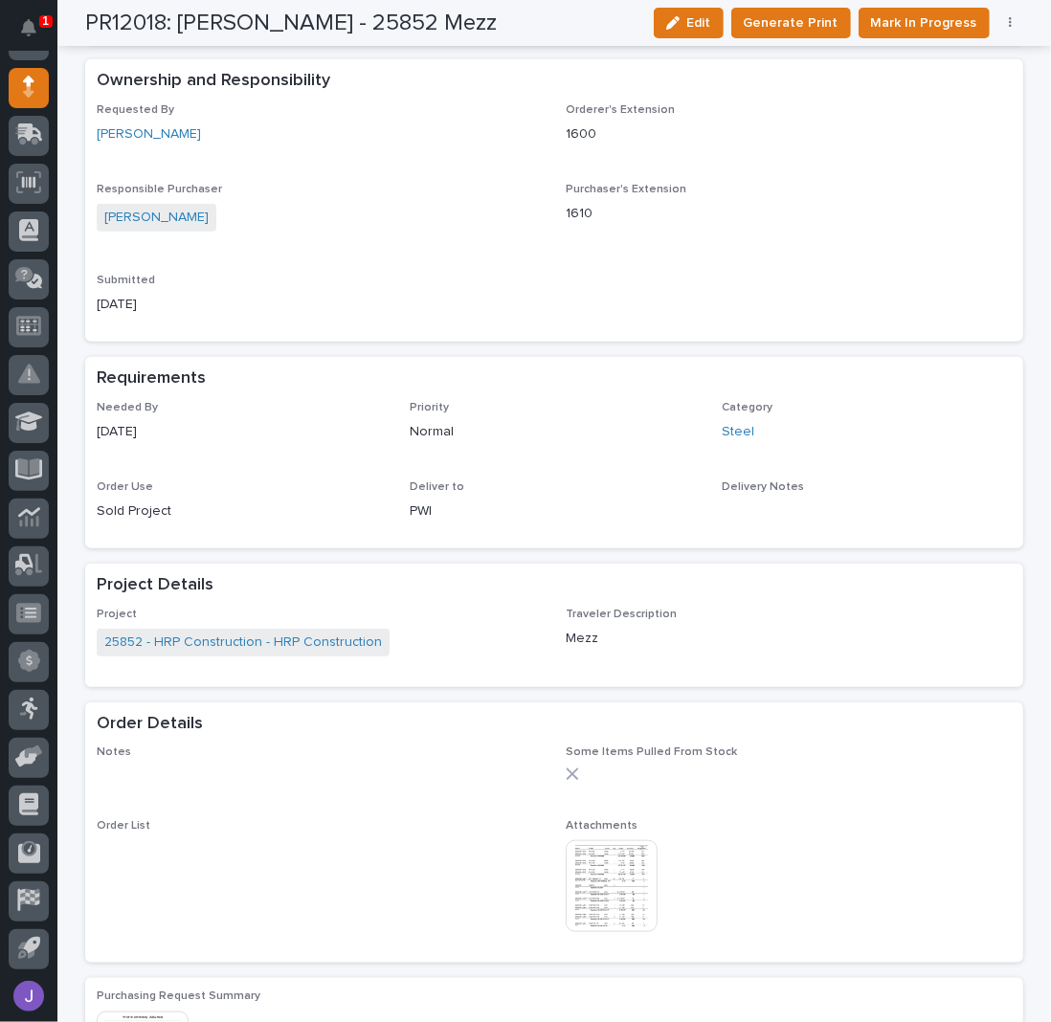
click at [633, 873] on img at bounding box center [612, 886] width 92 height 92
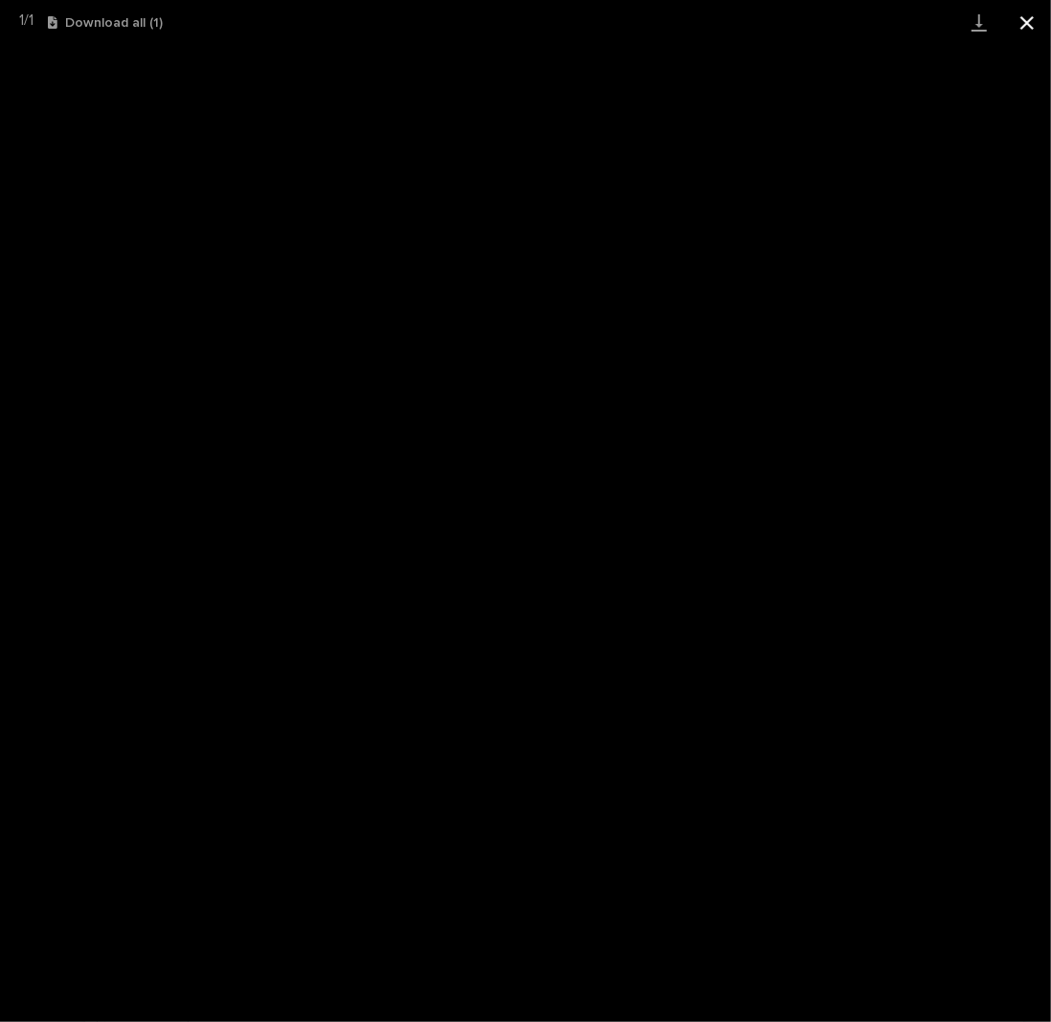
click at [1026, 21] on button "Close gallery" at bounding box center [1027, 22] width 48 height 45
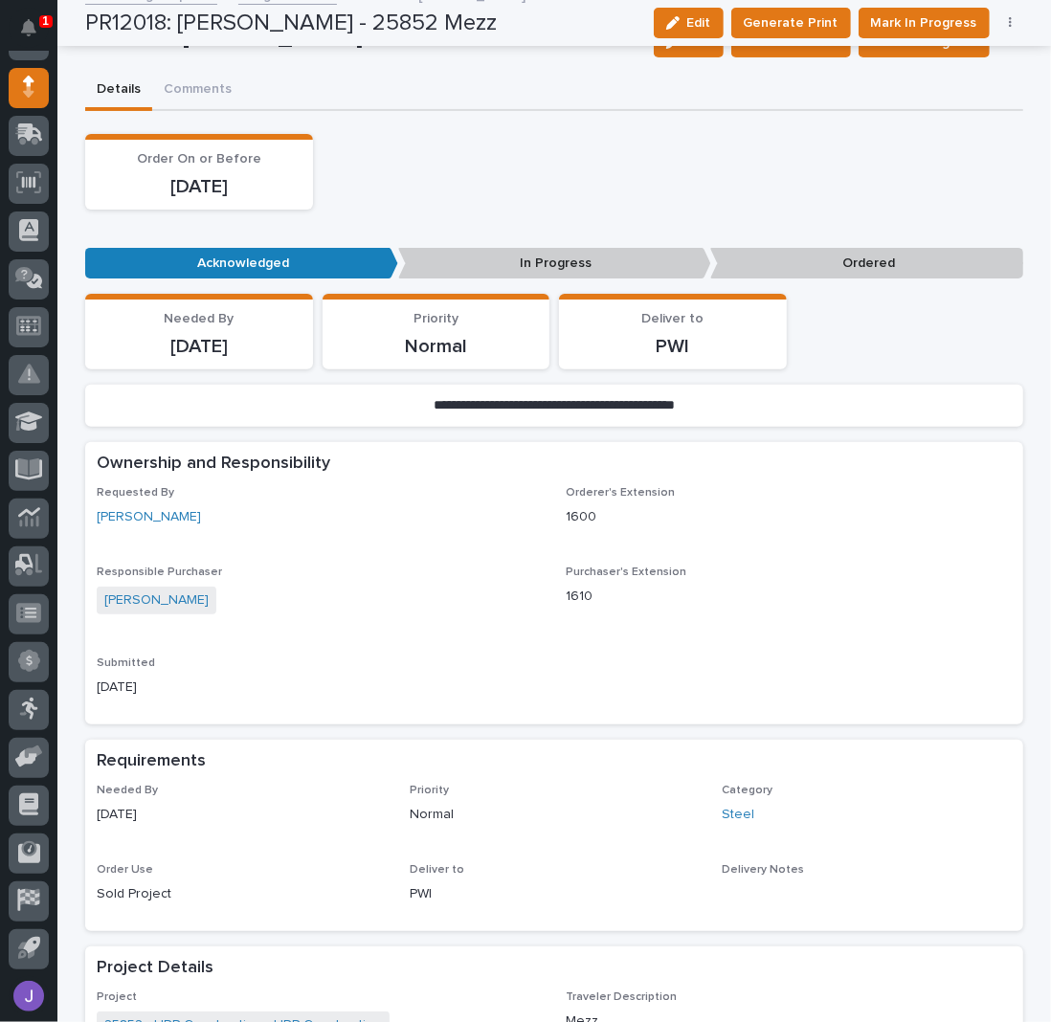
scroll to position [0, 0]
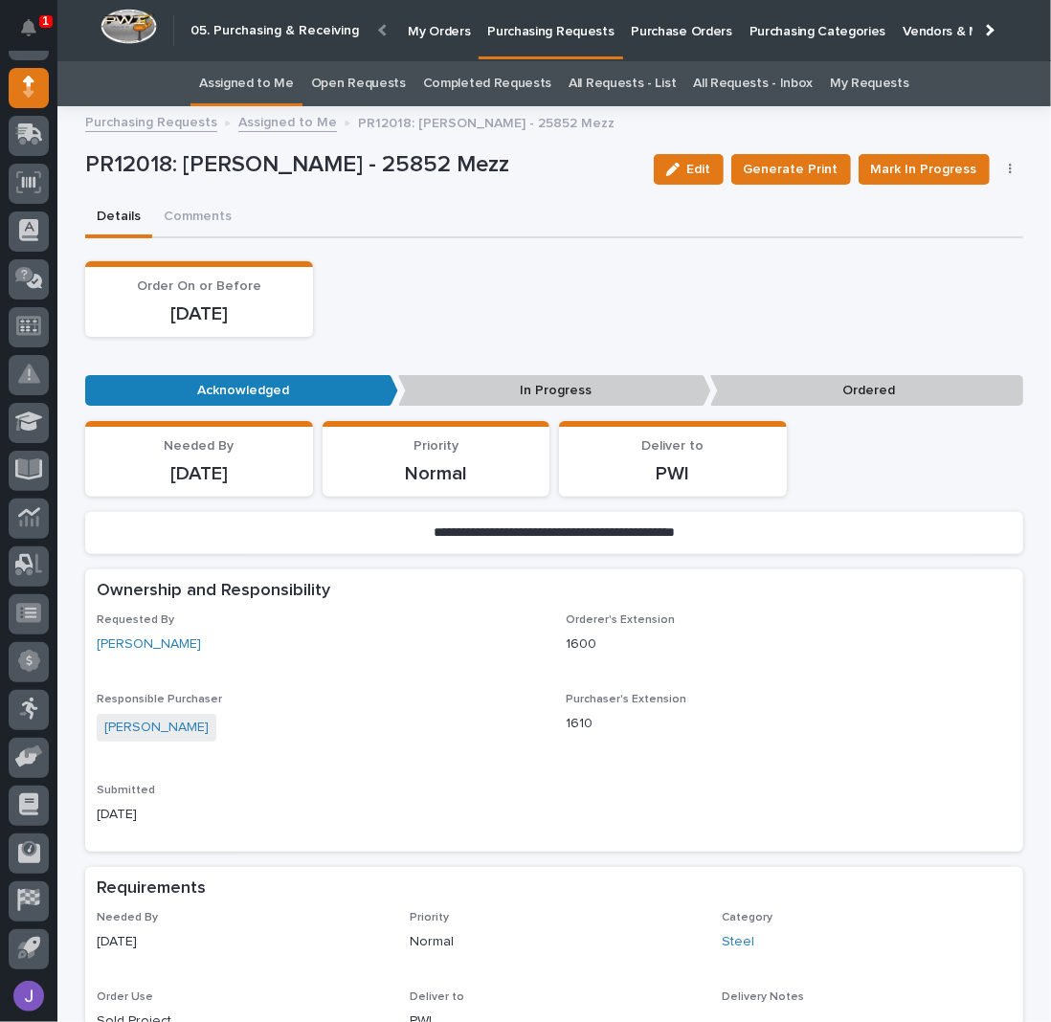
click at [643, 81] on link "All Requests - List" at bounding box center [621, 83] width 107 height 45
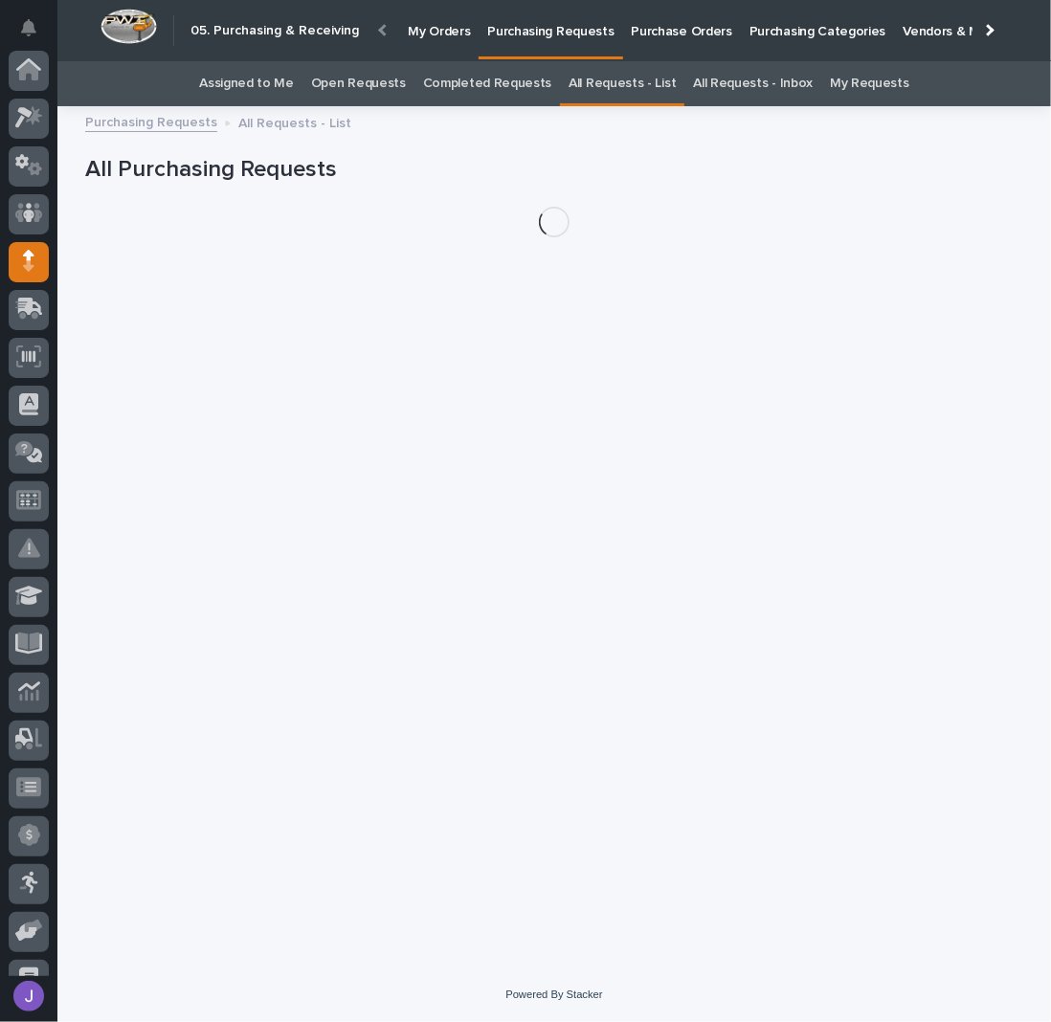
scroll to position [174, 0]
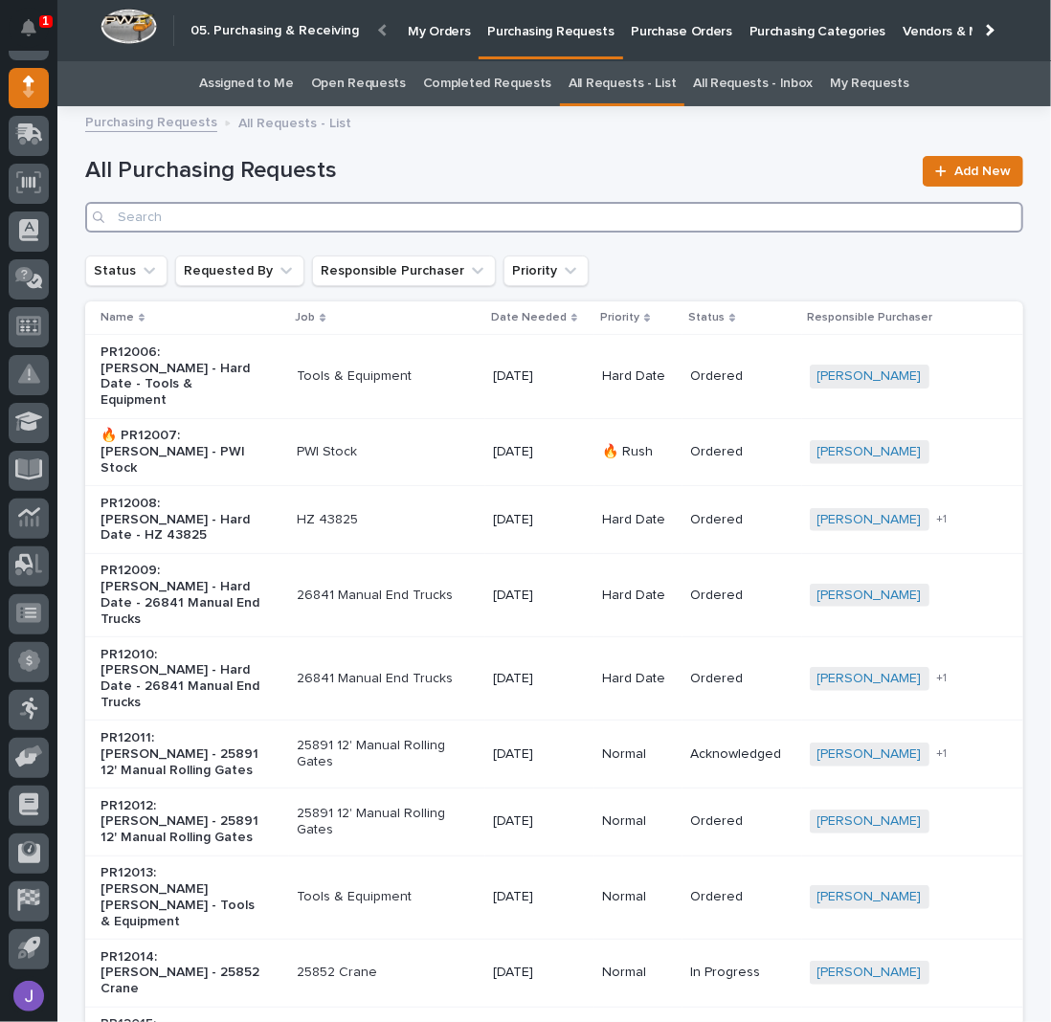
click at [318, 222] on input "Search" at bounding box center [554, 217] width 938 height 31
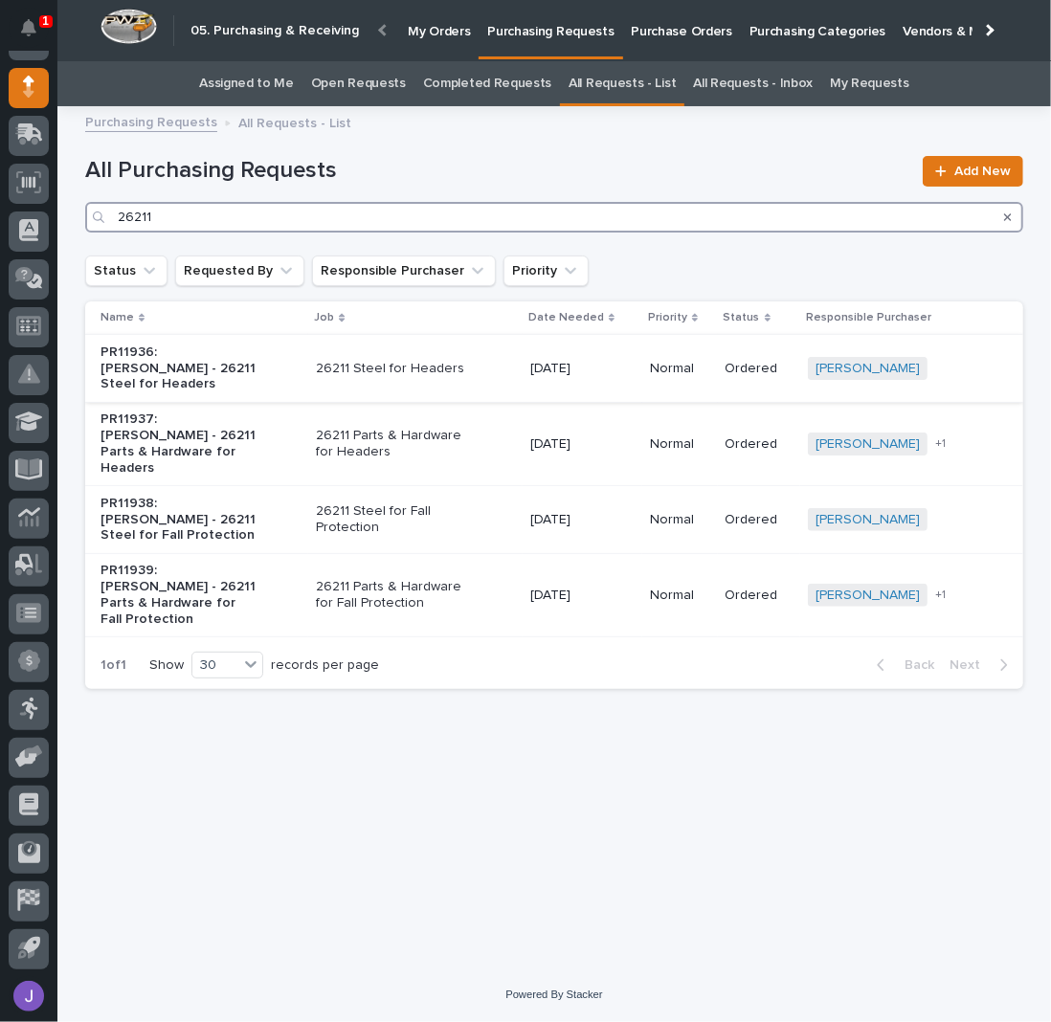
type input "26211"
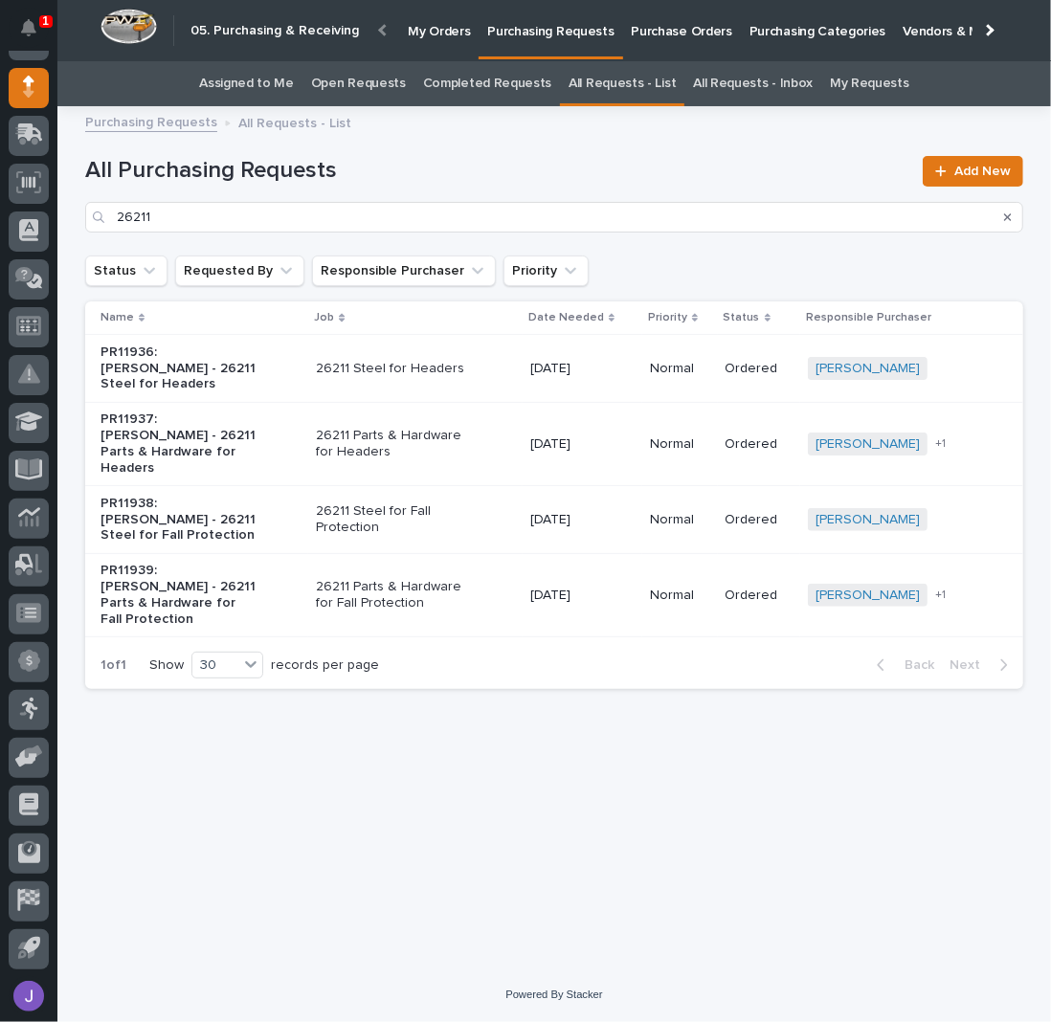
click at [480, 372] on div "26211 Steel for Headers" at bounding box center [415, 369] width 199 height 32
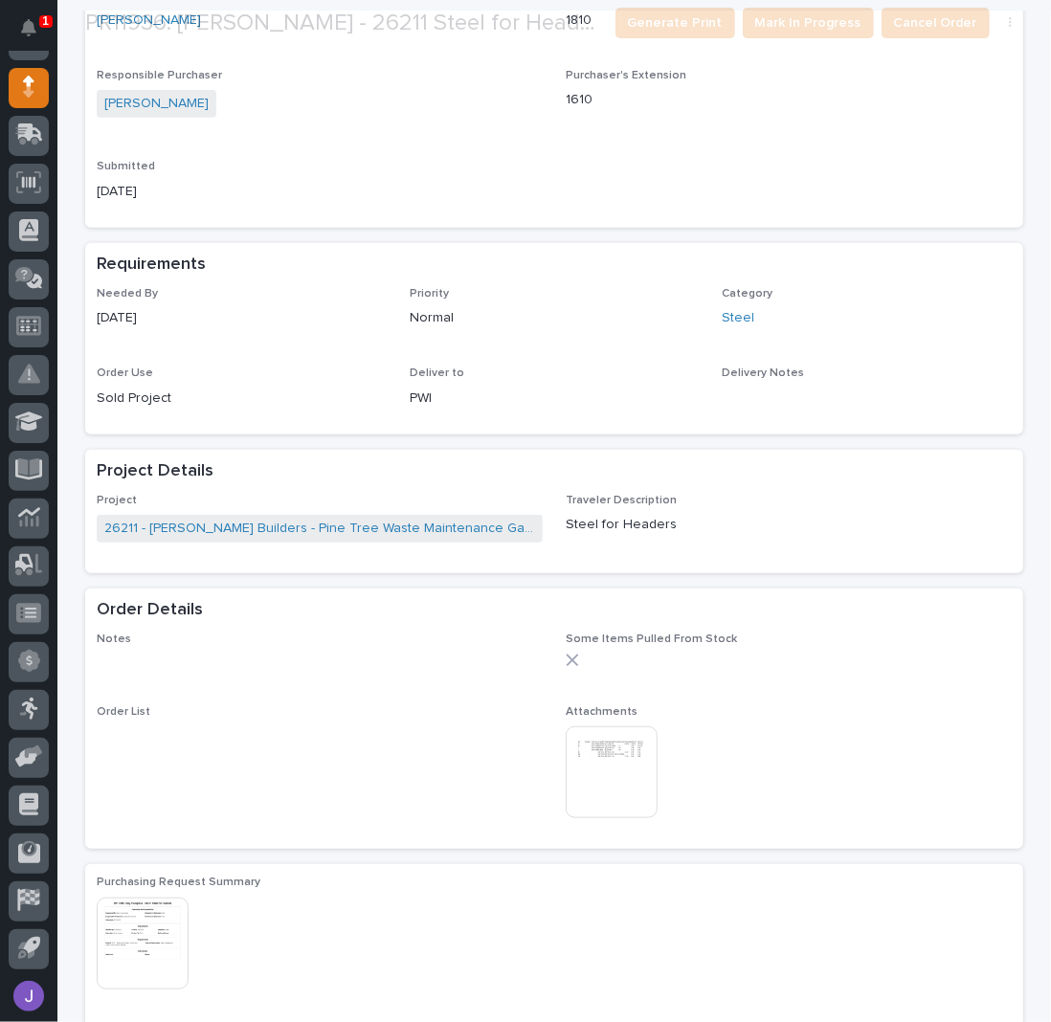
scroll to position [730, 0]
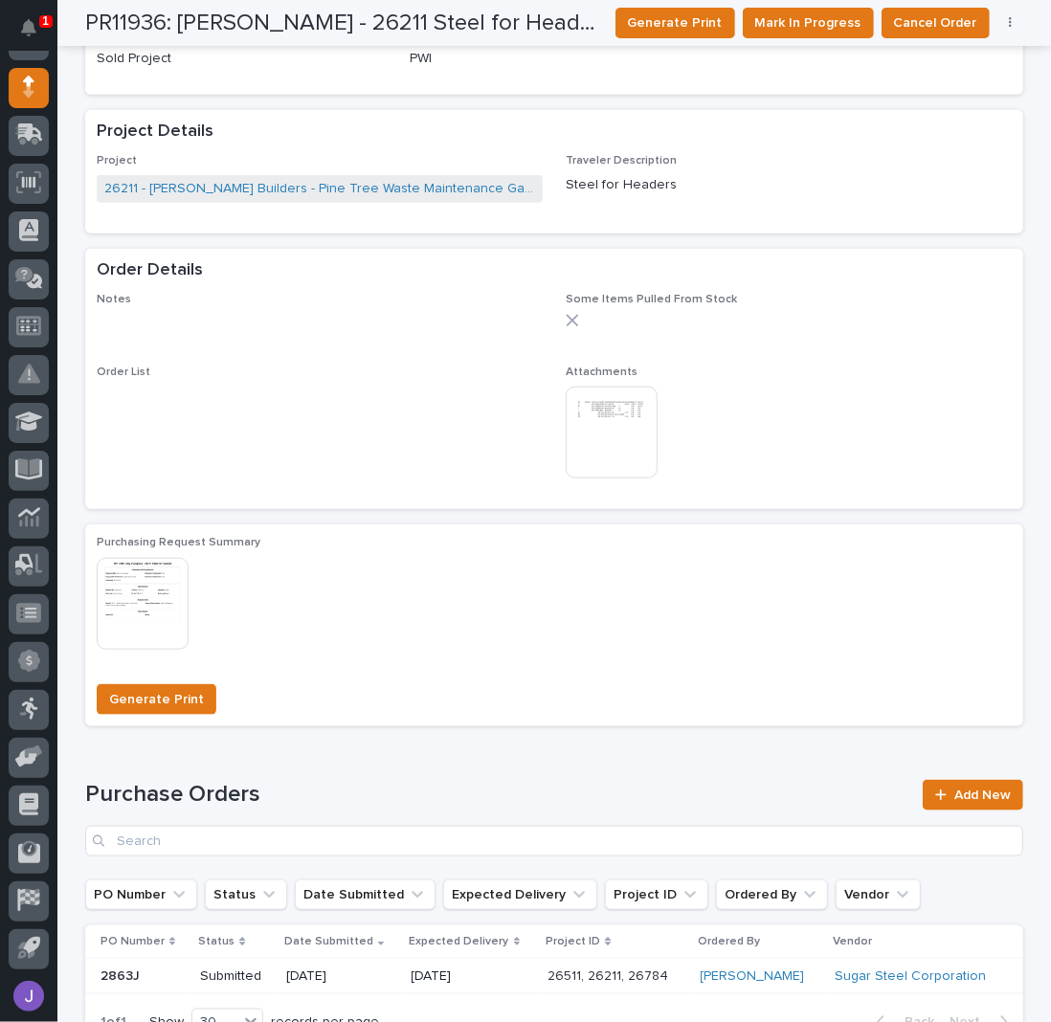
click at [633, 436] on img at bounding box center [612, 433] width 92 height 92
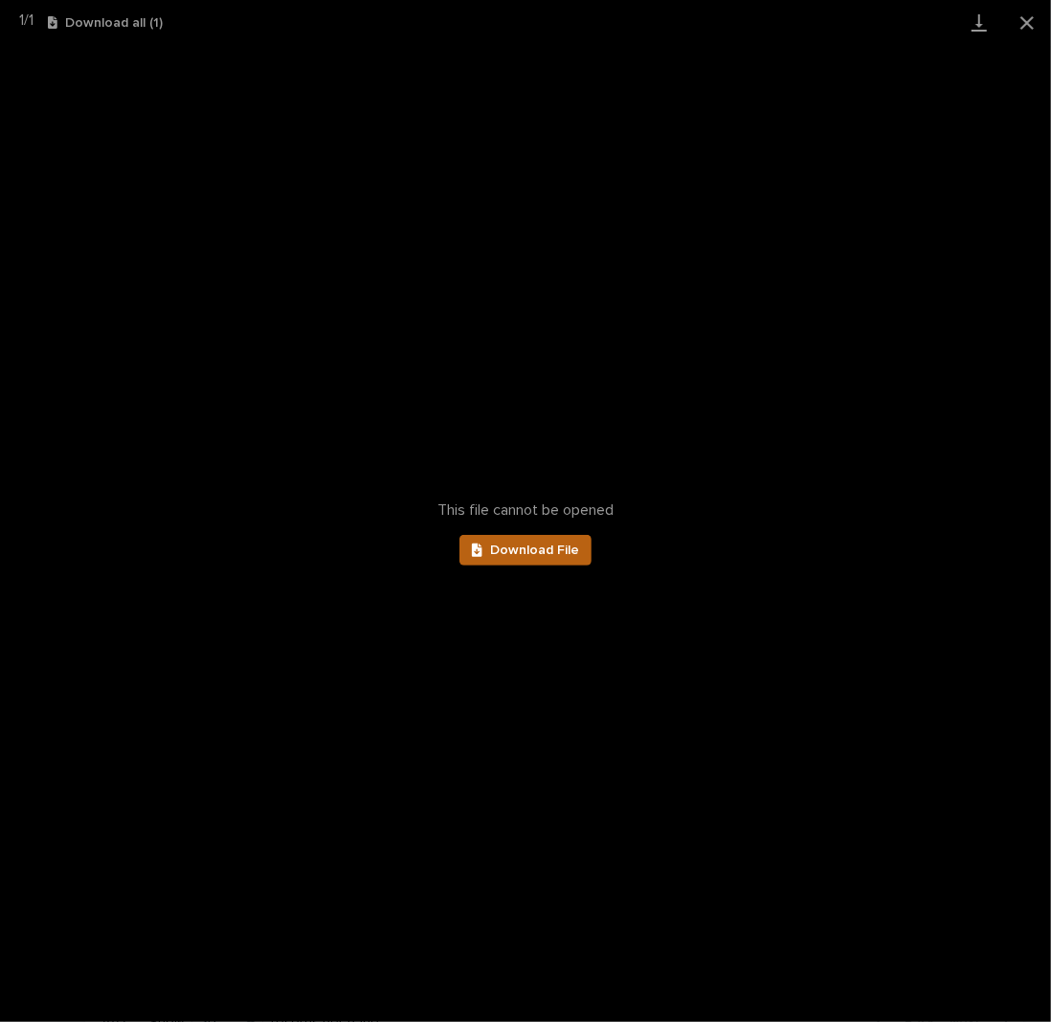
click at [541, 545] on span "Download File" at bounding box center [534, 549] width 89 height 13
click at [1027, 21] on button "Close gallery" at bounding box center [1027, 22] width 48 height 45
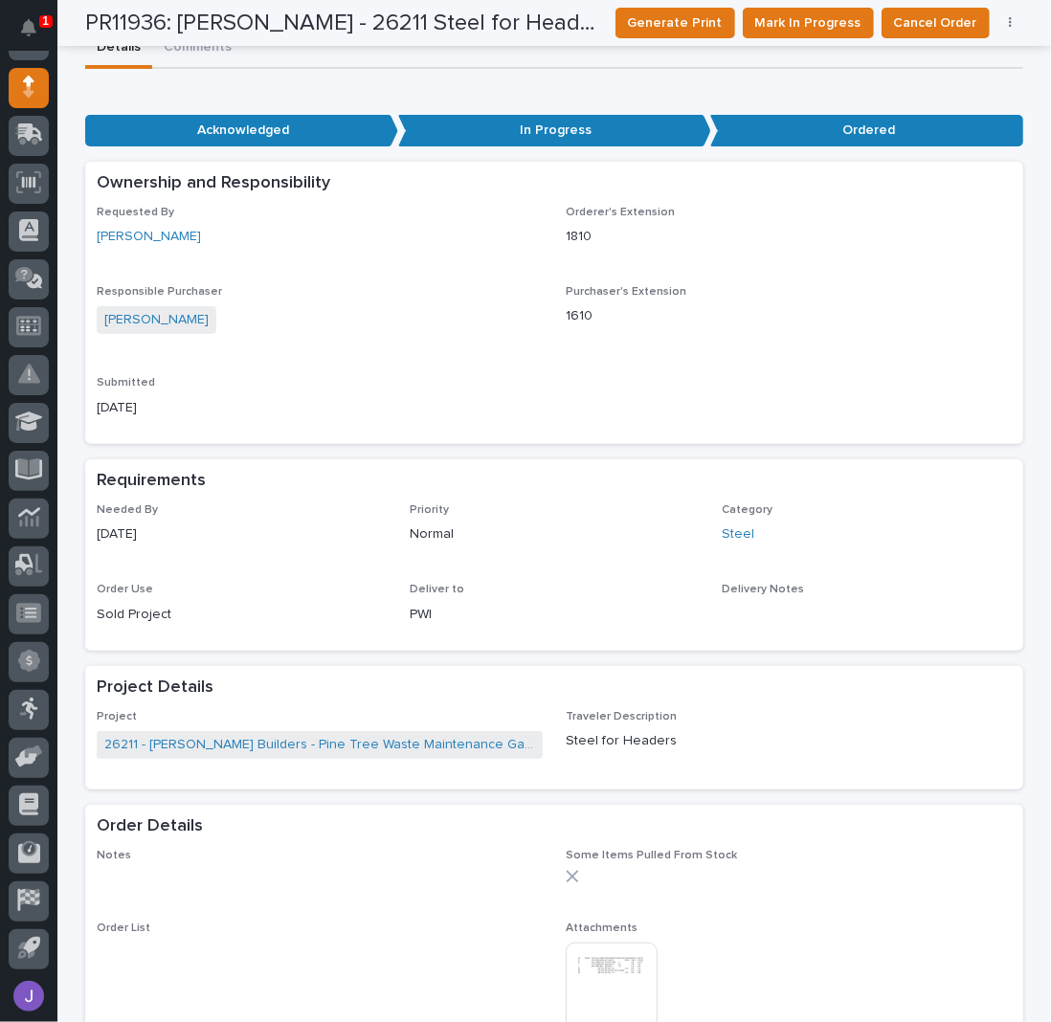
scroll to position [0, 0]
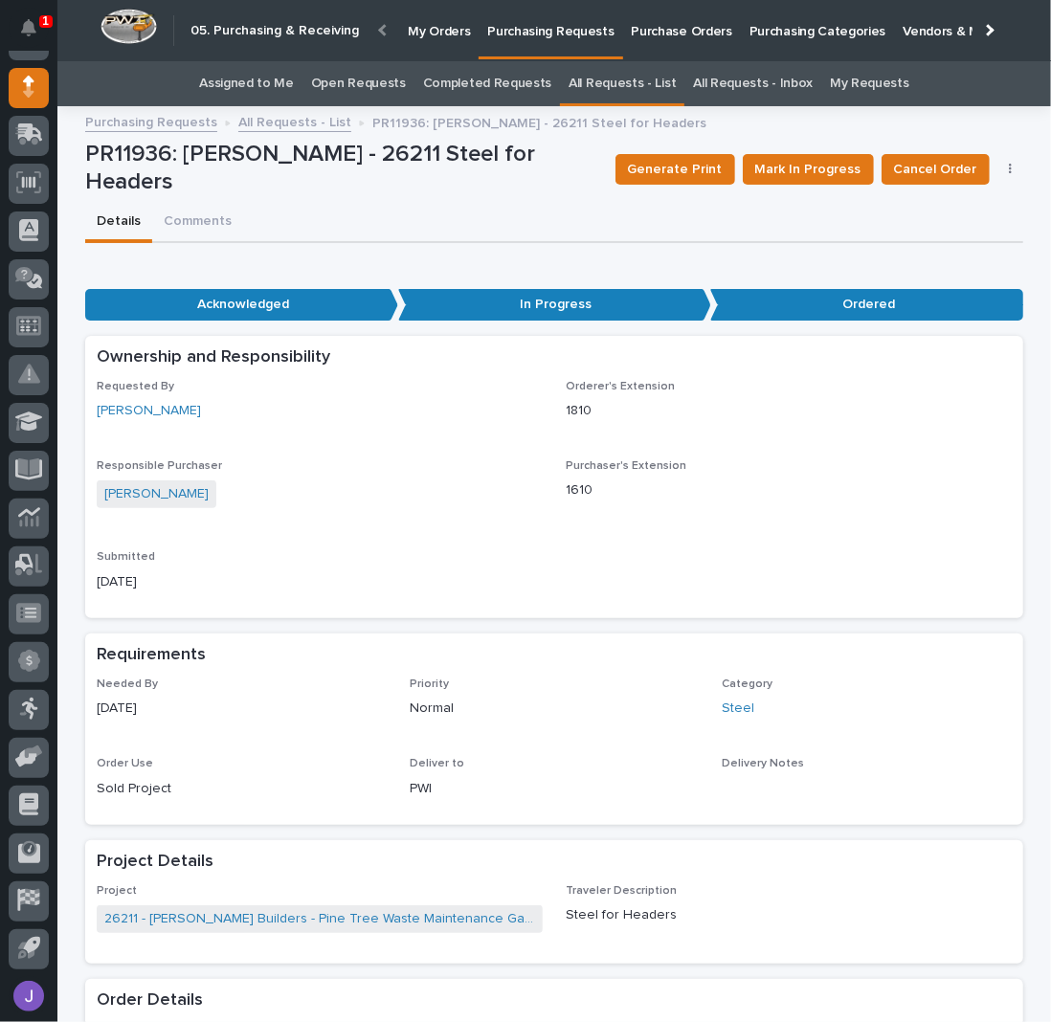
click at [272, 115] on link "All Requests - List" at bounding box center [294, 121] width 113 height 22
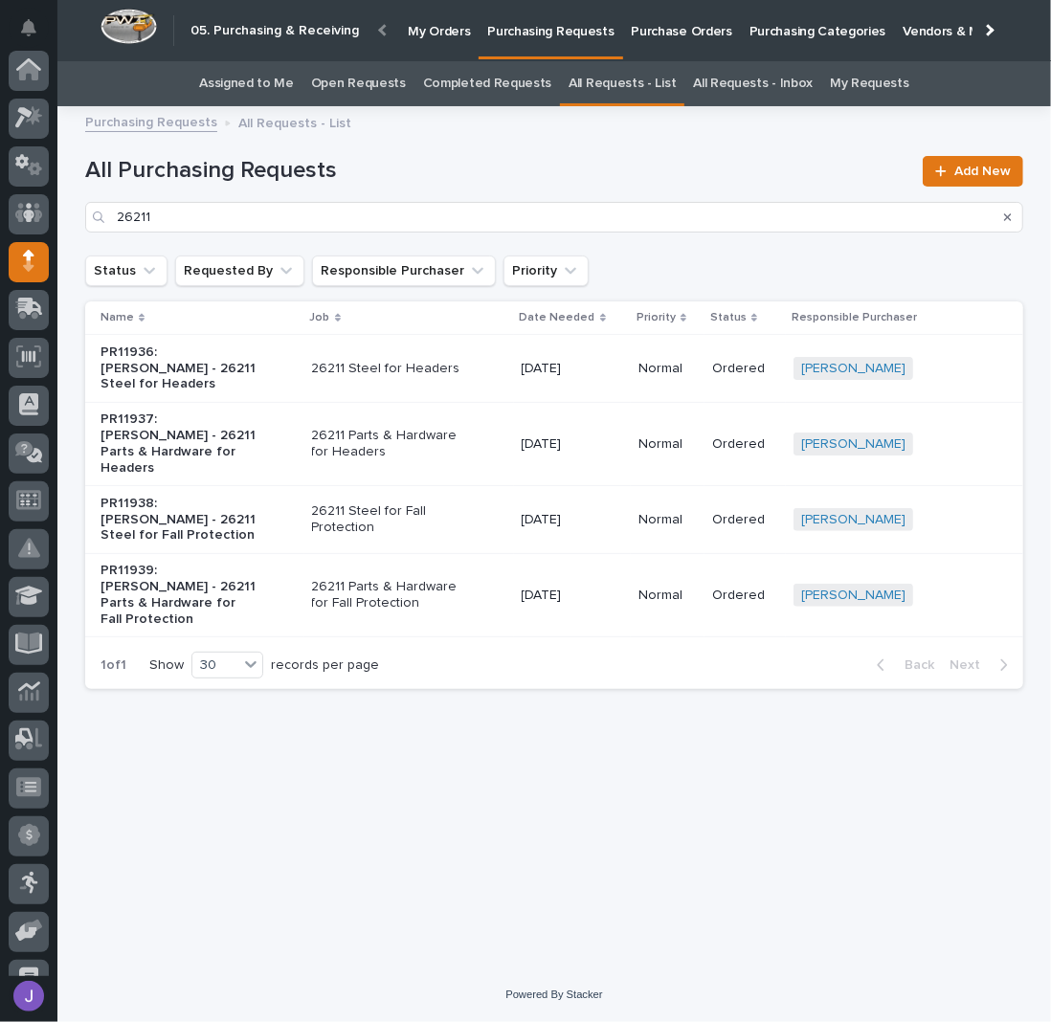
scroll to position [174, 0]
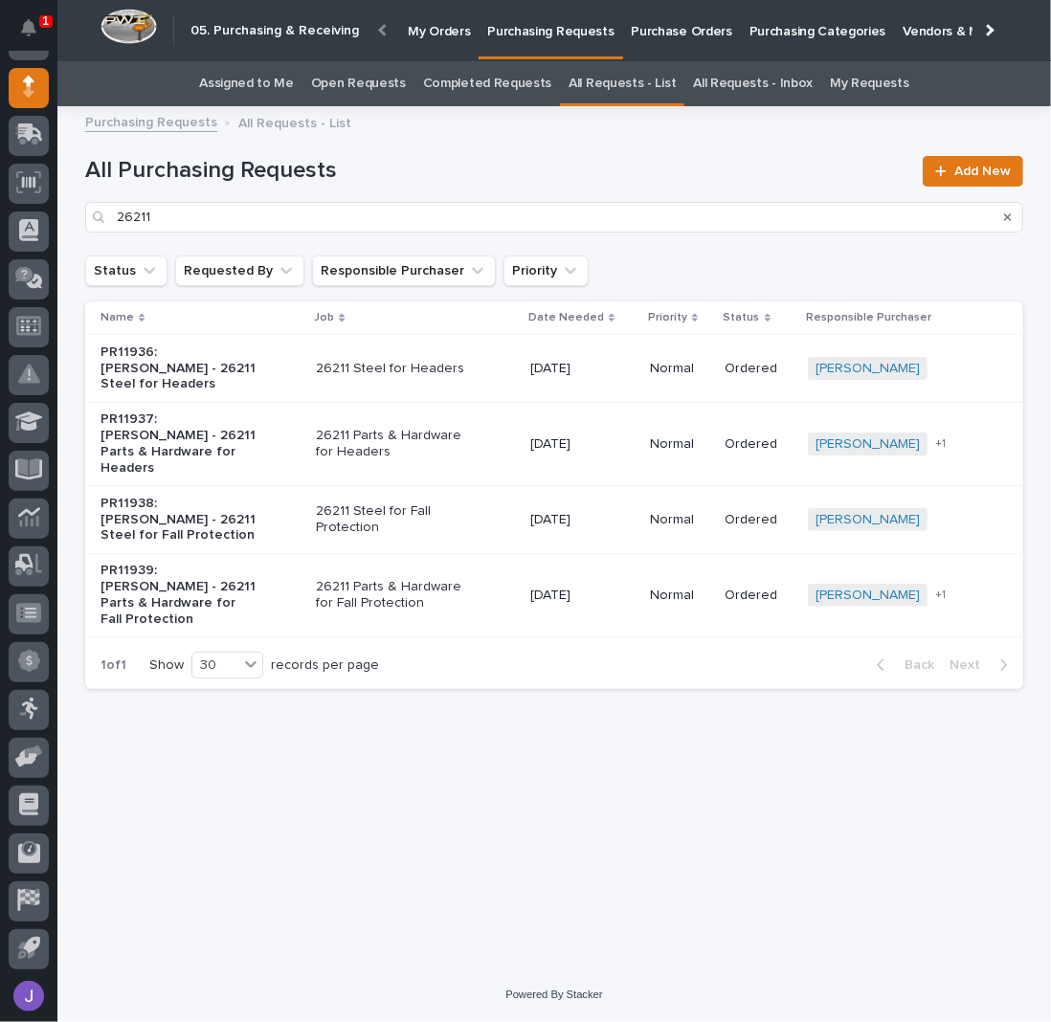
click at [372, 579] on p "26211 Parts & Hardware for Fall Protection" at bounding box center [396, 595] width 160 height 33
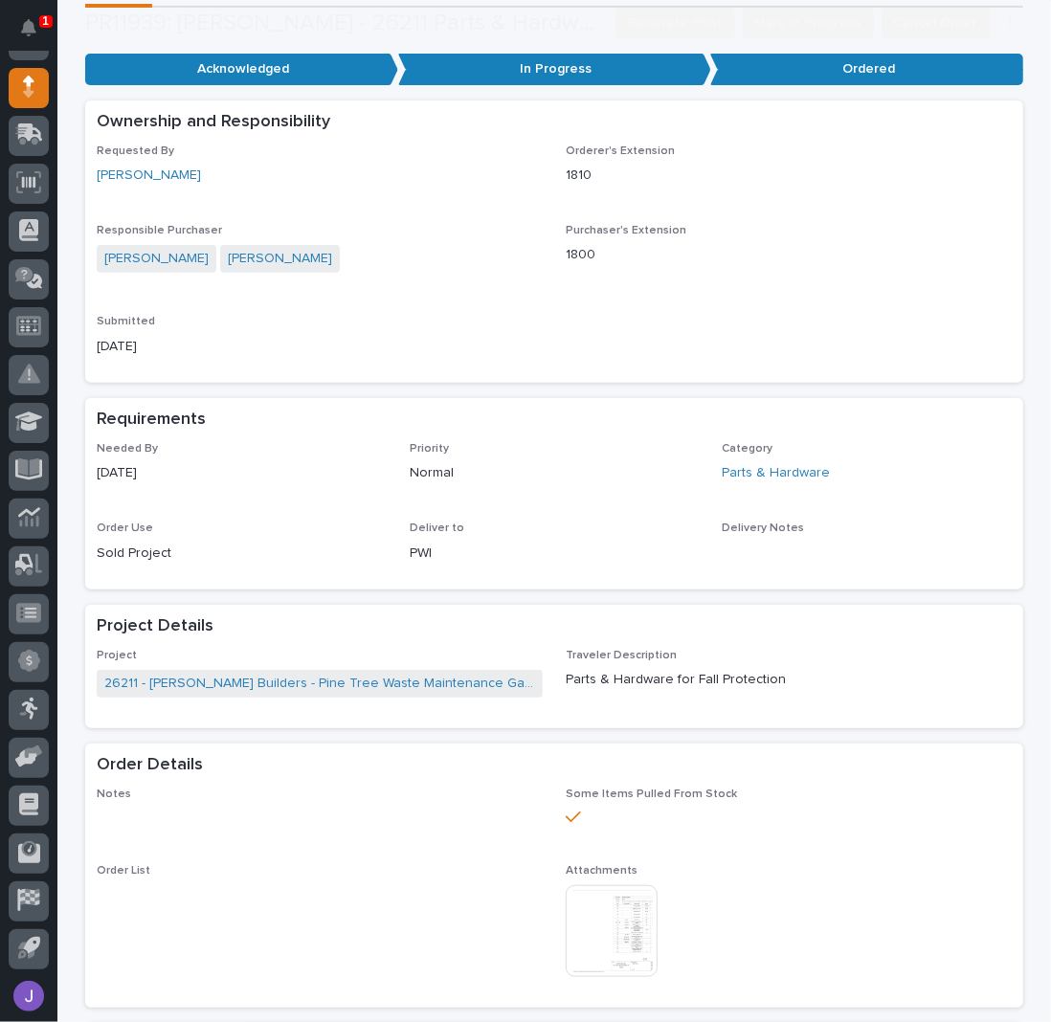
scroll to position [637, 0]
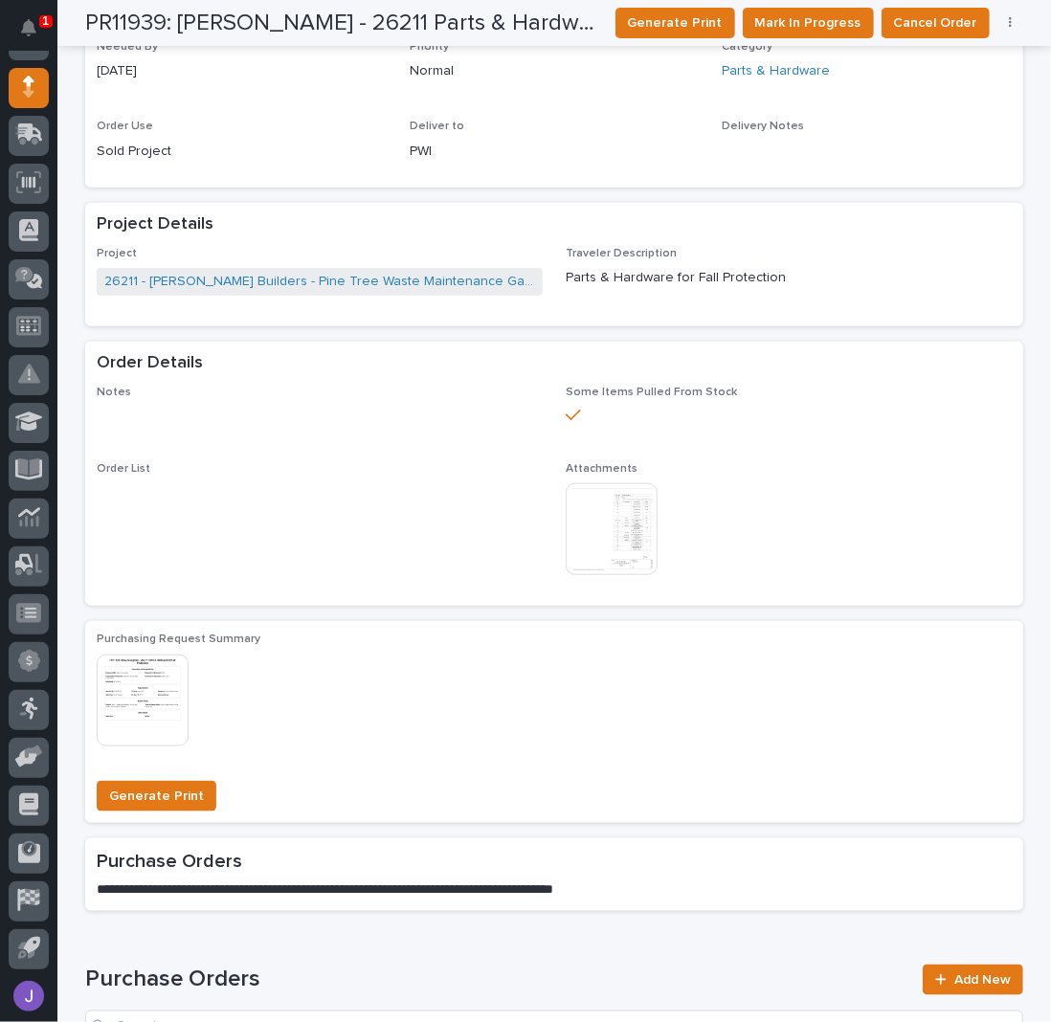
click at [636, 532] on img at bounding box center [612, 529] width 92 height 92
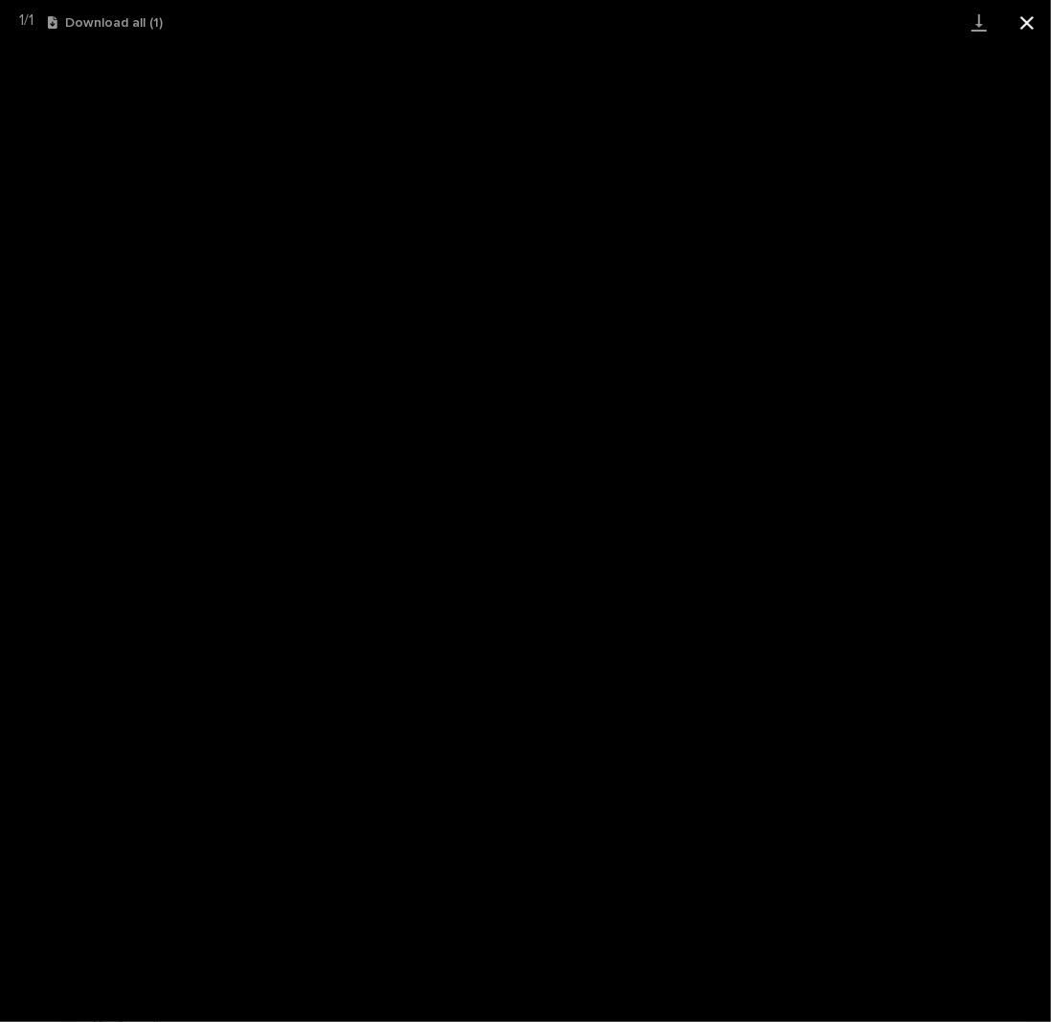
click at [1028, 23] on button "Close gallery" at bounding box center [1027, 22] width 48 height 45
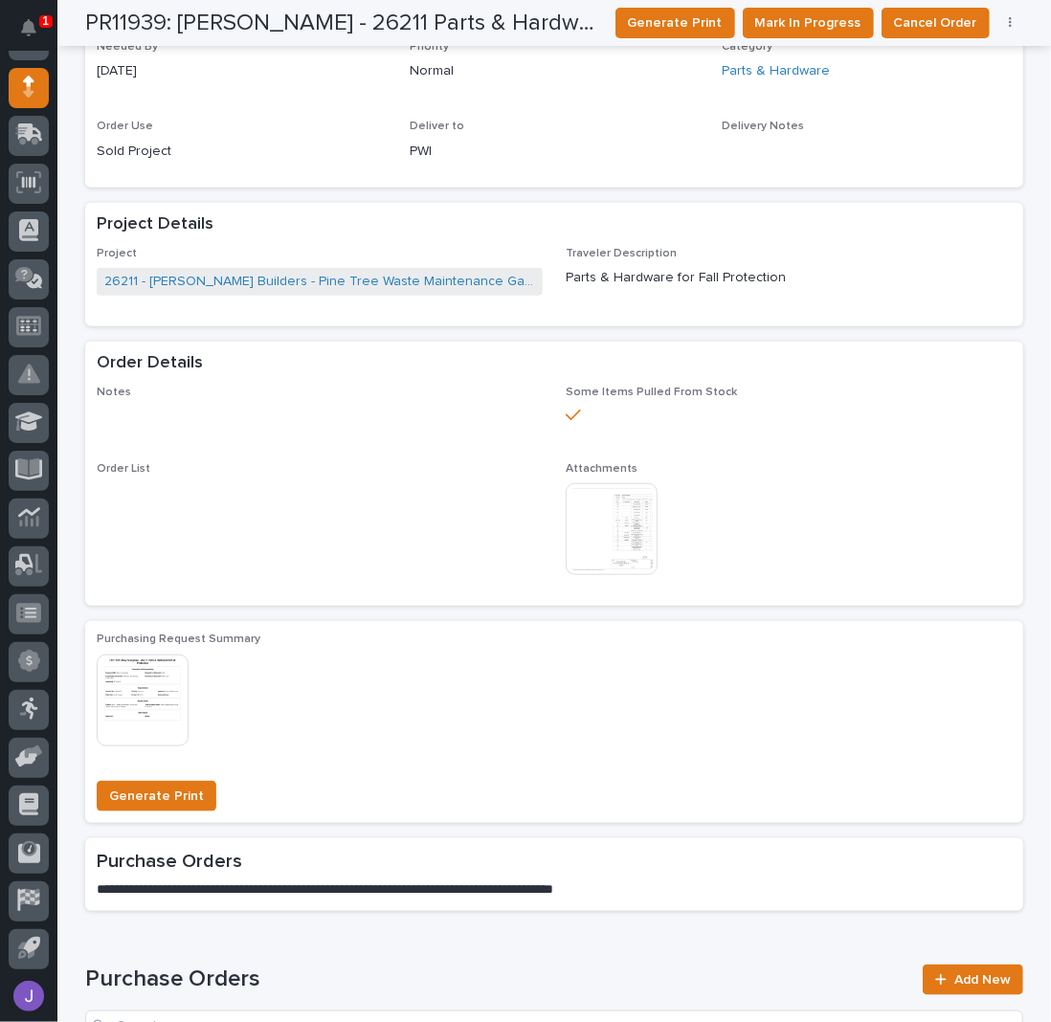
click at [637, 124] on p "Deliver to" at bounding box center [555, 126] width 290 height 13
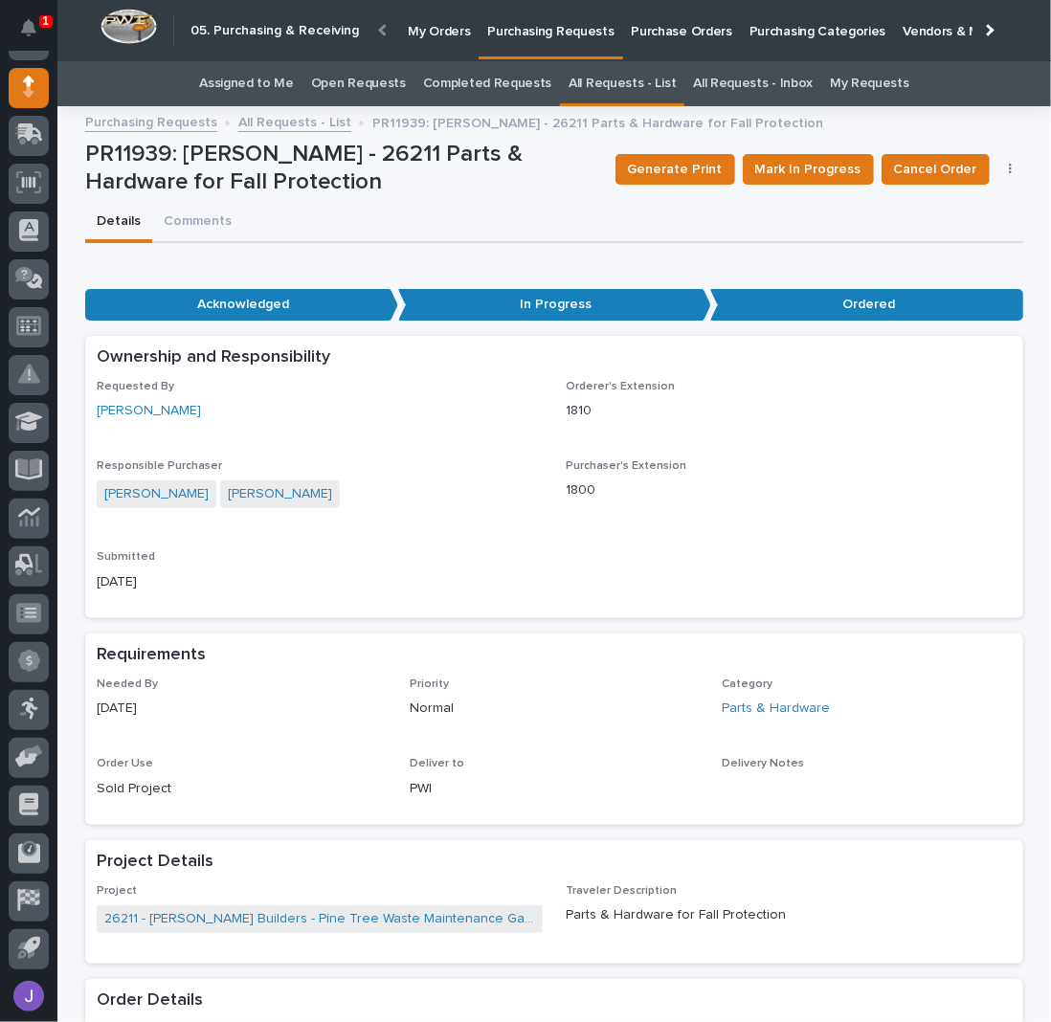
click at [260, 92] on link "Assigned to Me" at bounding box center [246, 83] width 95 height 45
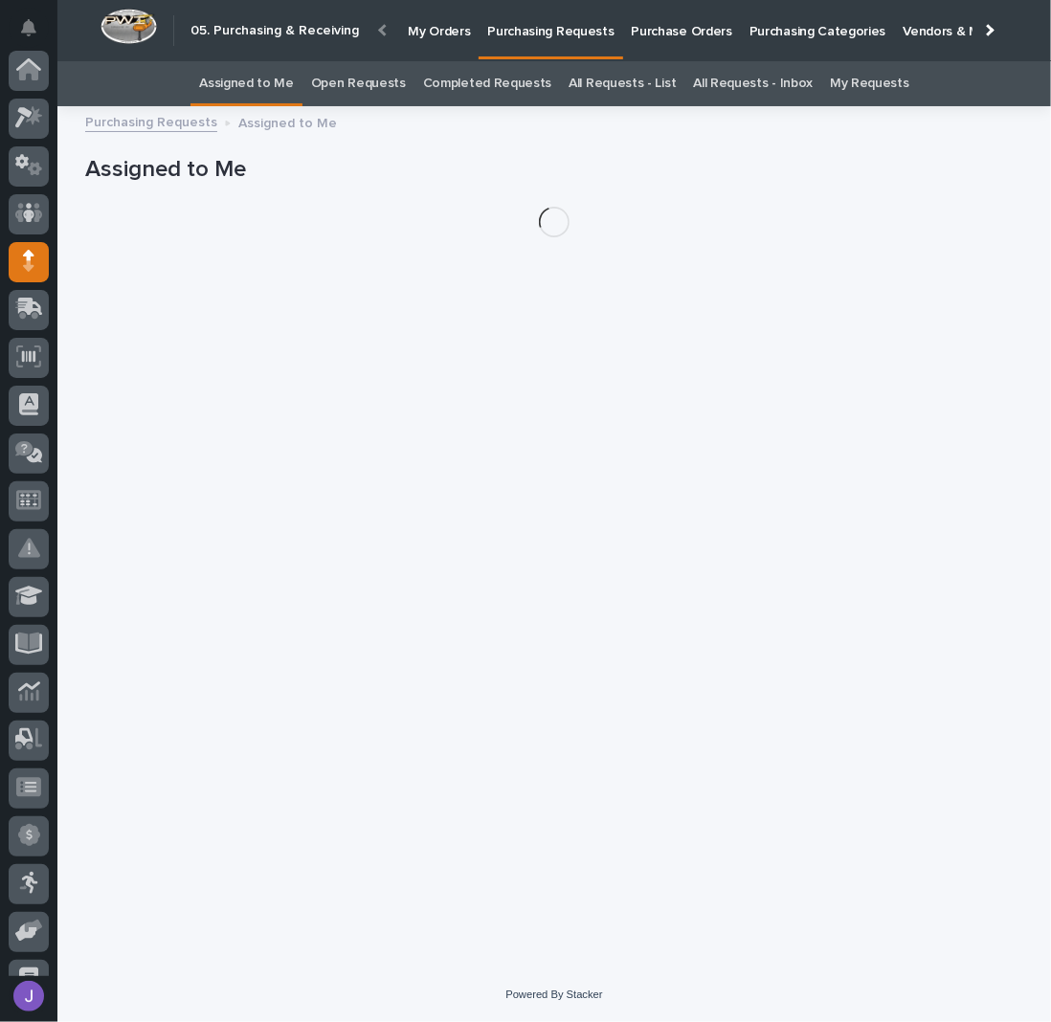
scroll to position [174, 0]
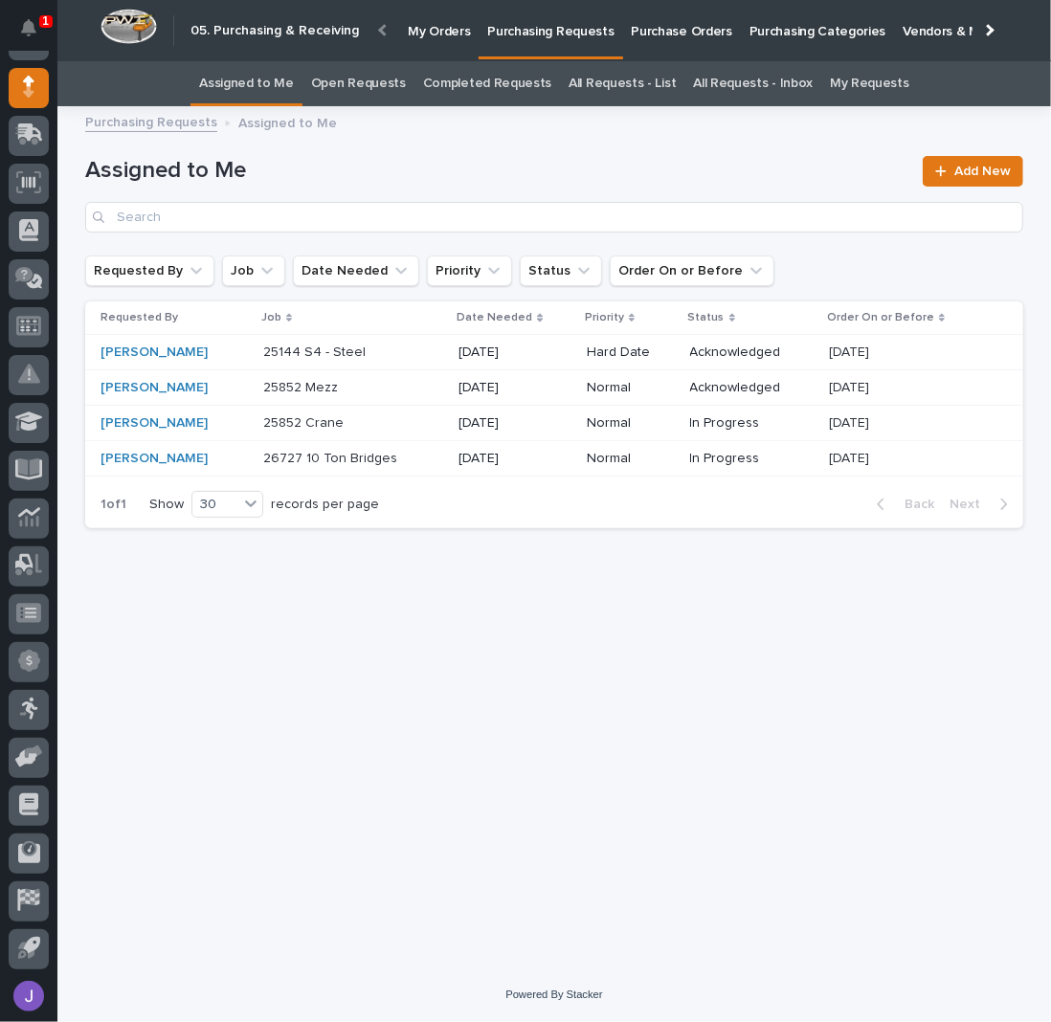
click at [599, 76] on link "All Requests - List" at bounding box center [621, 83] width 107 height 45
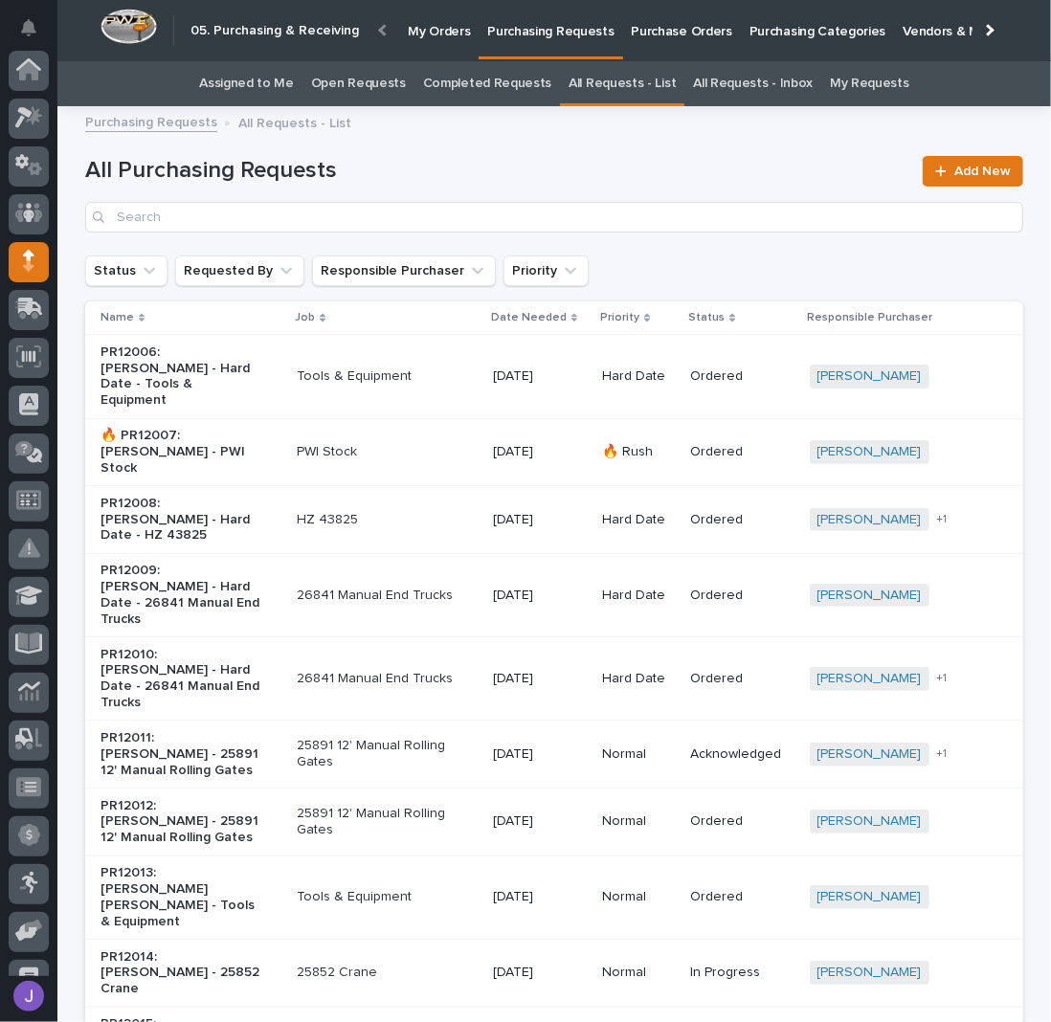
scroll to position [174, 0]
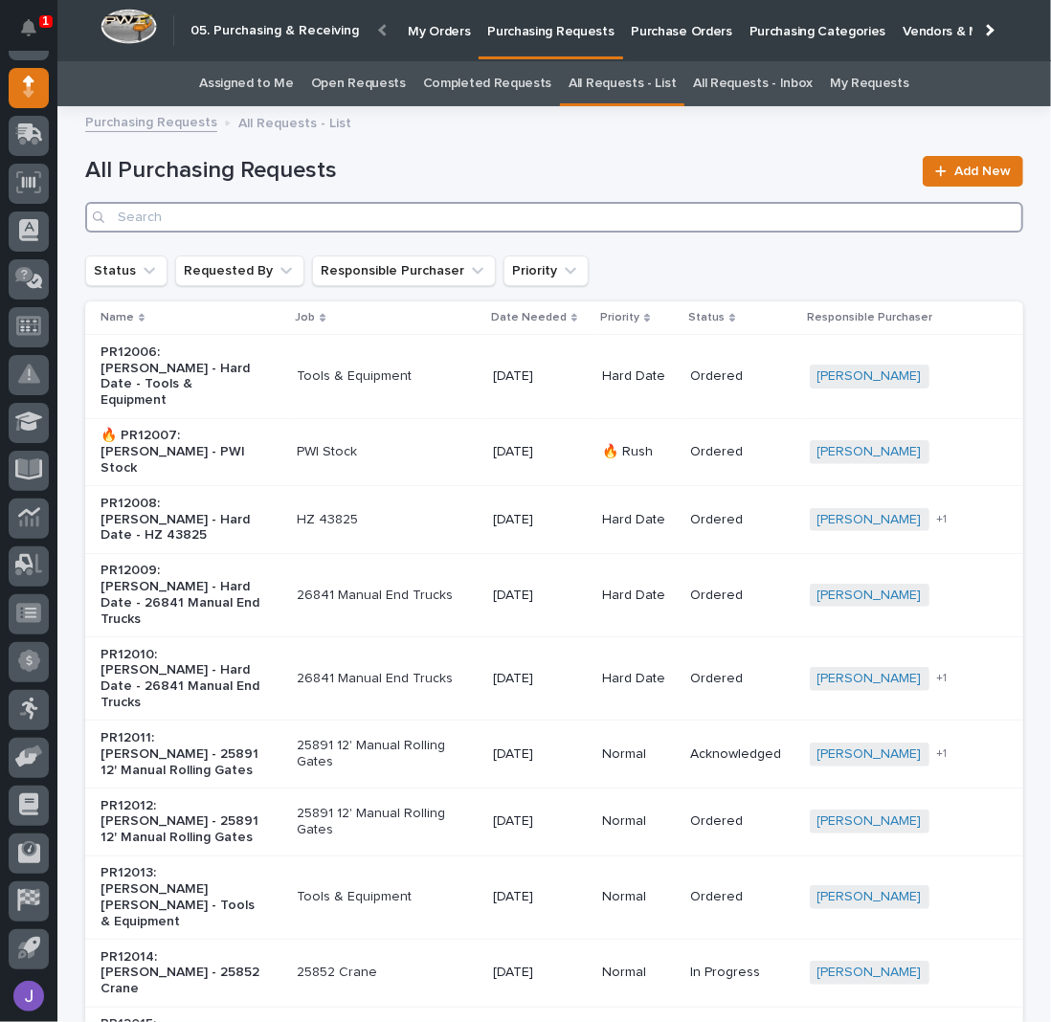
click at [296, 220] on input "Search" at bounding box center [554, 217] width 938 height 31
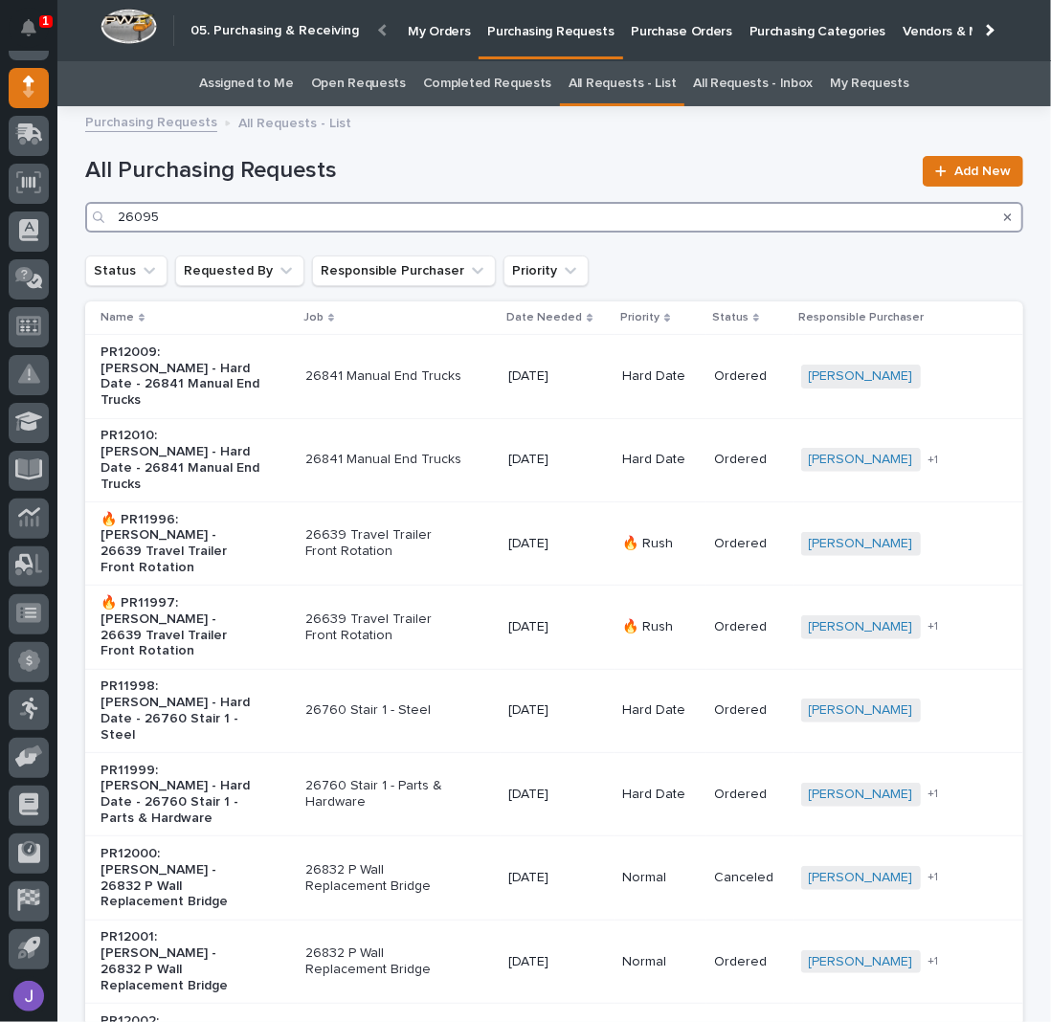
type input "26095"
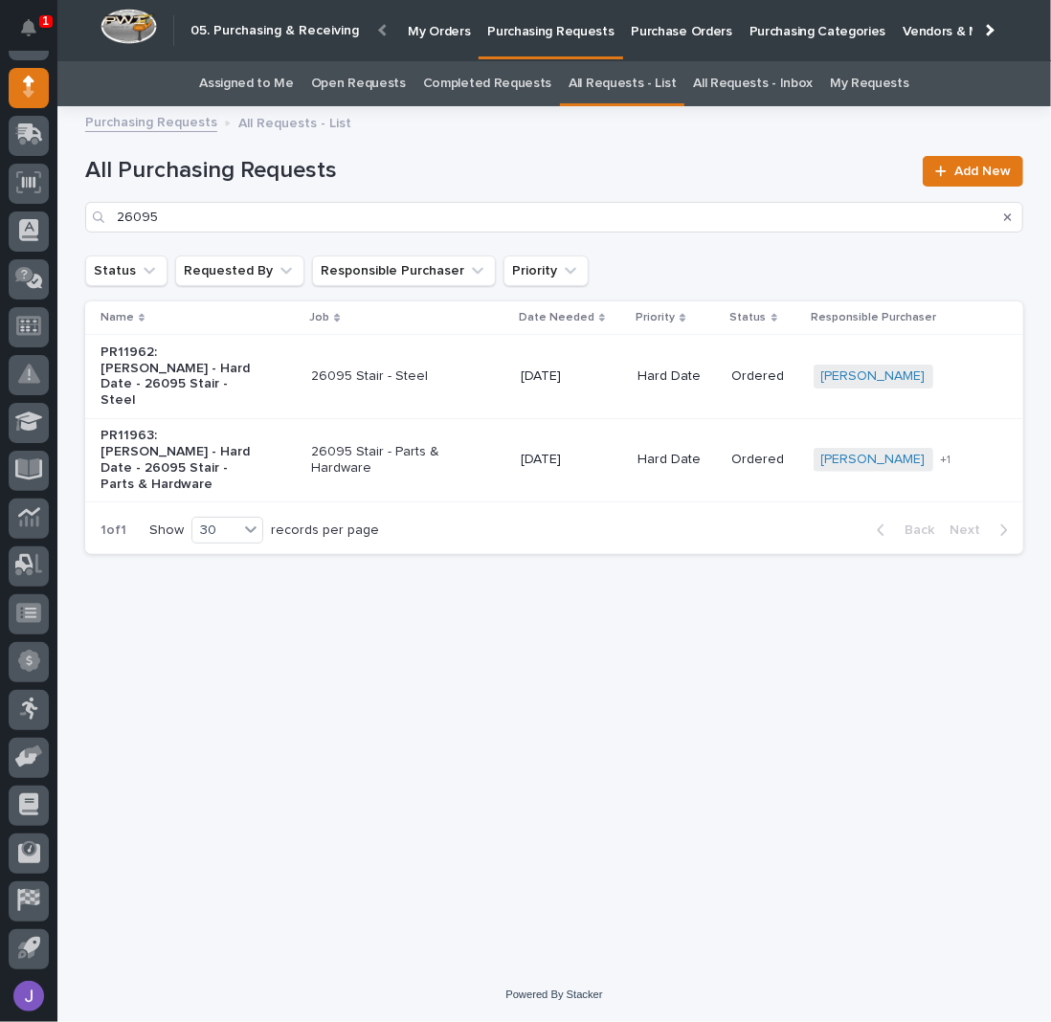
click at [464, 368] on p "26095 Stair - Steel" at bounding box center [391, 376] width 160 height 16
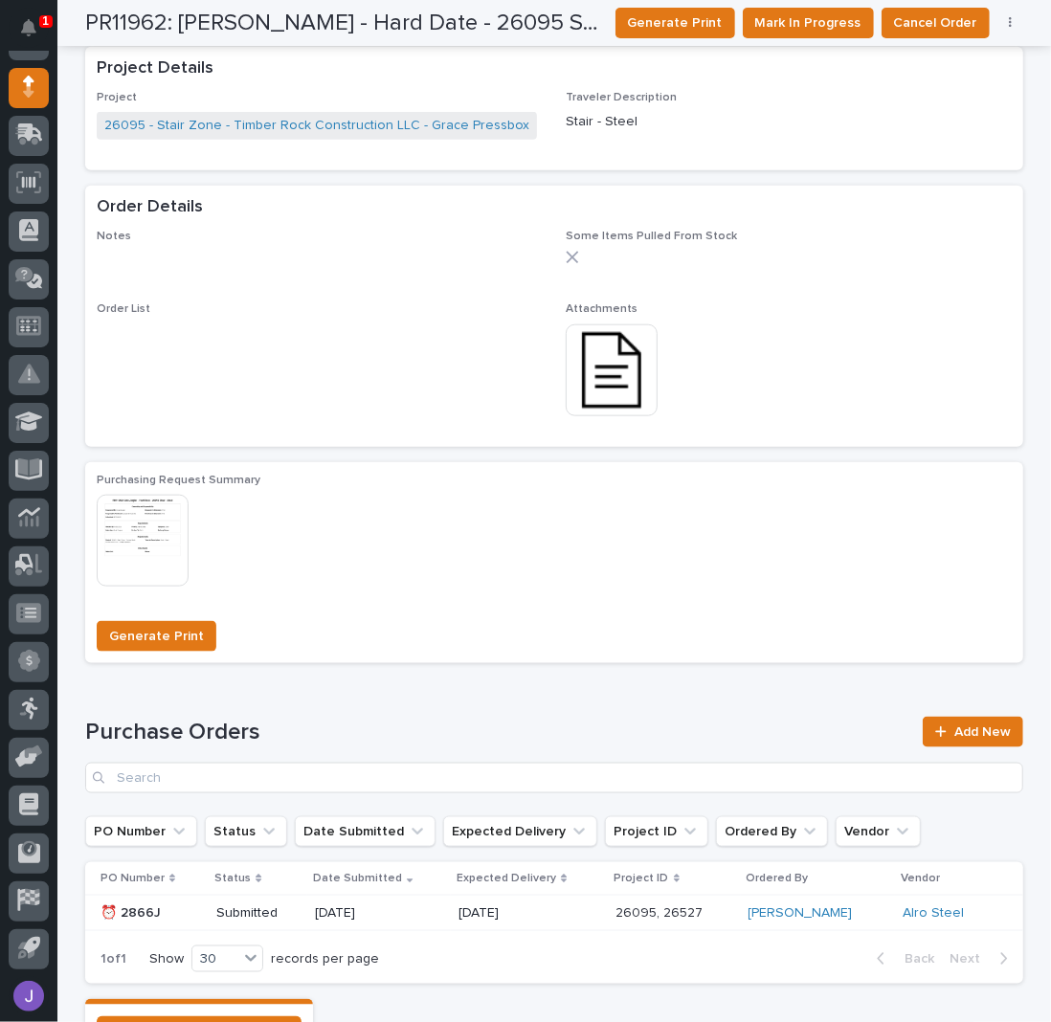
scroll to position [869, 0]
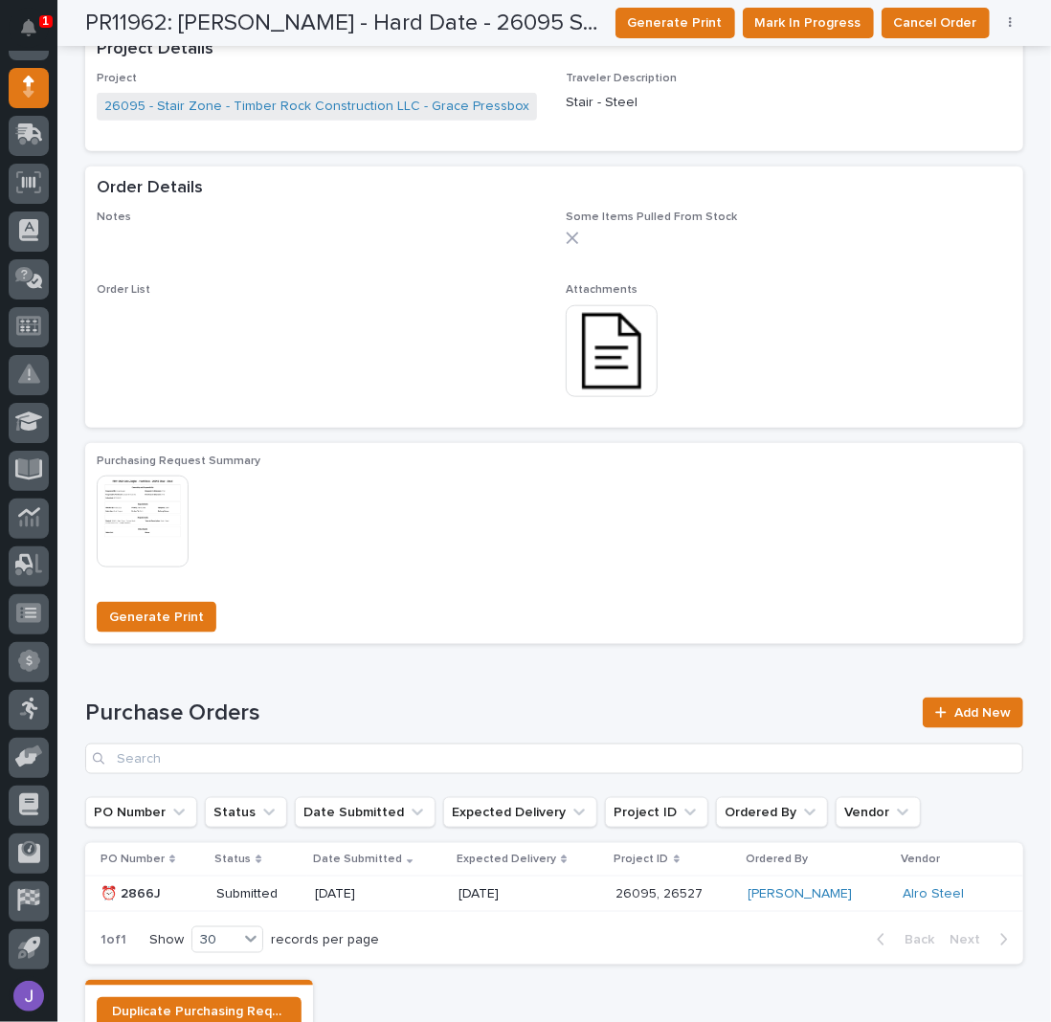
click at [600, 347] on img at bounding box center [612, 351] width 92 height 92
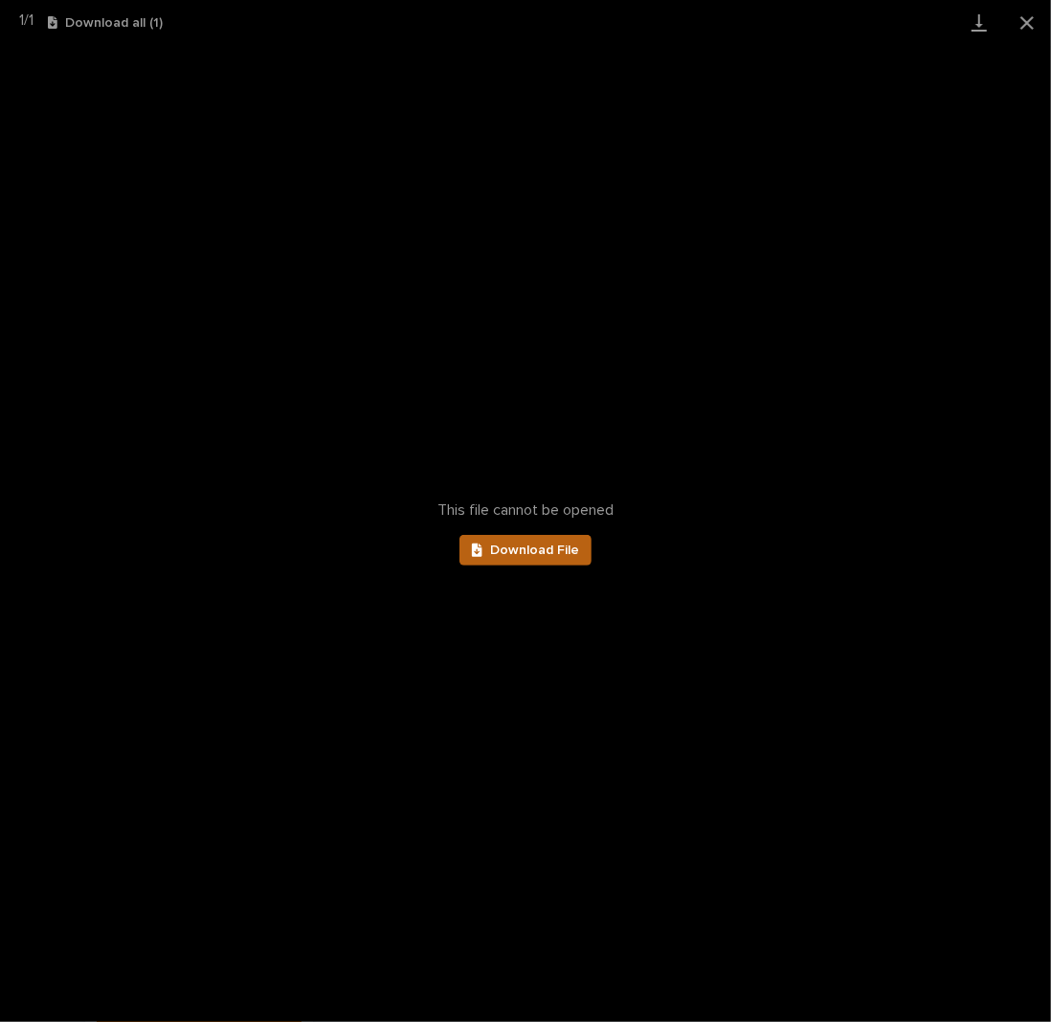
click at [533, 540] on link "Download File" at bounding box center [525, 550] width 132 height 31
click at [1027, 31] on button "Close gallery" at bounding box center [1027, 22] width 48 height 45
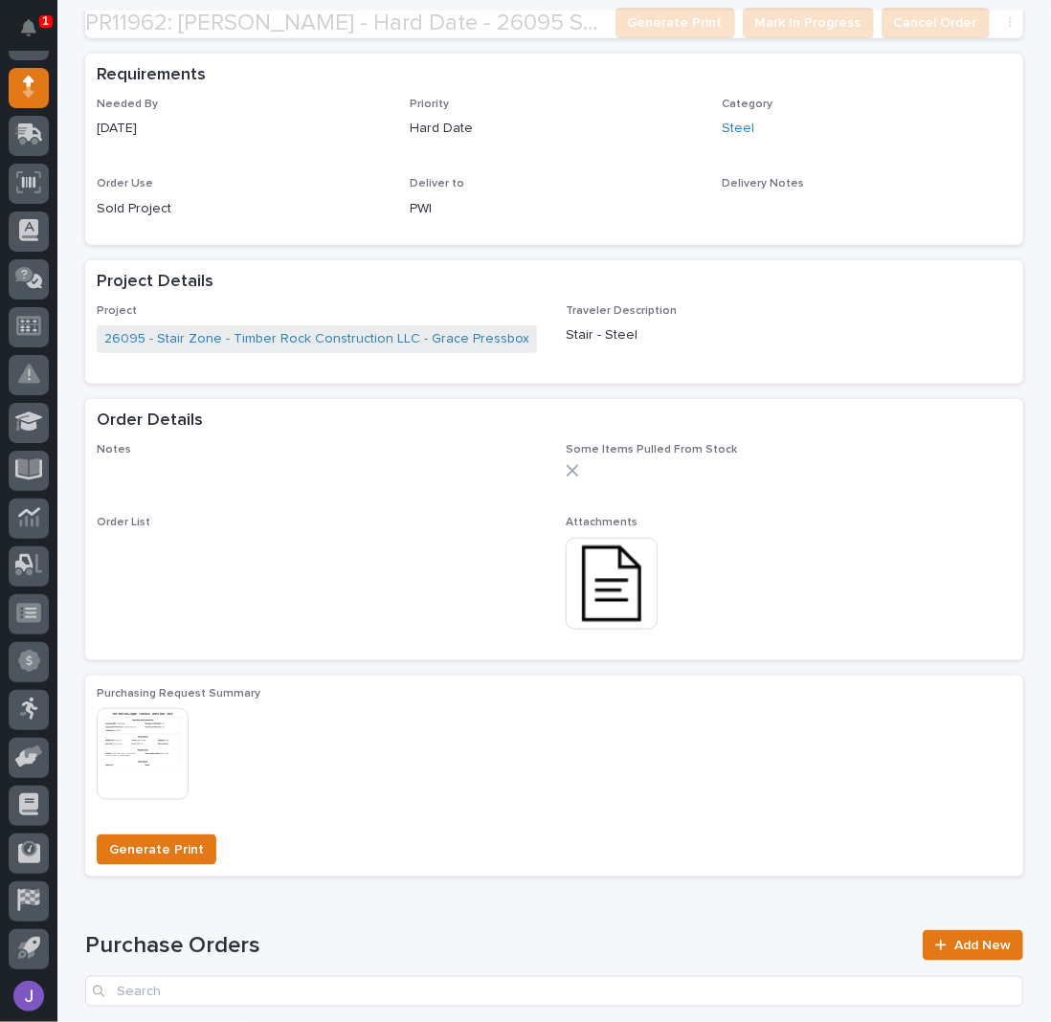
scroll to position [637, 0]
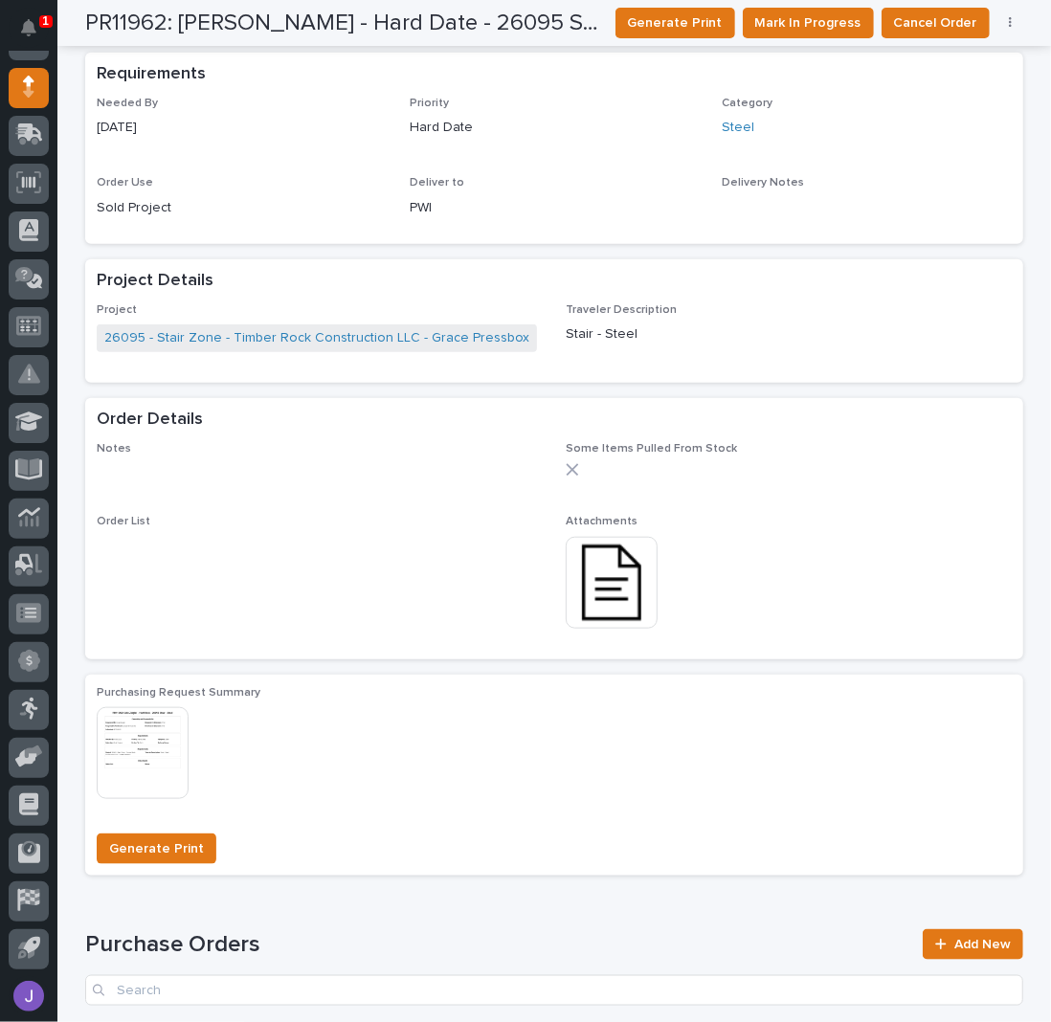
click at [626, 597] on img at bounding box center [612, 583] width 92 height 92
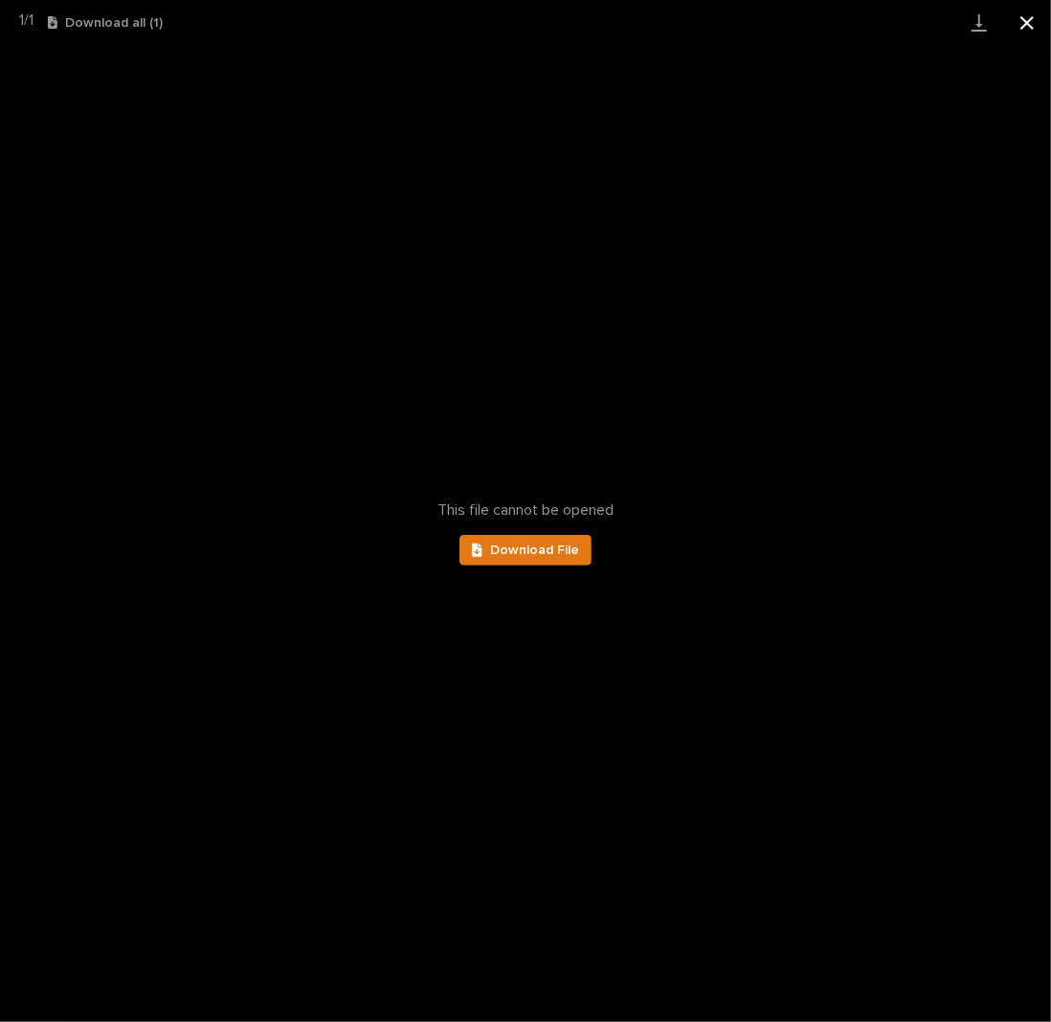
click at [1028, 12] on button "Close gallery" at bounding box center [1027, 22] width 48 height 45
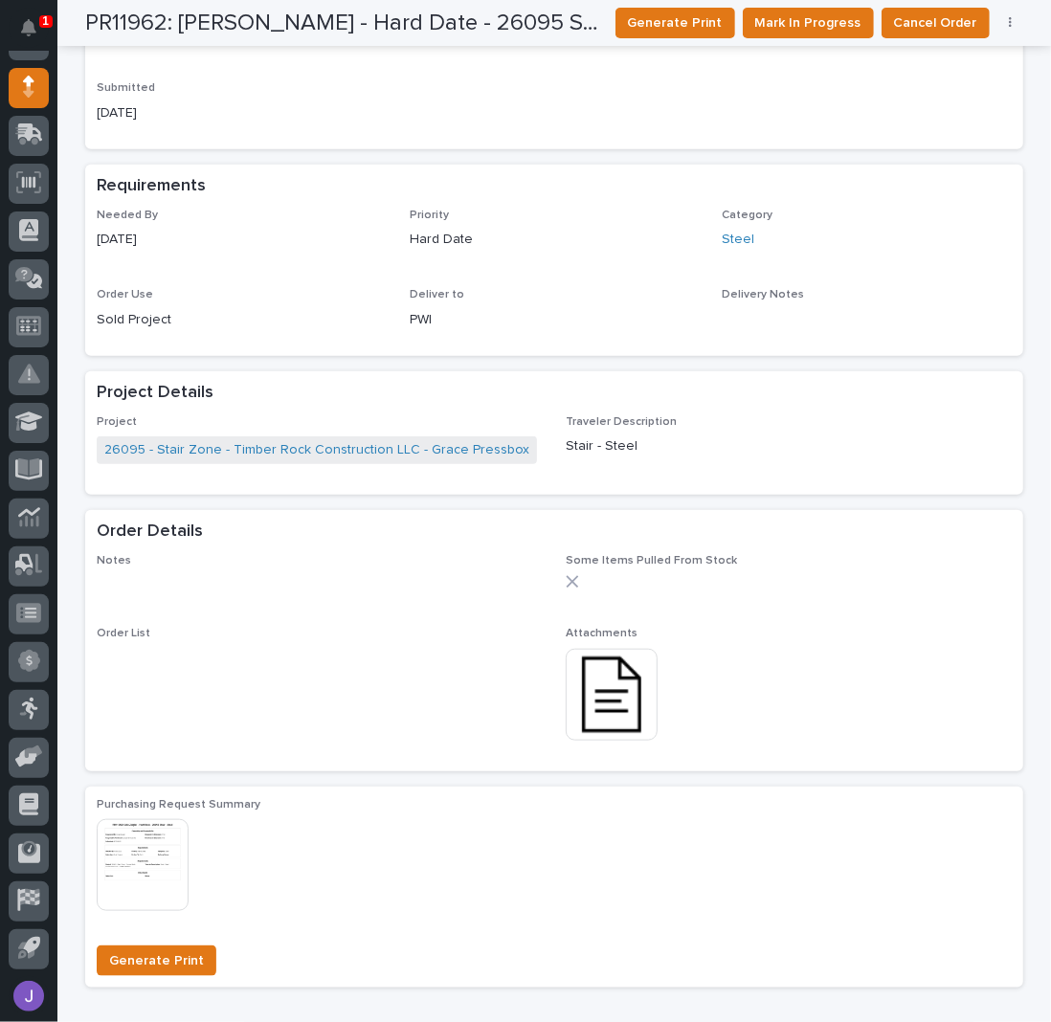
scroll to position [0, 0]
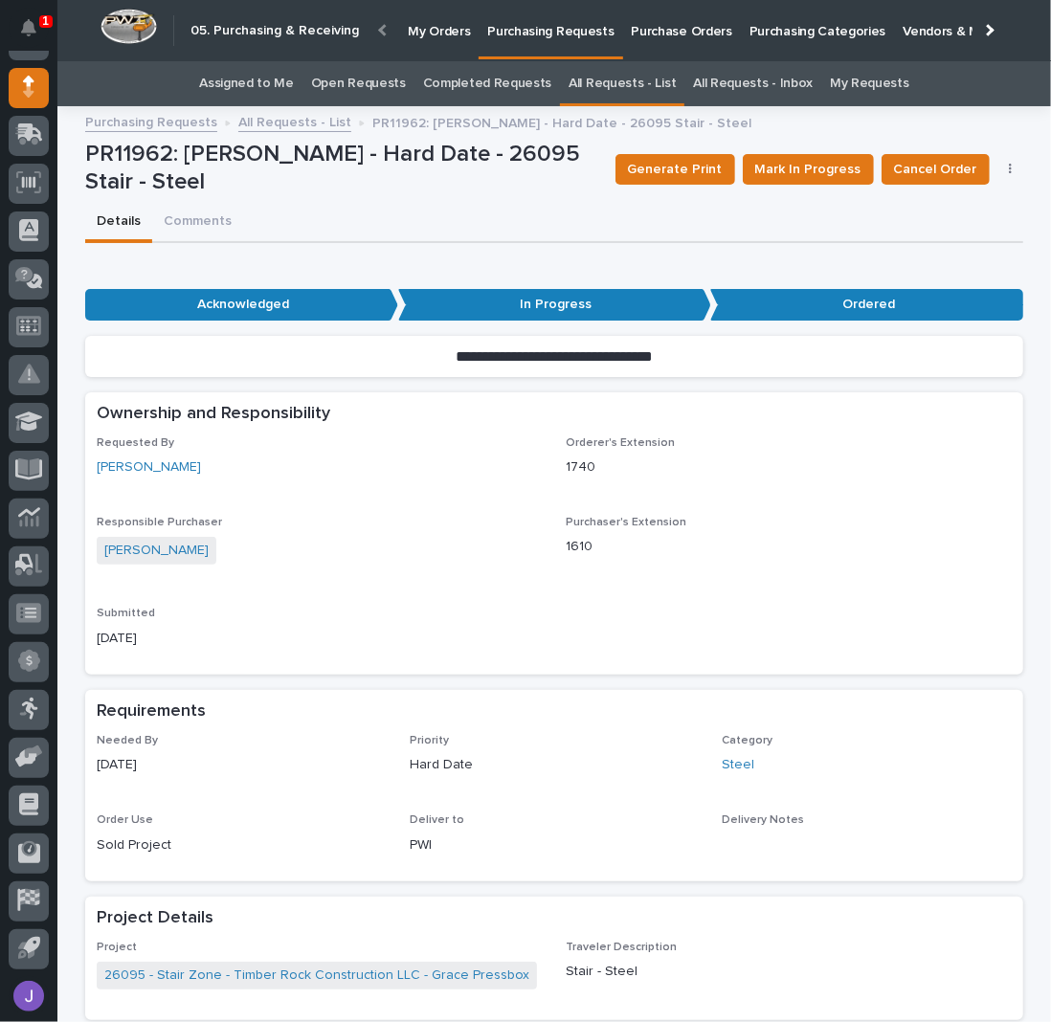
click at [271, 80] on link "Assigned to Me" at bounding box center [246, 83] width 95 height 45
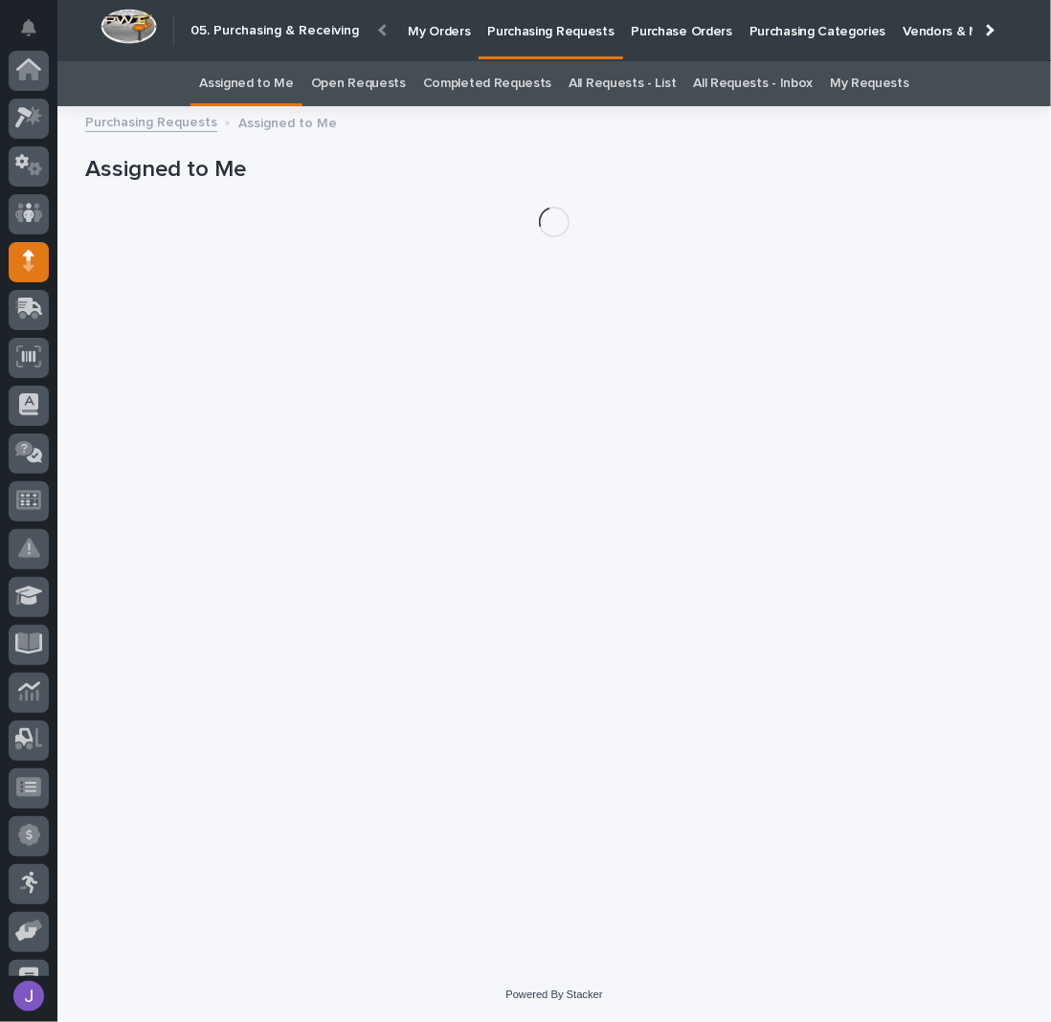
scroll to position [174, 0]
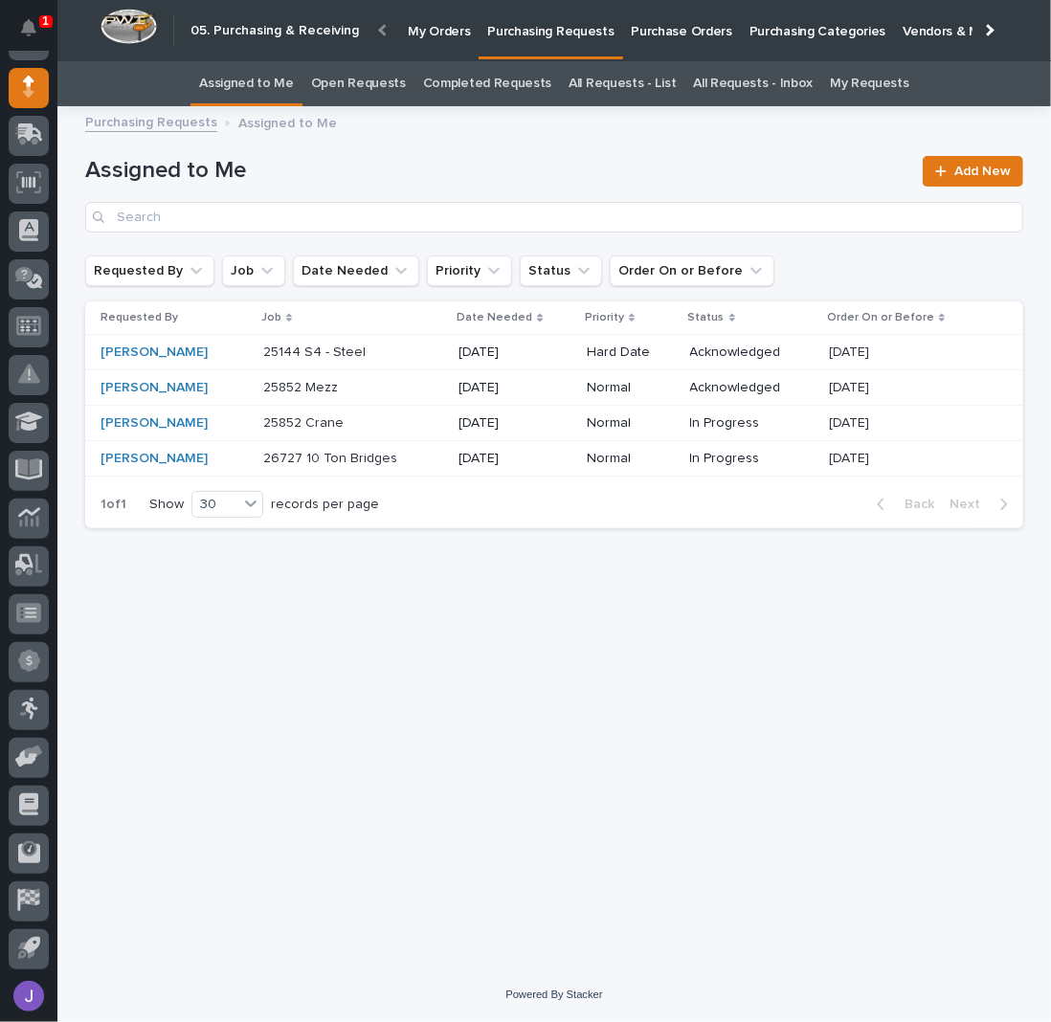
click at [336, 348] on p "25144 S4 - Steel" at bounding box center [316, 351] width 106 height 20
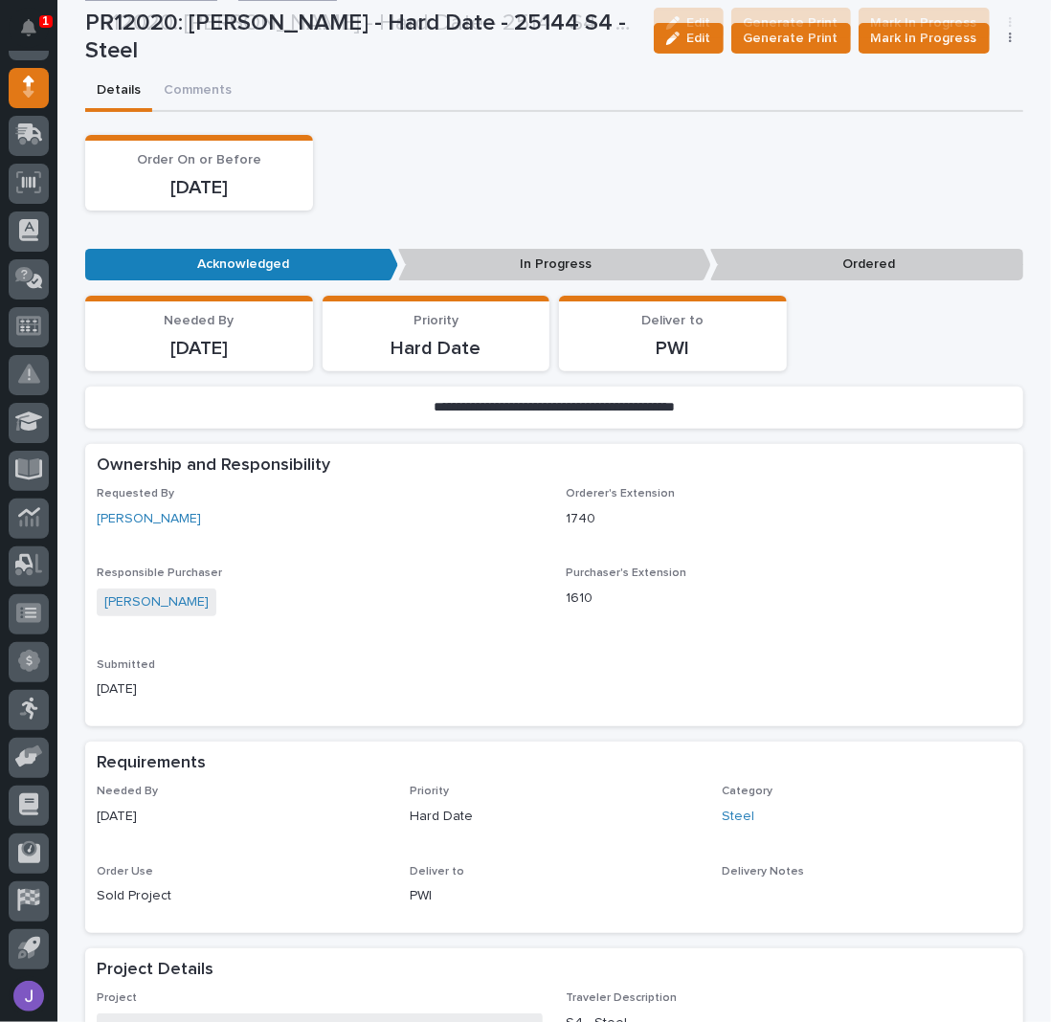
scroll to position [755, 0]
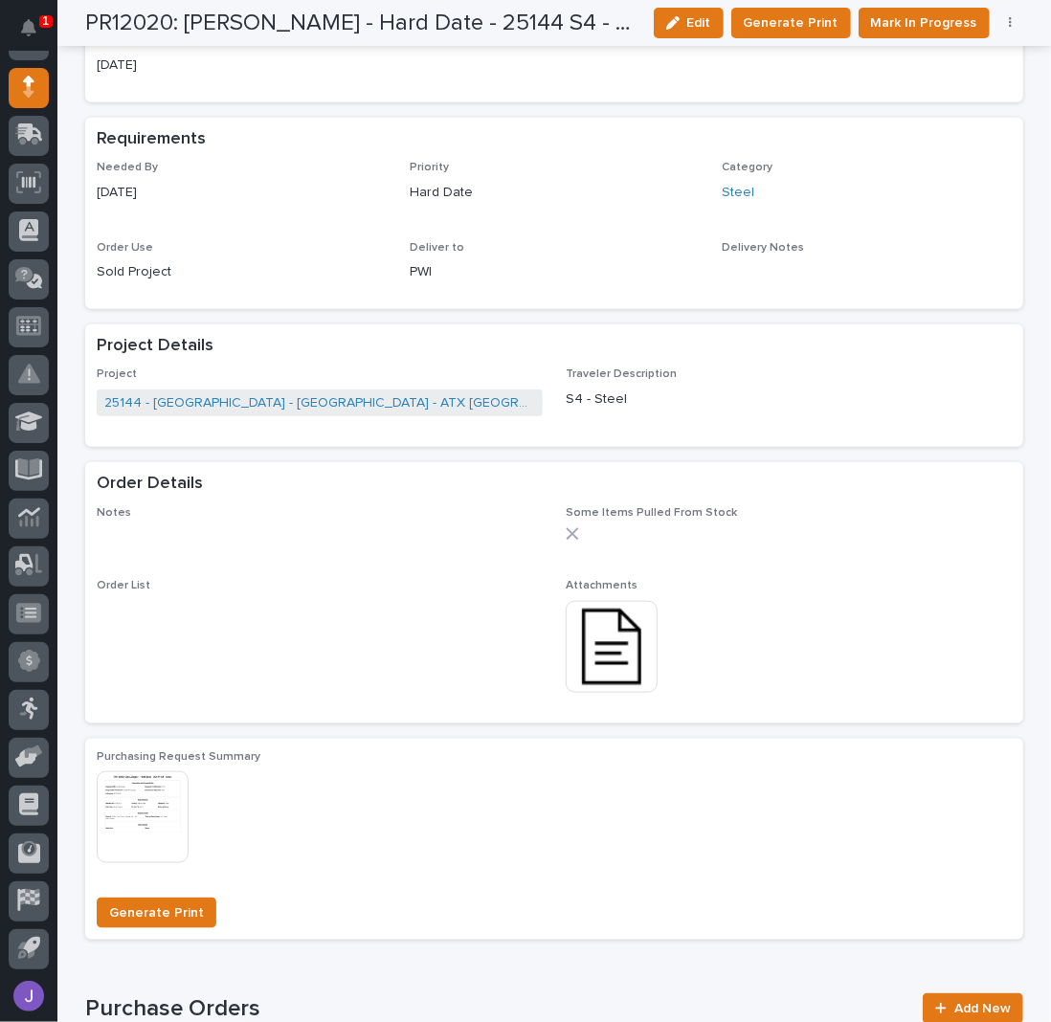
click at [618, 635] on img at bounding box center [612, 647] width 92 height 92
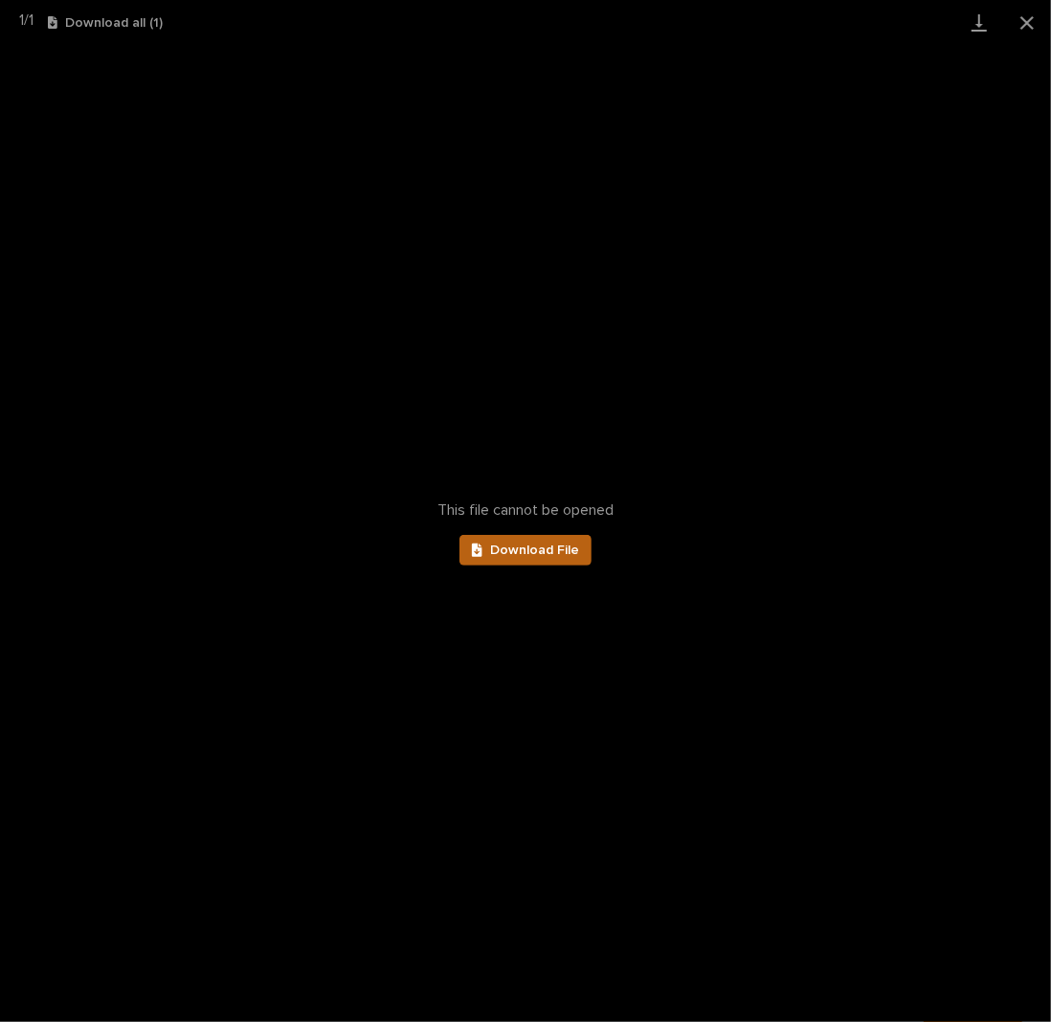
click at [531, 554] on span "Download File" at bounding box center [534, 549] width 89 height 13
click at [1024, 23] on button "Close gallery" at bounding box center [1027, 22] width 48 height 45
